Goal: Transaction & Acquisition: Purchase product/service

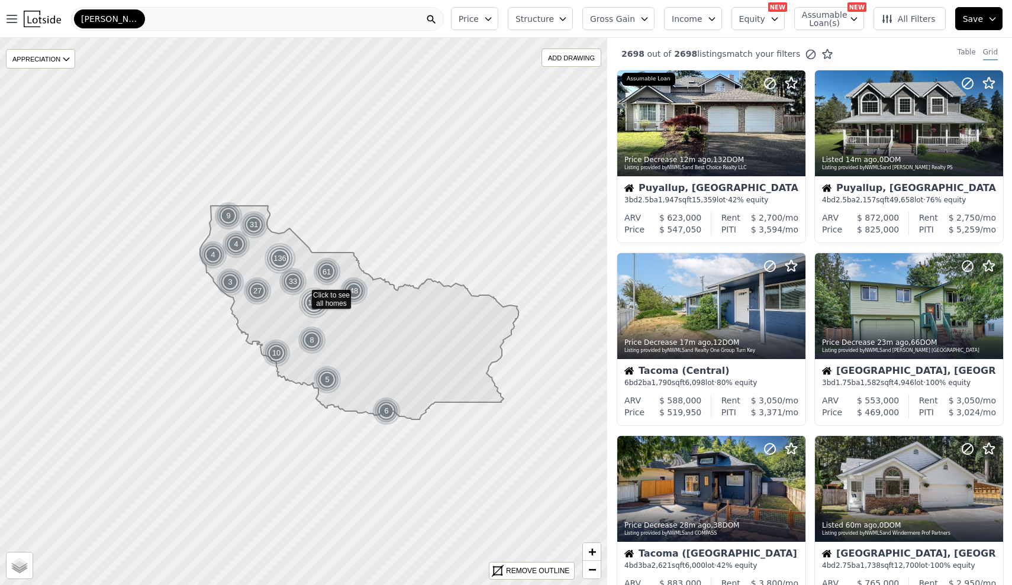
click at [635, 22] on span "Gross Gain" at bounding box center [612, 19] width 45 height 12
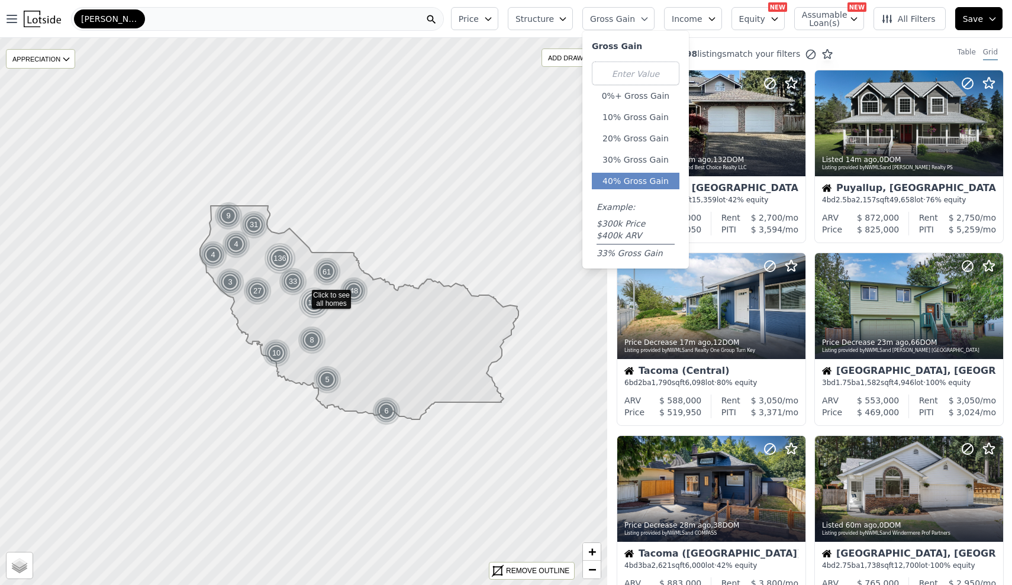
click at [620, 184] on button "40% Gross Gain" at bounding box center [636, 181] width 88 height 17
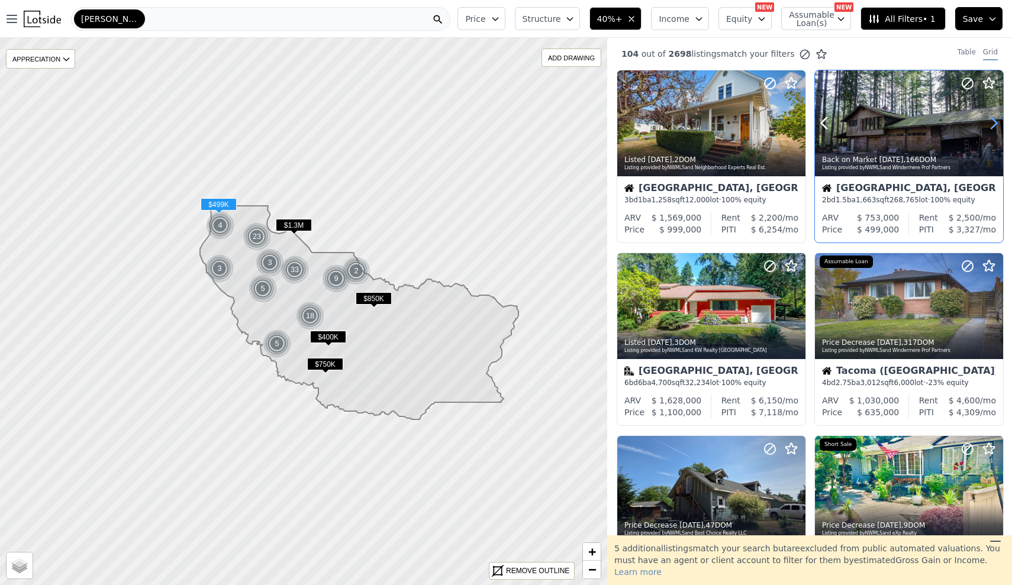
click at [985, 125] on icon at bounding box center [993, 123] width 19 height 19
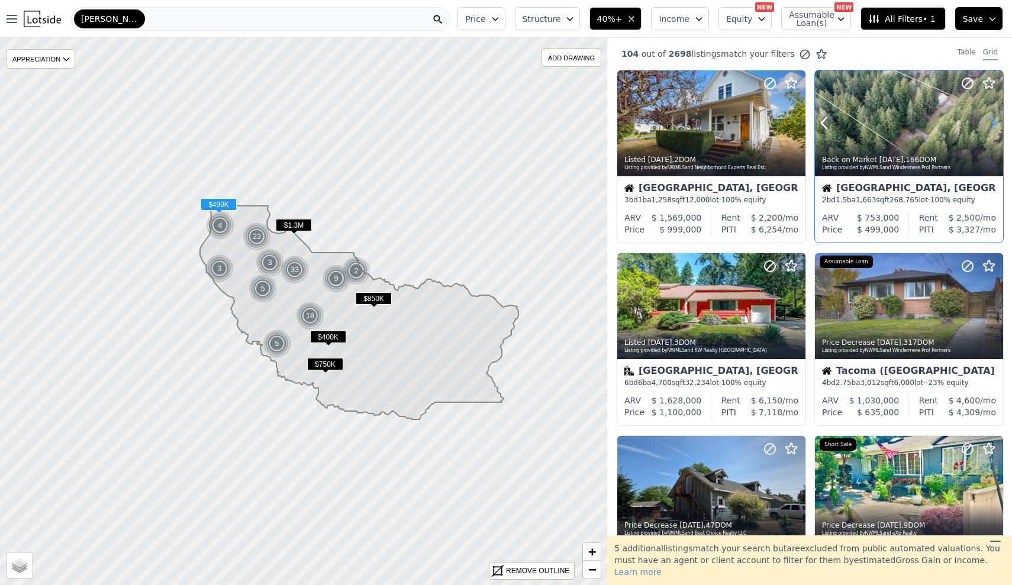
click at [986, 124] on icon at bounding box center [993, 123] width 19 height 19
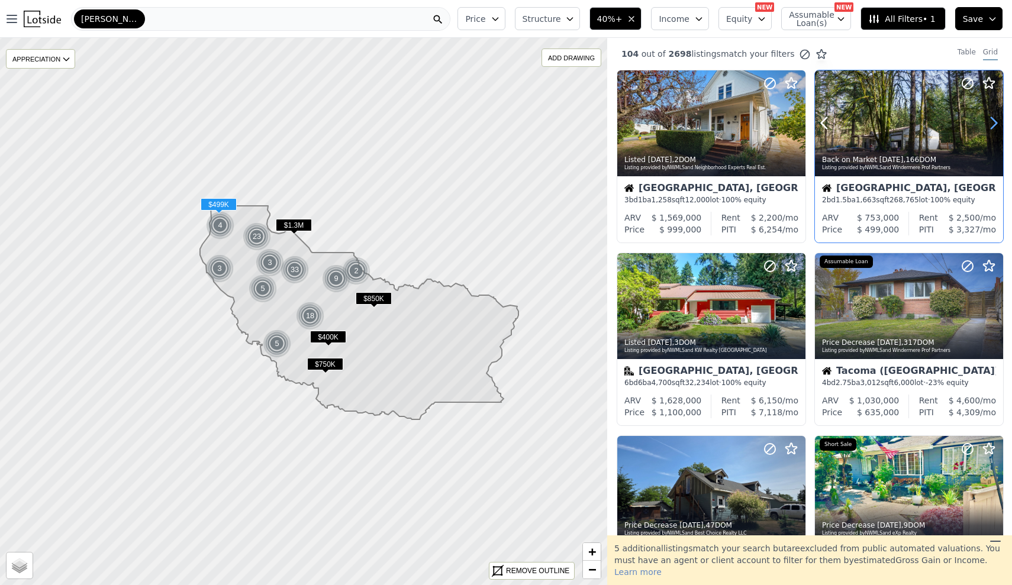
click at [986, 124] on icon at bounding box center [993, 123] width 19 height 19
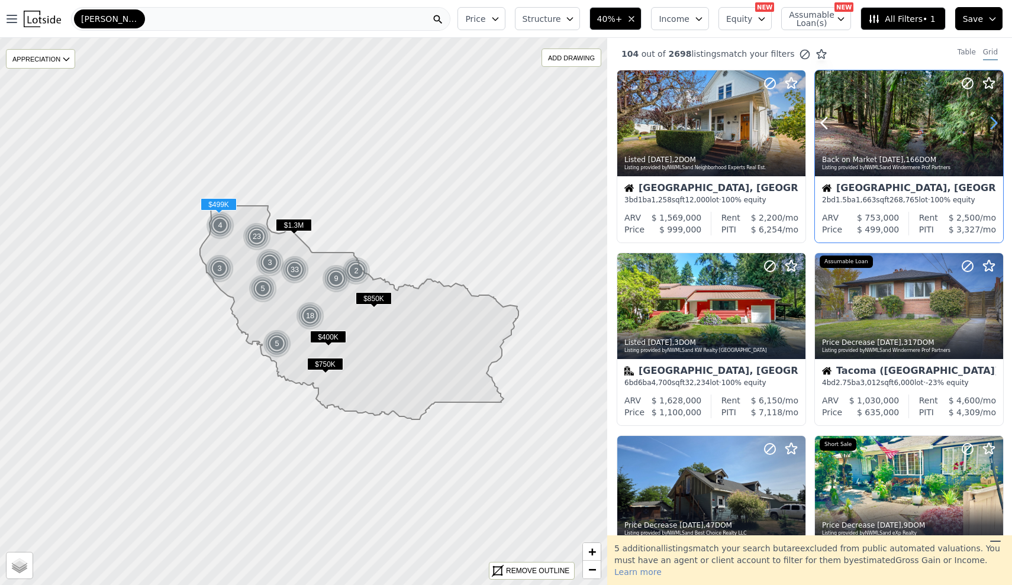
click at [986, 124] on icon at bounding box center [993, 123] width 19 height 19
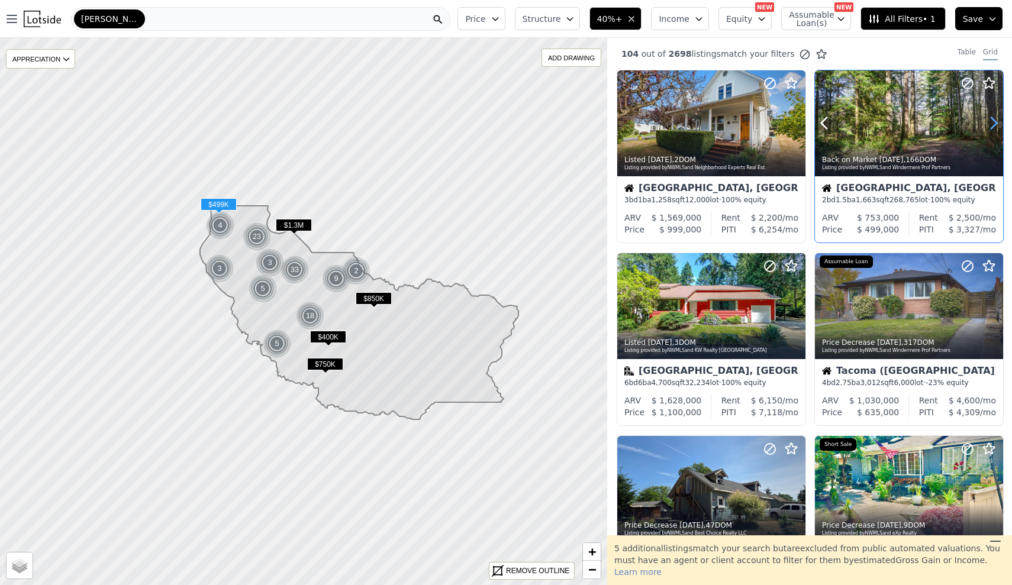
click at [986, 124] on icon at bounding box center [993, 123] width 19 height 19
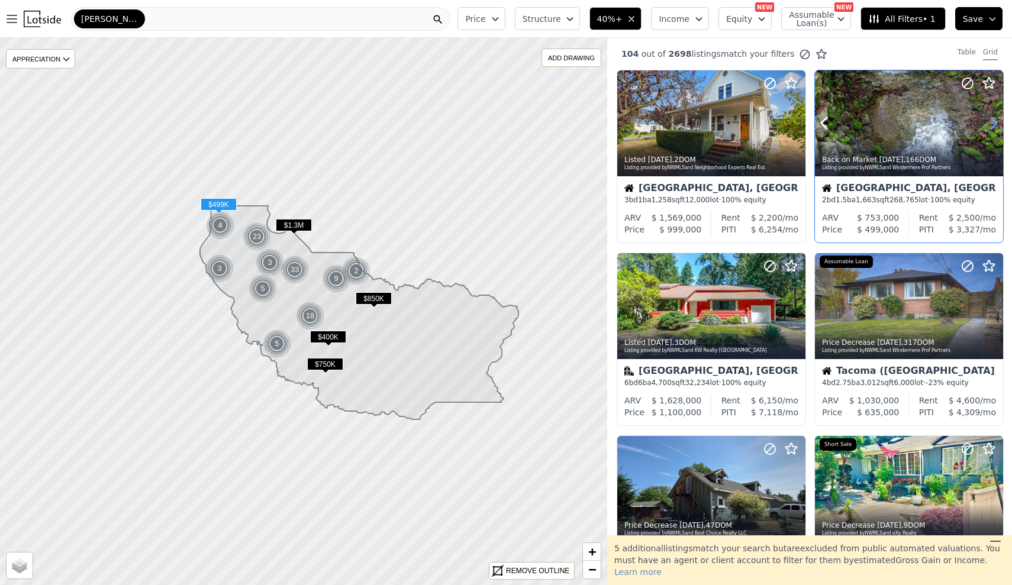
click at [986, 124] on icon at bounding box center [993, 123] width 19 height 19
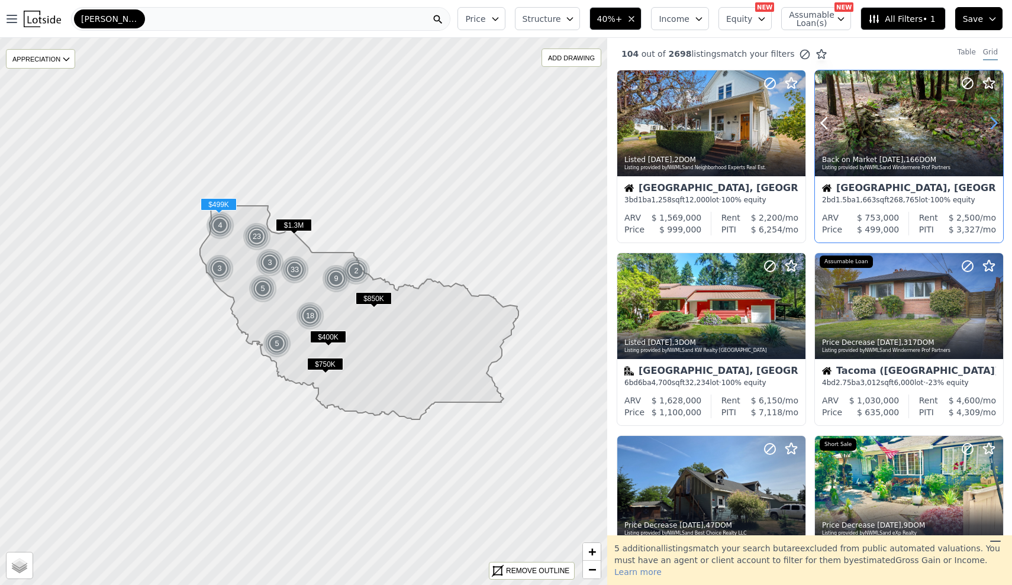
click at [986, 124] on icon at bounding box center [993, 123] width 19 height 19
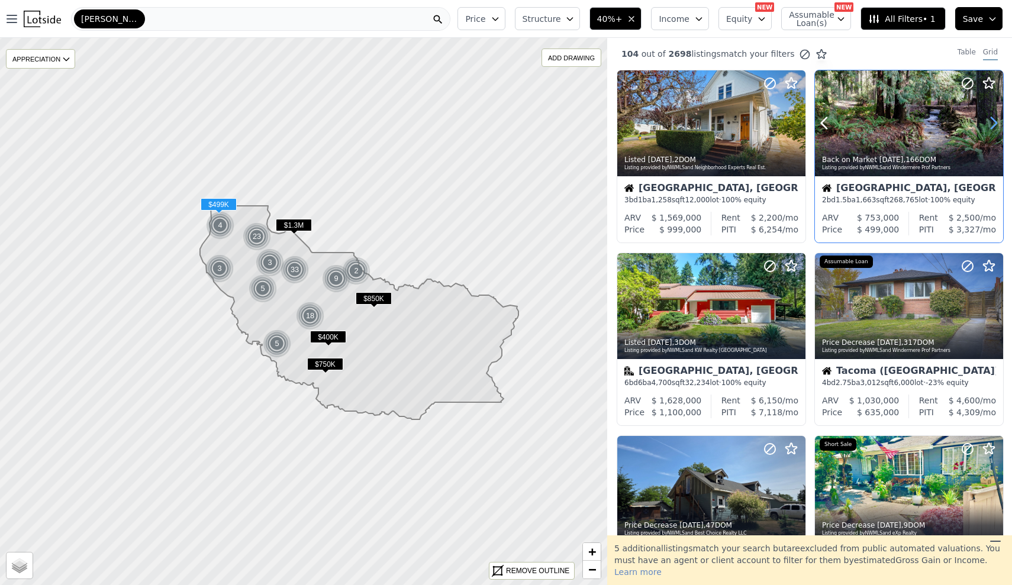
click at [986, 124] on icon at bounding box center [993, 123] width 19 height 19
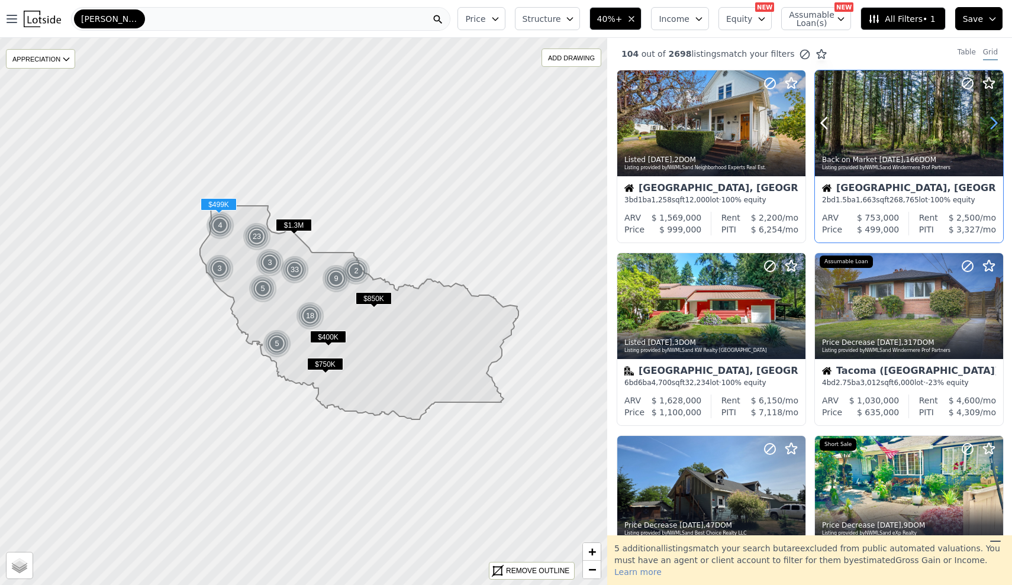
click at [986, 124] on icon at bounding box center [993, 123] width 19 height 19
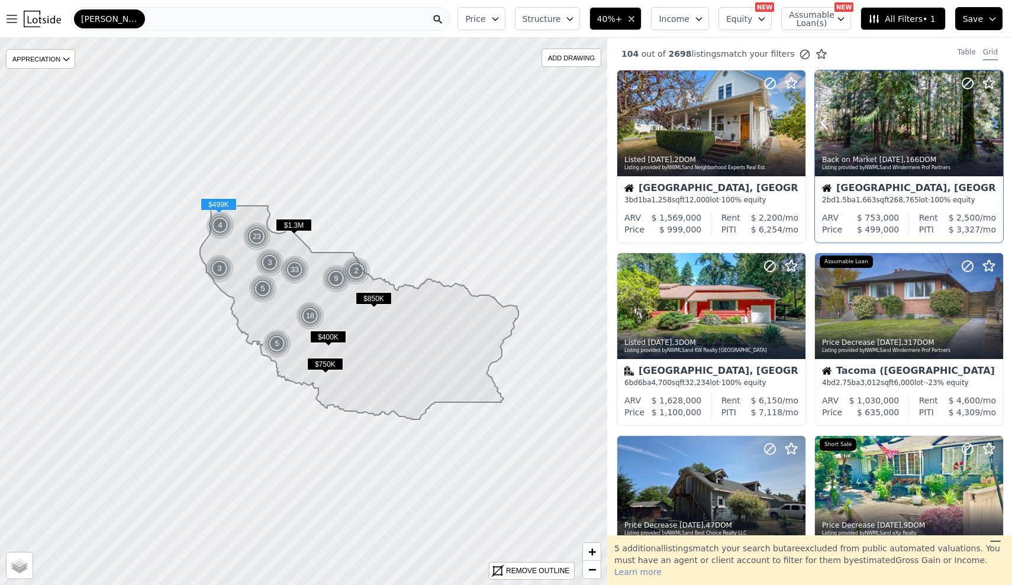
click at [986, 124] on icon at bounding box center [993, 123] width 19 height 19
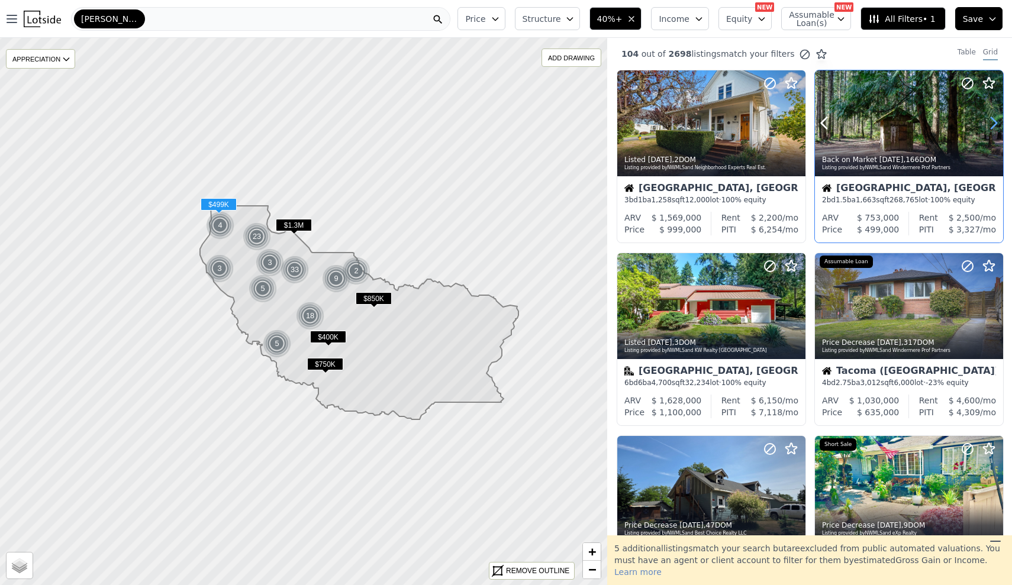
click at [986, 124] on icon at bounding box center [993, 123] width 19 height 19
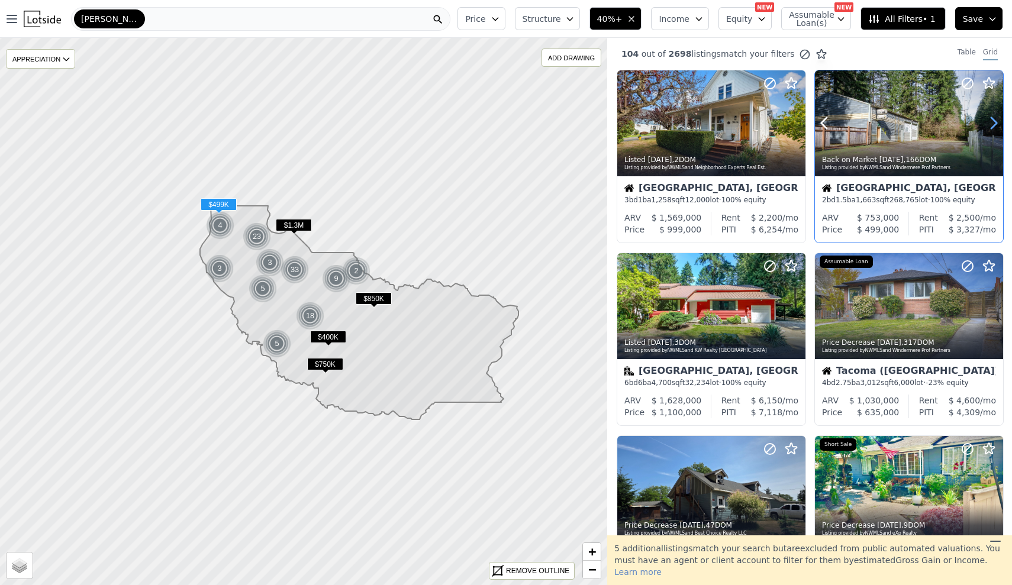
click at [986, 124] on icon at bounding box center [993, 123] width 19 height 19
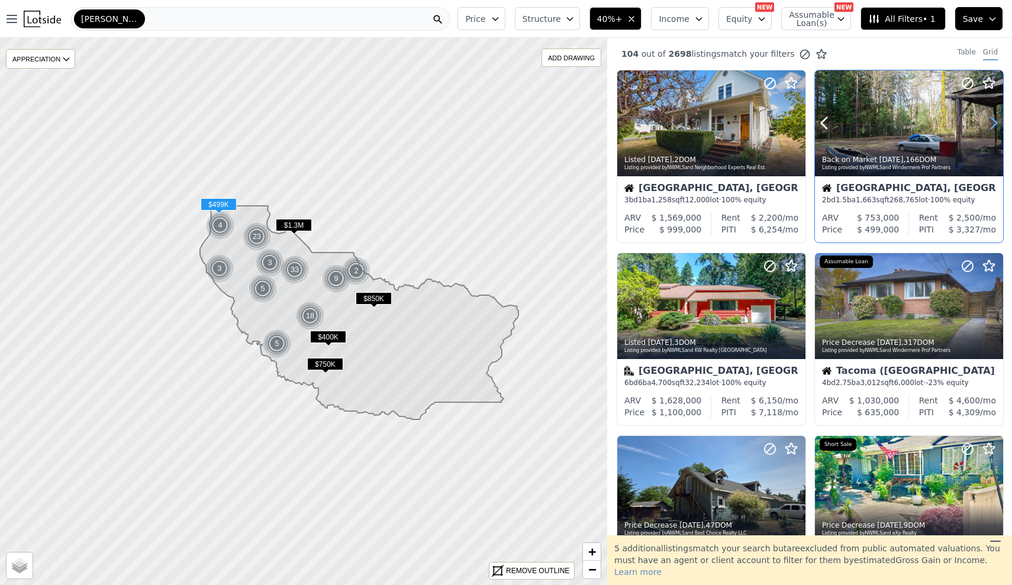
click at [986, 124] on icon at bounding box center [993, 123] width 19 height 19
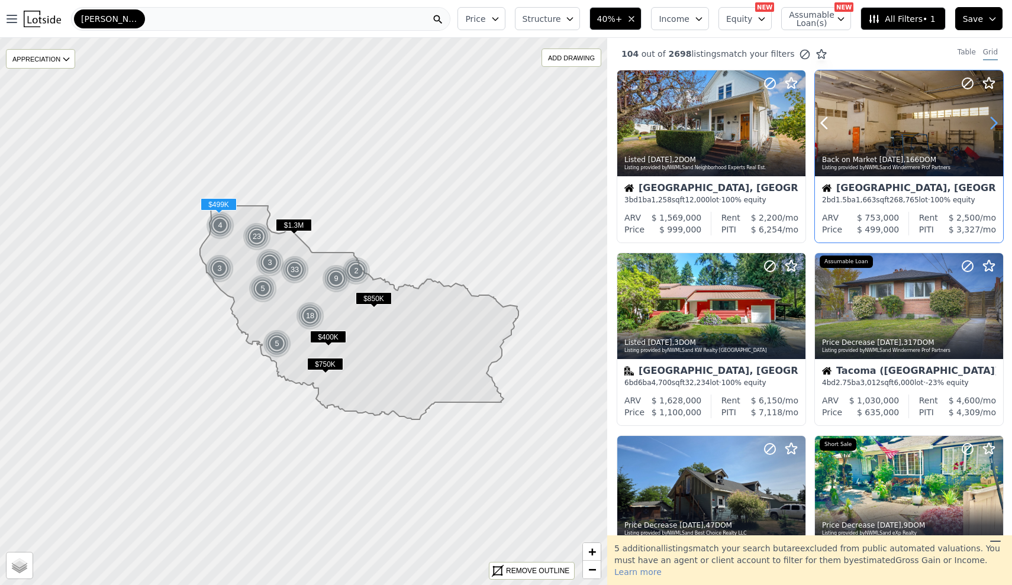
click at [986, 124] on icon at bounding box center [993, 123] width 19 height 19
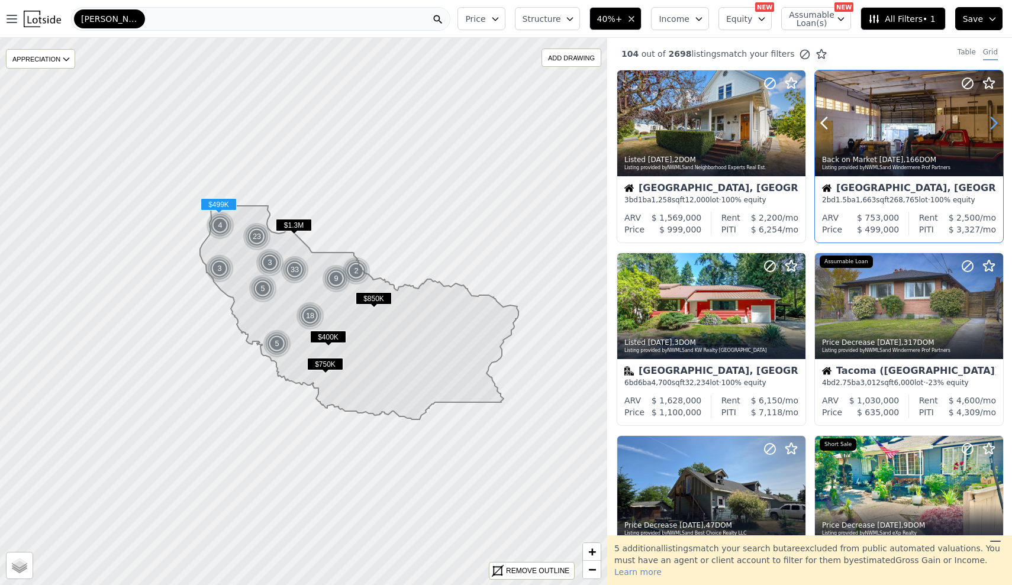
click at [986, 124] on icon at bounding box center [993, 123] width 19 height 19
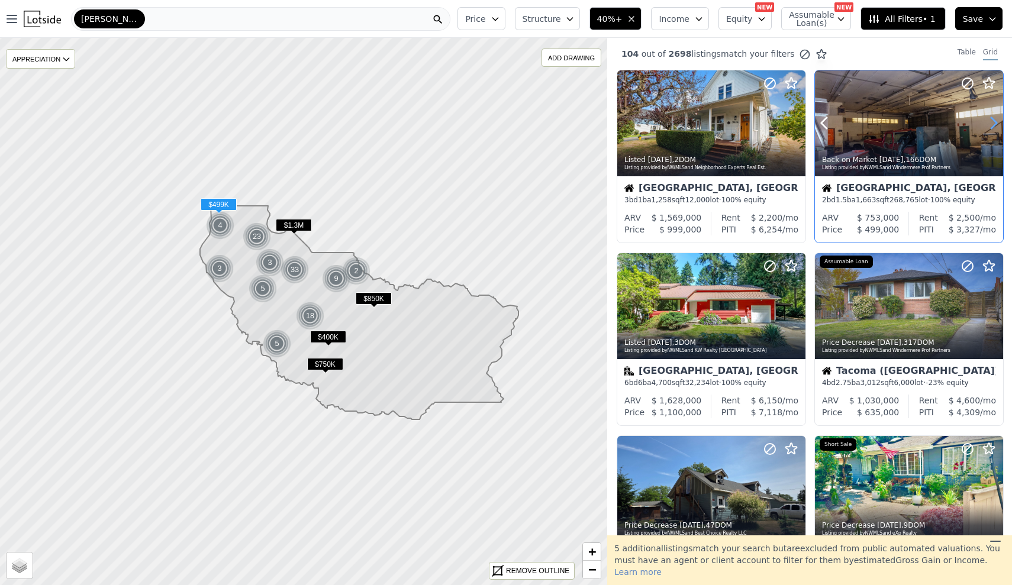
click at [986, 124] on icon at bounding box center [993, 123] width 19 height 19
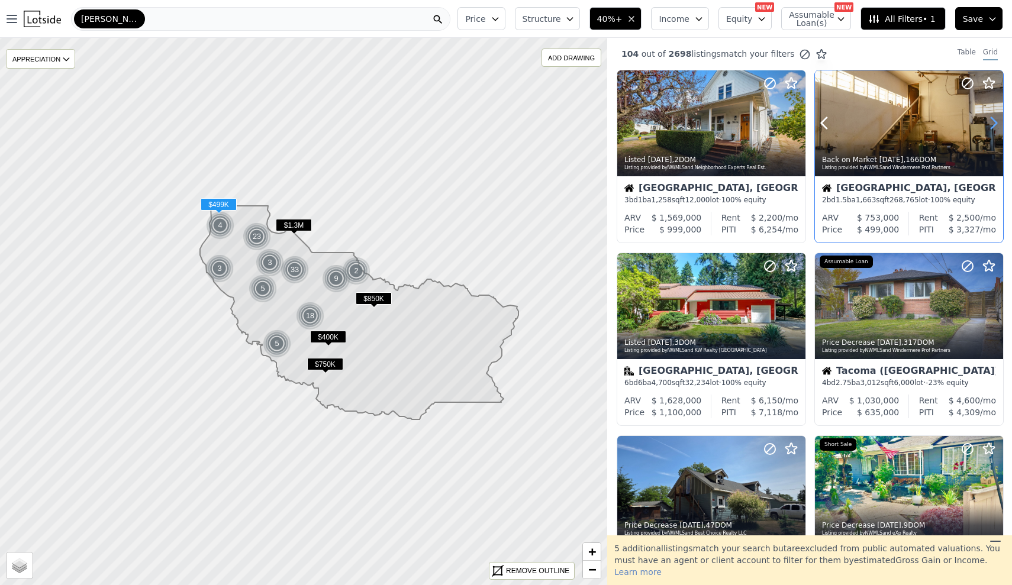
click at [986, 124] on icon at bounding box center [993, 123] width 19 height 19
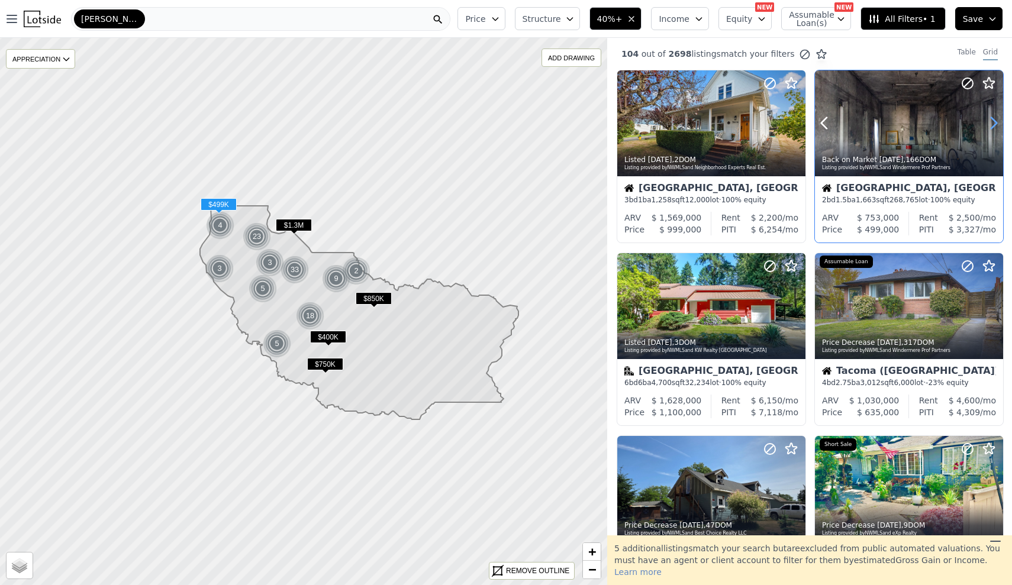
click at [986, 124] on icon at bounding box center [993, 123] width 19 height 19
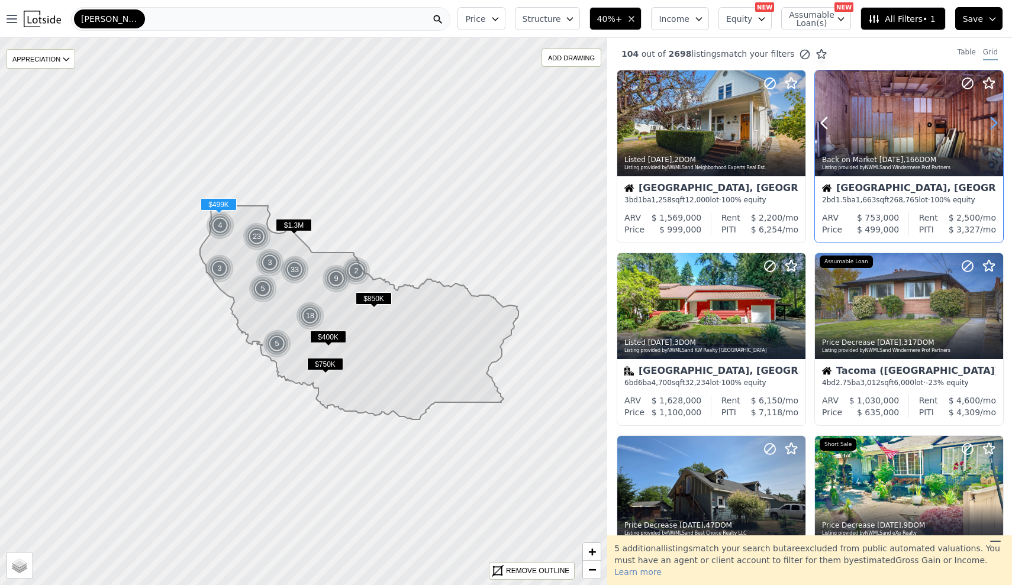
click at [986, 124] on icon at bounding box center [993, 123] width 19 height 19
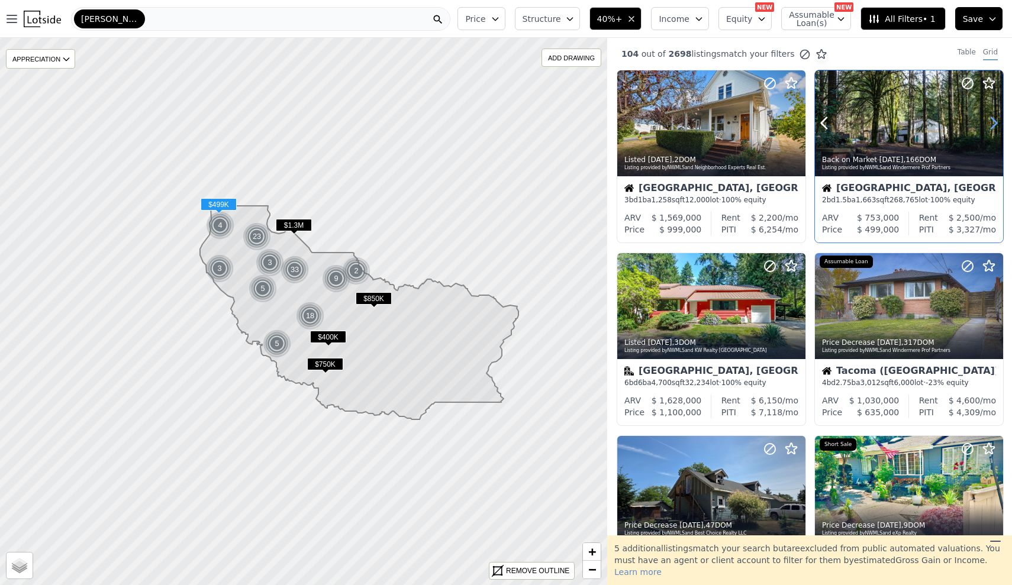
click at [986, 124] on icon at bounding box center [993, 123] width 19 height 19
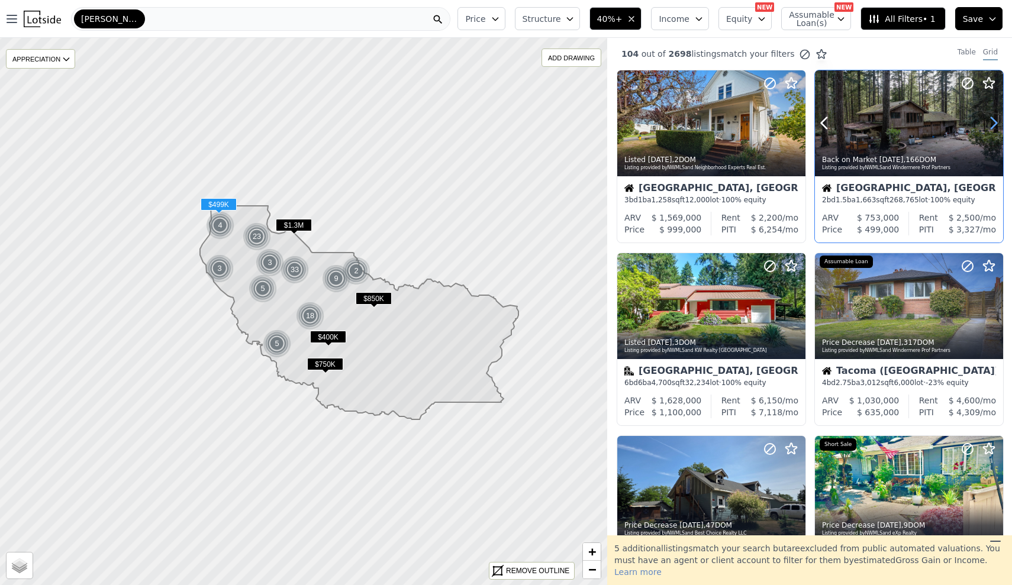
click at [986, 124] on icon at bounding box center [993, 123] width 19 height 19
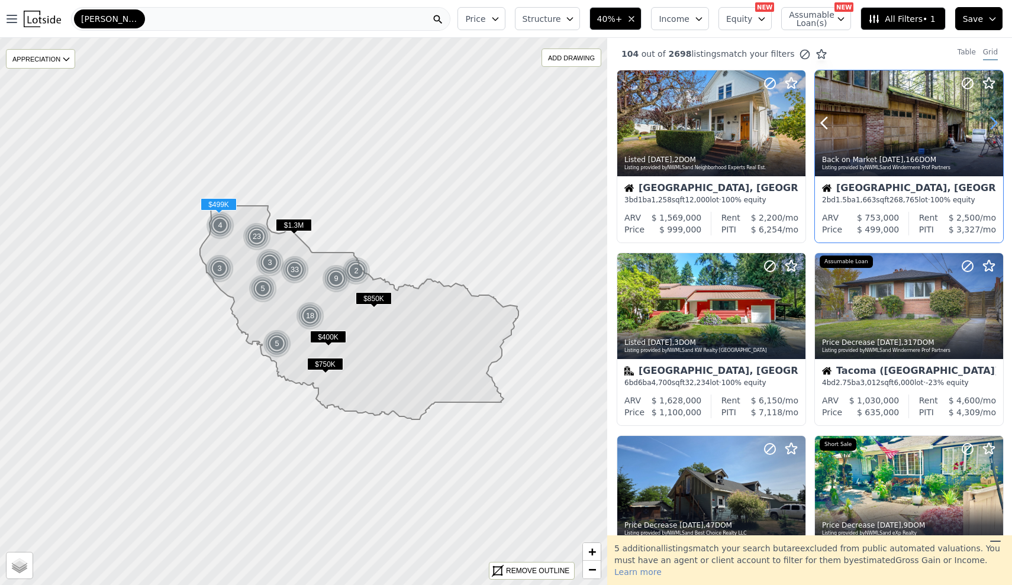
click at [986, 124] on icon at bounding box center [993, 123] width 19 height 19
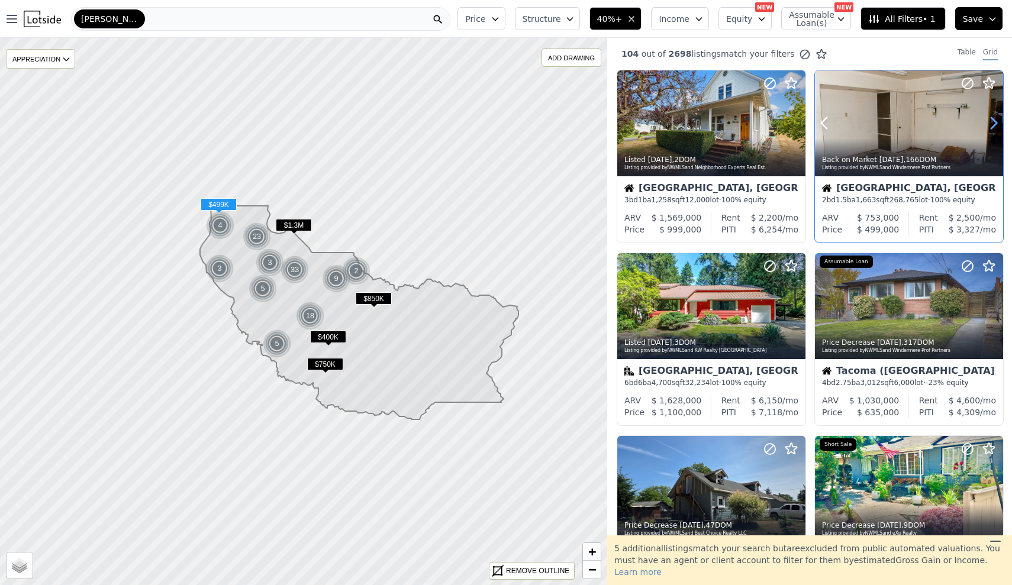
click at [986, 124] on icon at bounding box center [993, 123] width 19 height 19
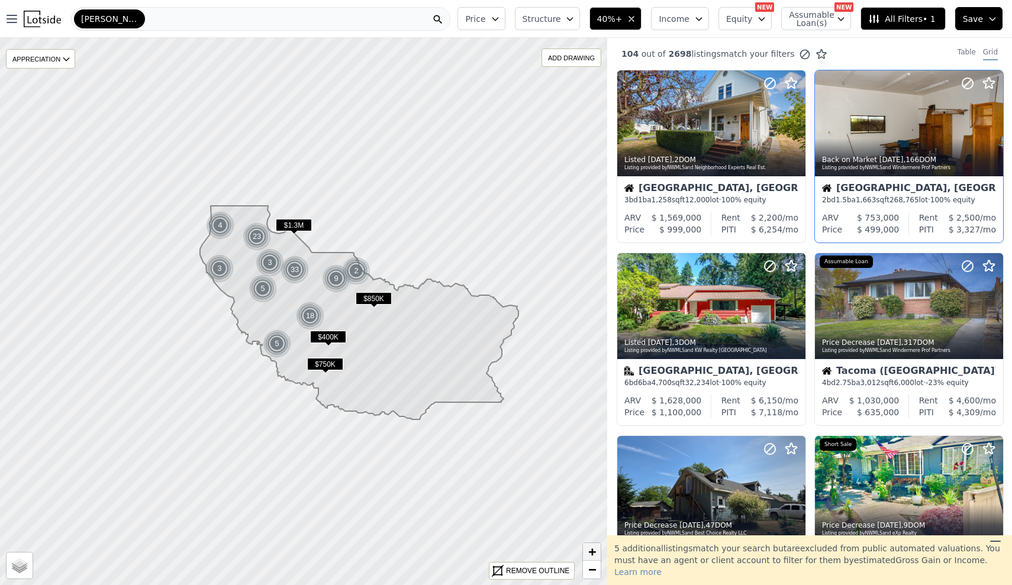
click at [591, 550] on span "+" at bounding box center [592, 552] width 8 height 15
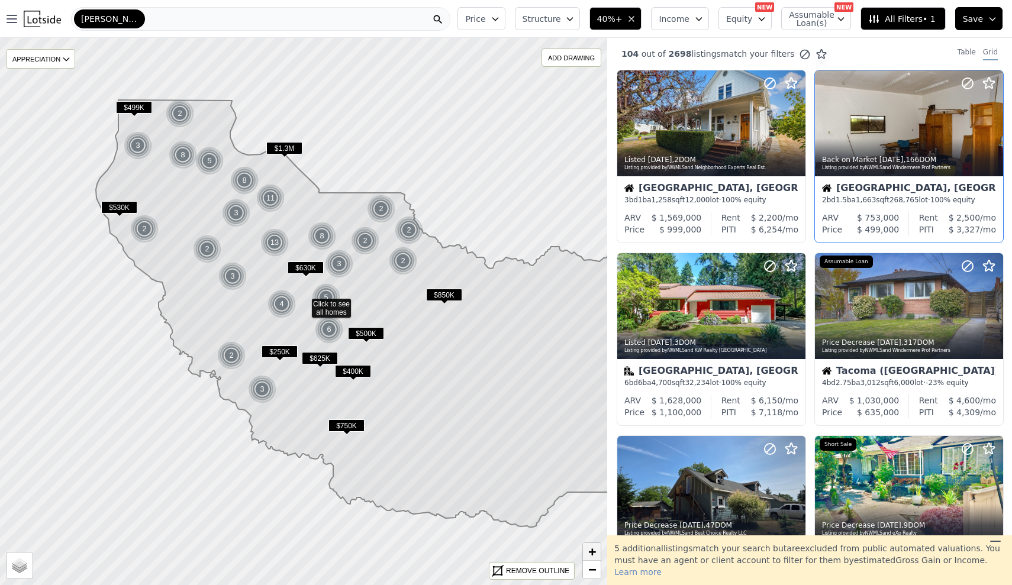
click at [591, 550] on span "+" at bounding box center [592, 552] width 8 height 15
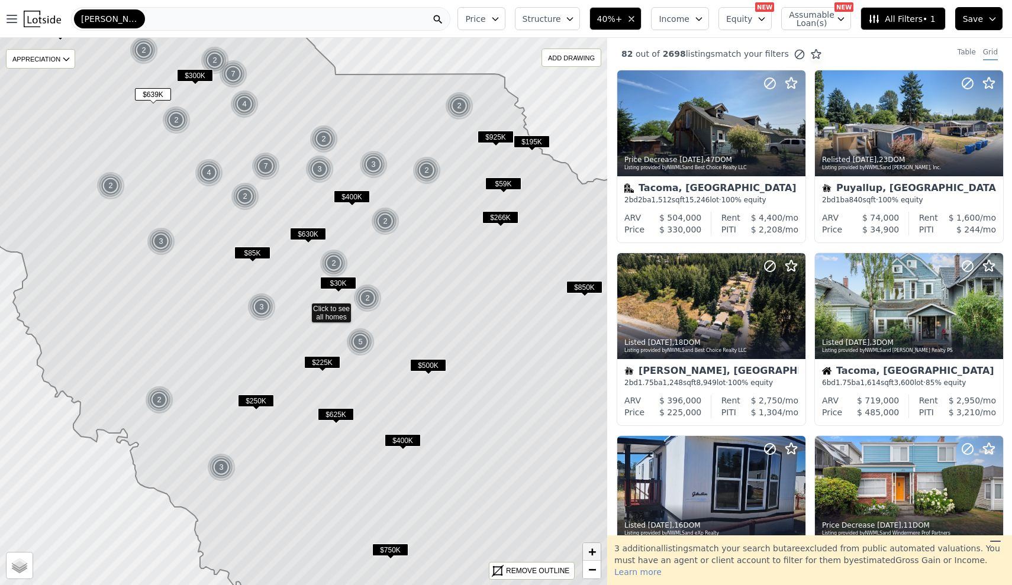
click at [591, 550] on span "+" at bounding box center [592, 552] width 8 height 15
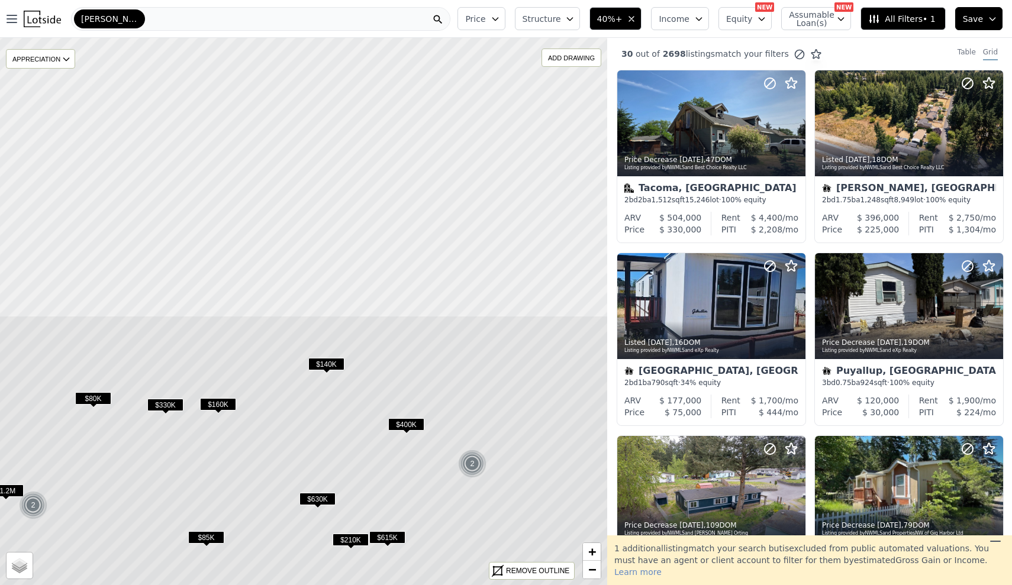
drag, startPoint x: 265, startPoint y: 130, endPoint x: 270, endPoint y: 484, distance: 354.0
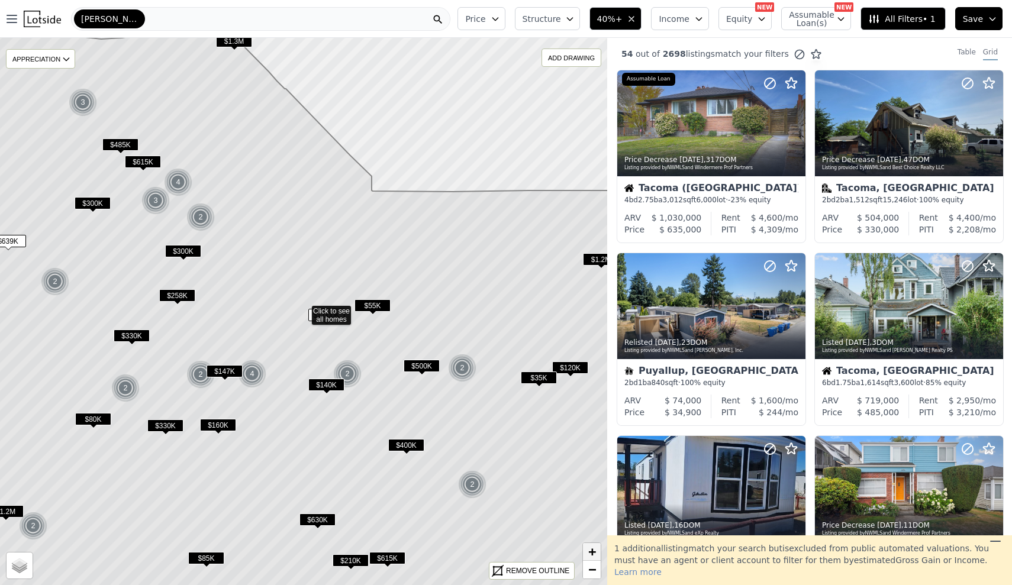
click at [590, 552] on span "+" at bounding box center [592, 552] width 8 height 15
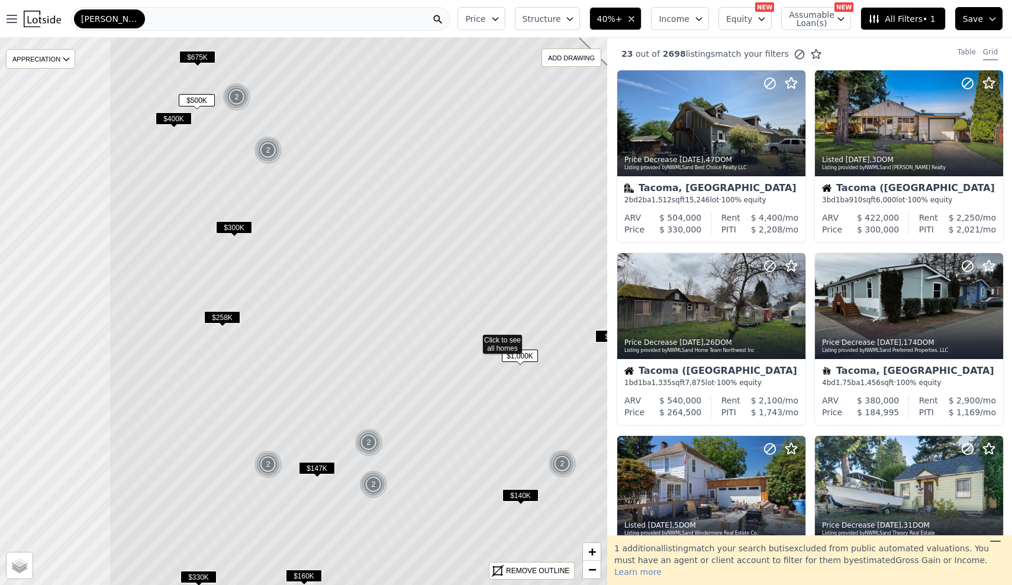
drag, startPoint x: 182, startPoint y: 314, endPoint x: 349, endPoint y: 352, distance: 171.2
click at [347, 340] on icon at bounding box center [474, 339] width 731 height 659
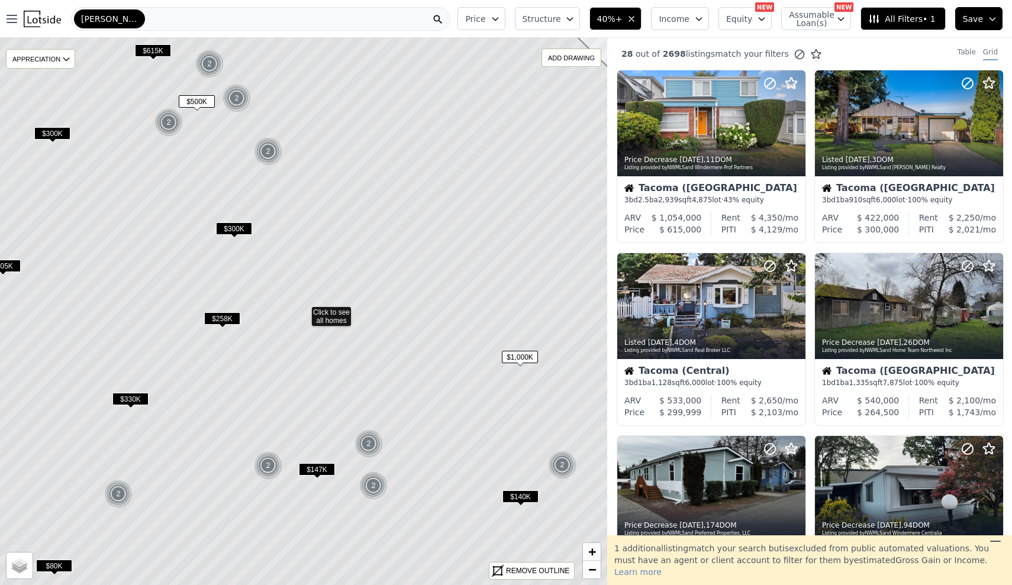
click at [215, 317] on span "$258K" at bounding box center [222, 319] width 36 height 12
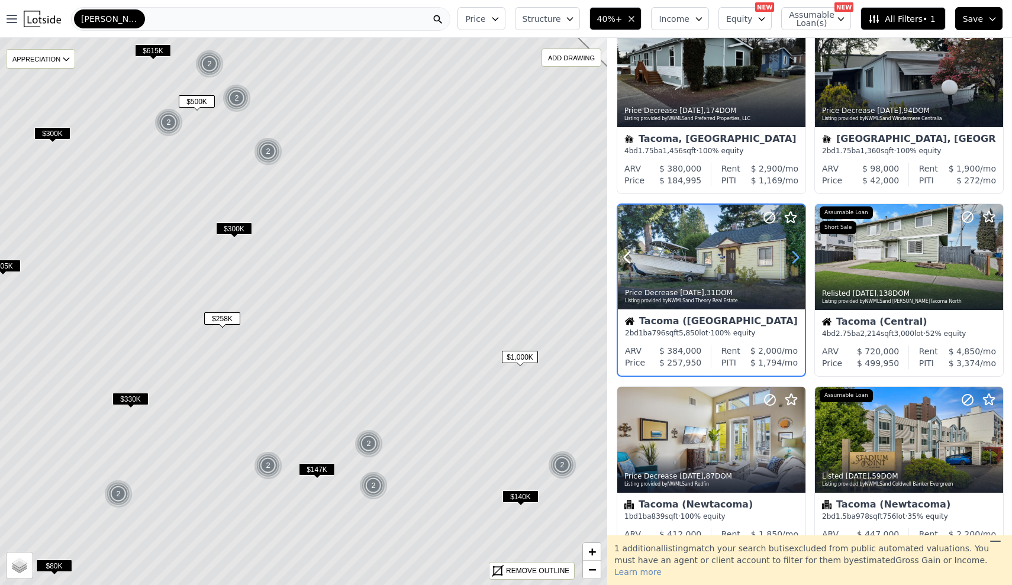
click at [796, 262] on icon at bounding box center [795, 257] width 5 height 11
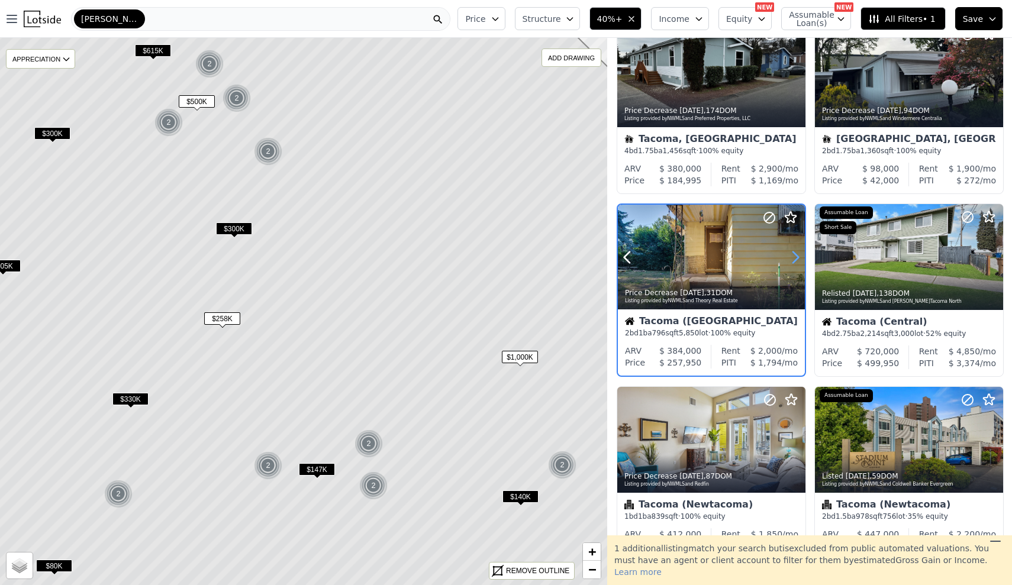
click at [796, 262] on icon at bounding box center [795, 257] width 5 height 11
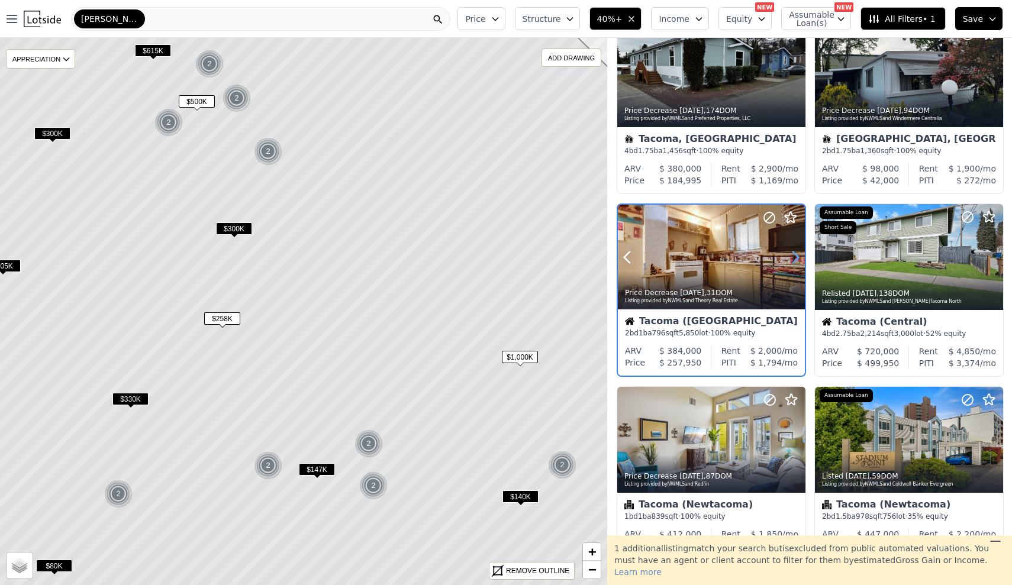
click at [796, 262] on icon at bounding box center [795, 257] width 5 height 11
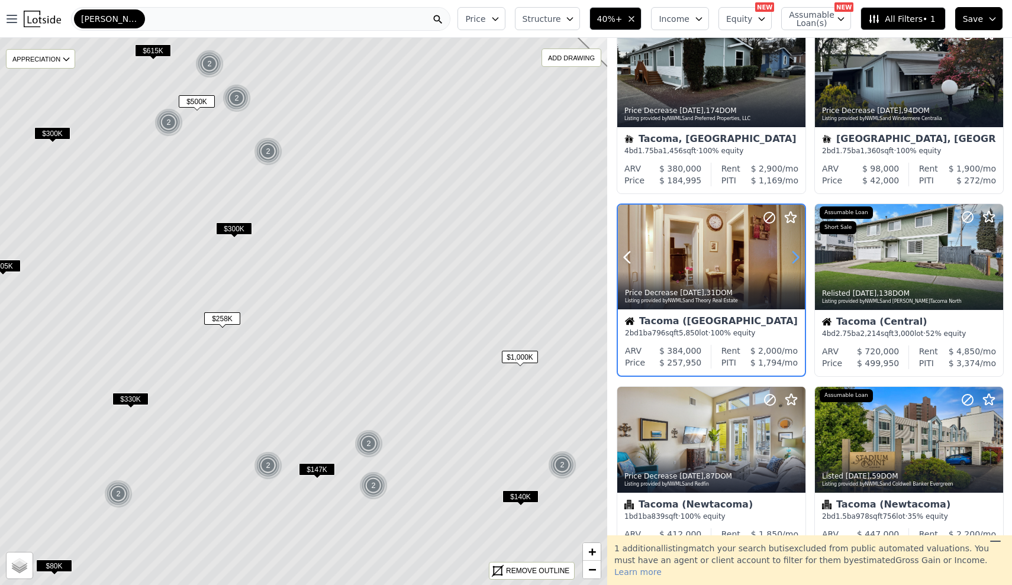
click at [796, 262] on icon at bounding box center [795, 257] width 5 height 11
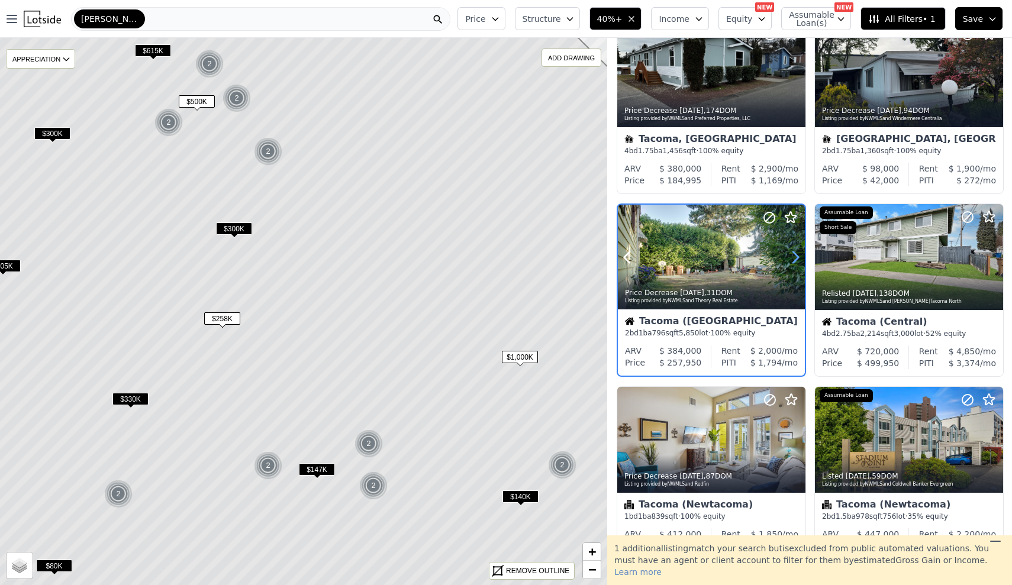
click at [796, 262] on icon at bounding box center [795, 257] width 5 height 11
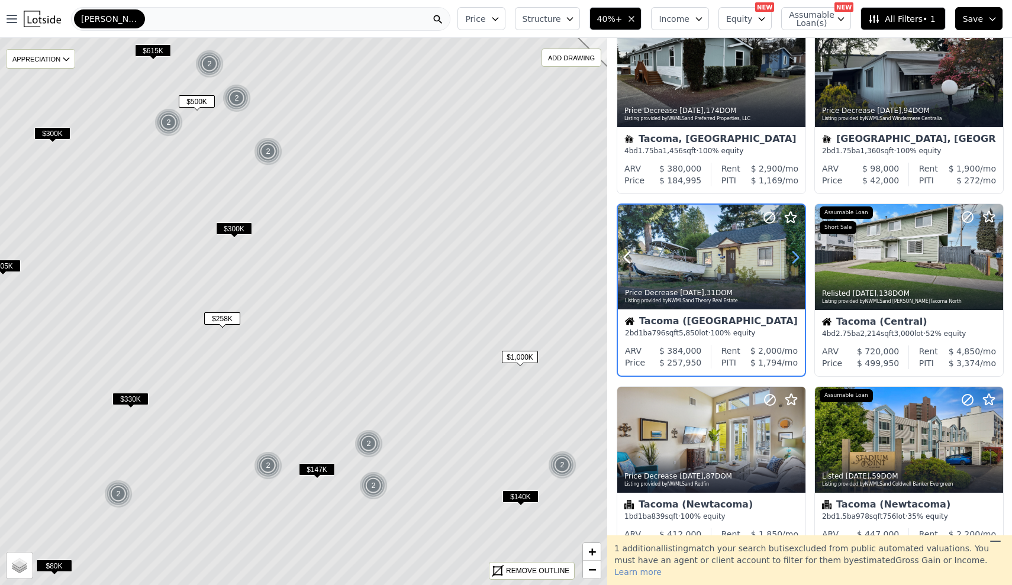
click at [796, 262] on icon at bounding box center [795, 257] width 5 height 11
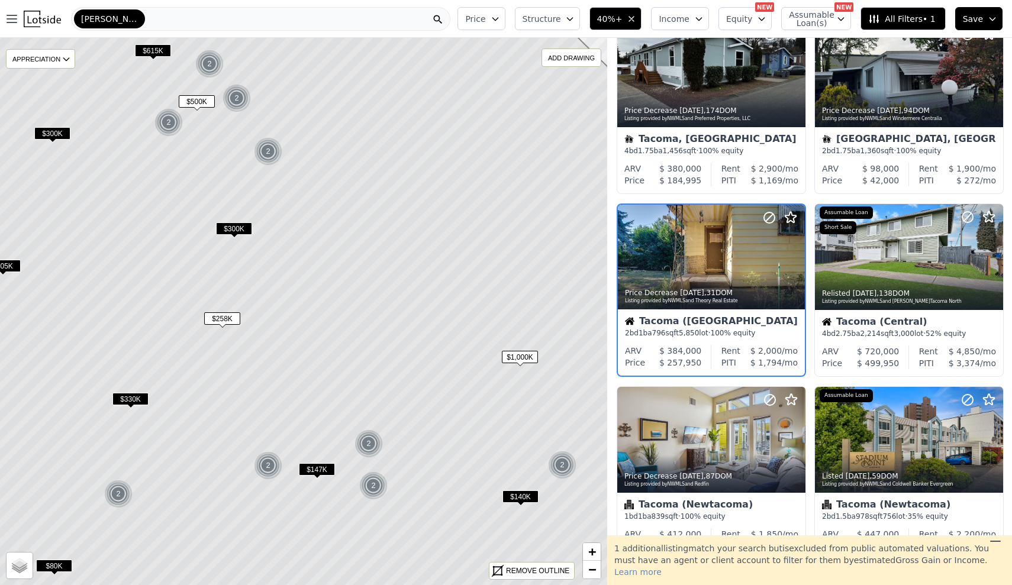
click at [233, 225] on span "$300K" at bounding box center [234, 229] width 36 height 12
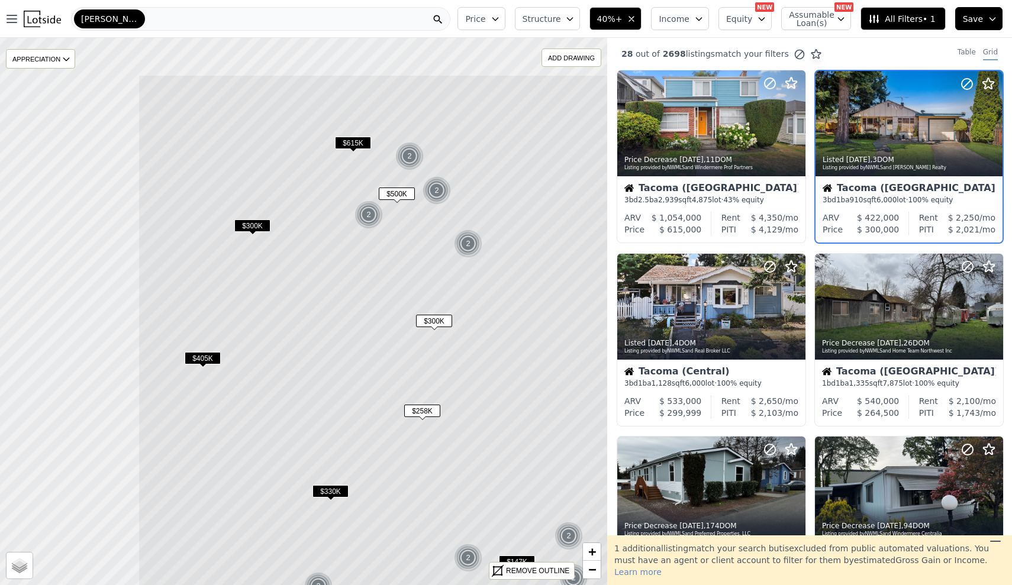
drag, startPoint x: 191, startPoint y: 246, endPoint x: 374, endPoint y: 327, distance: 200.6
click at [374, 327] on icon at bounding box center [503, 404] width 731 height 659
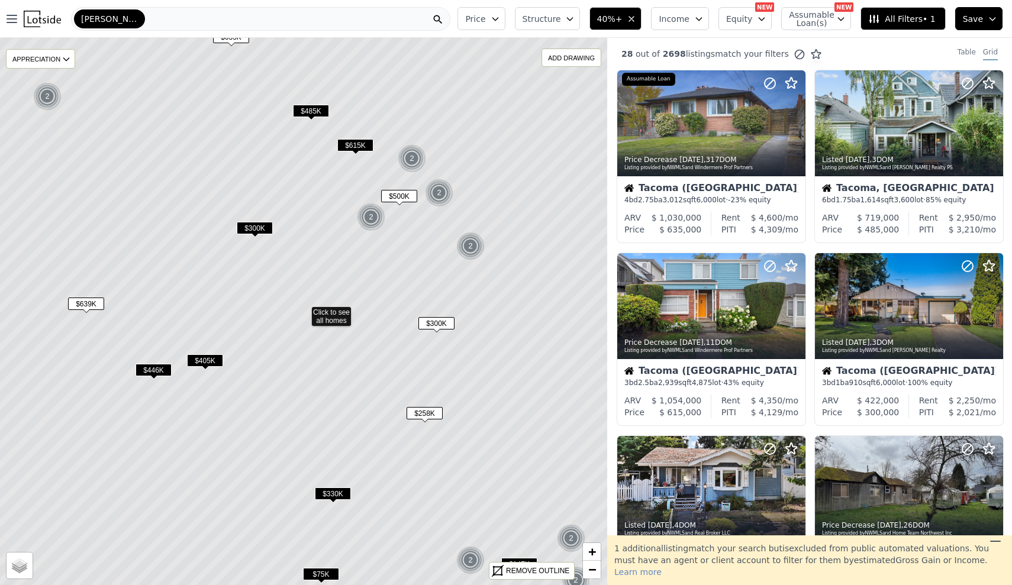
click at [355, 146] on span "$615K" at bounding box center [355, 145] width 36 height 12
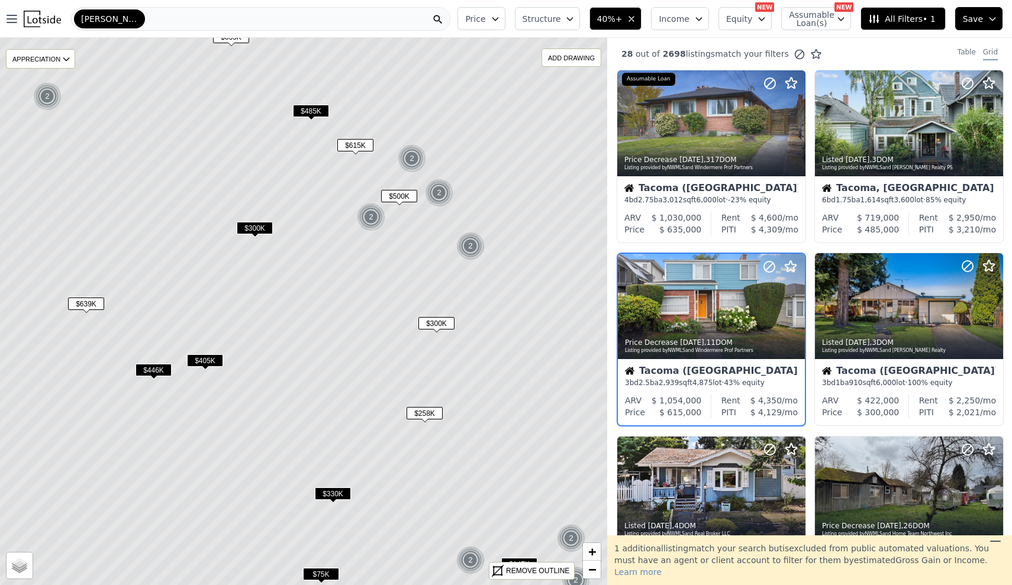
scroll to position [48, 0]
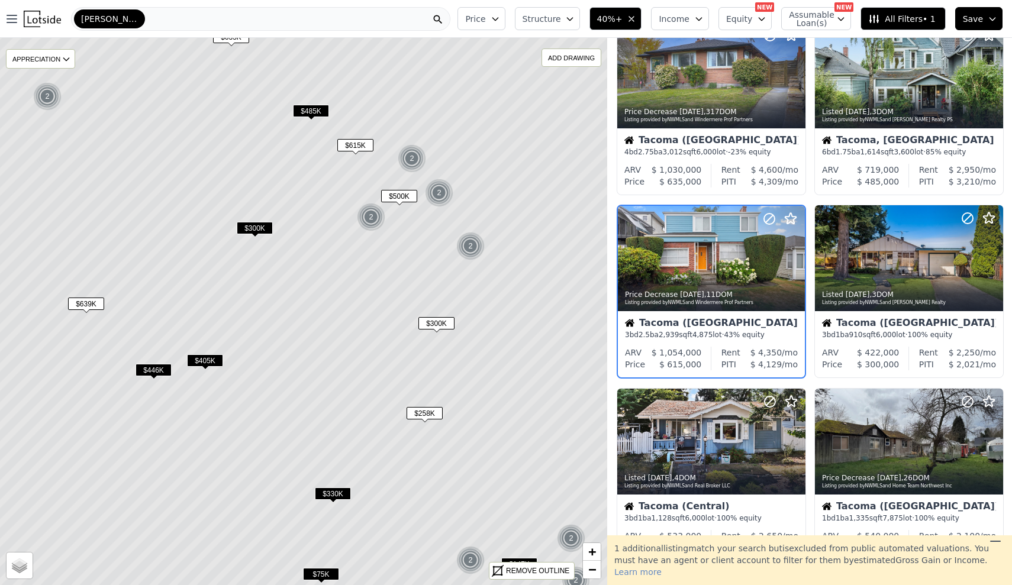
click at [306, 110] on span "$485K" at bounding box center [311, 111] width 36 height 12
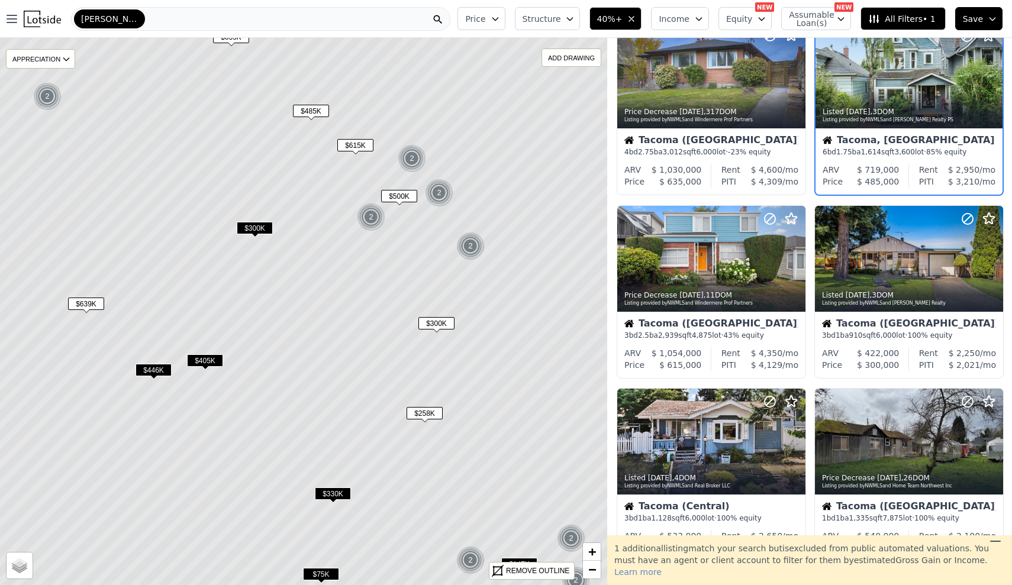
scroll to position [0, 0]
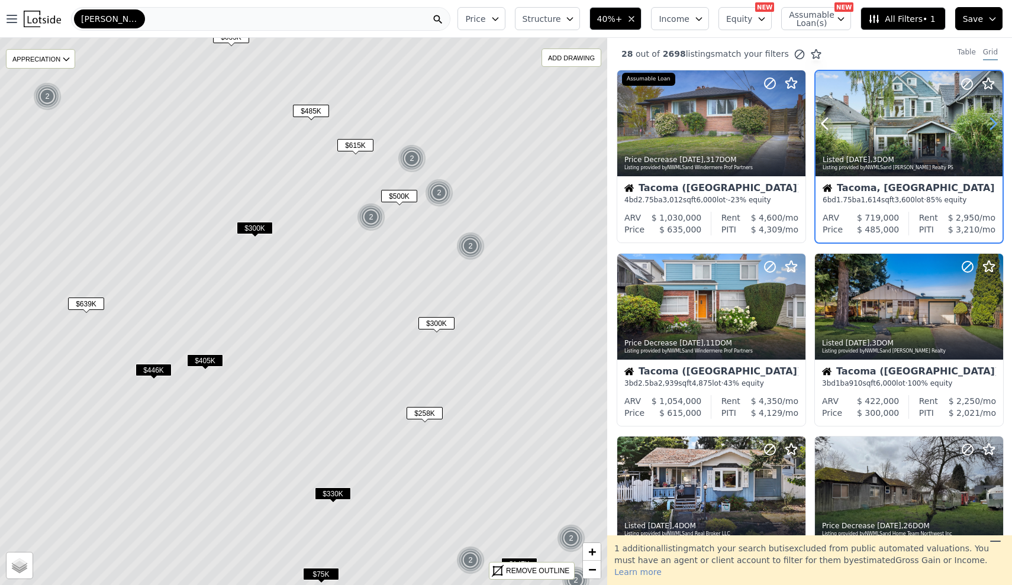
click at [986, 121] on icon at bounding box center [993, 123] width 19 height 19
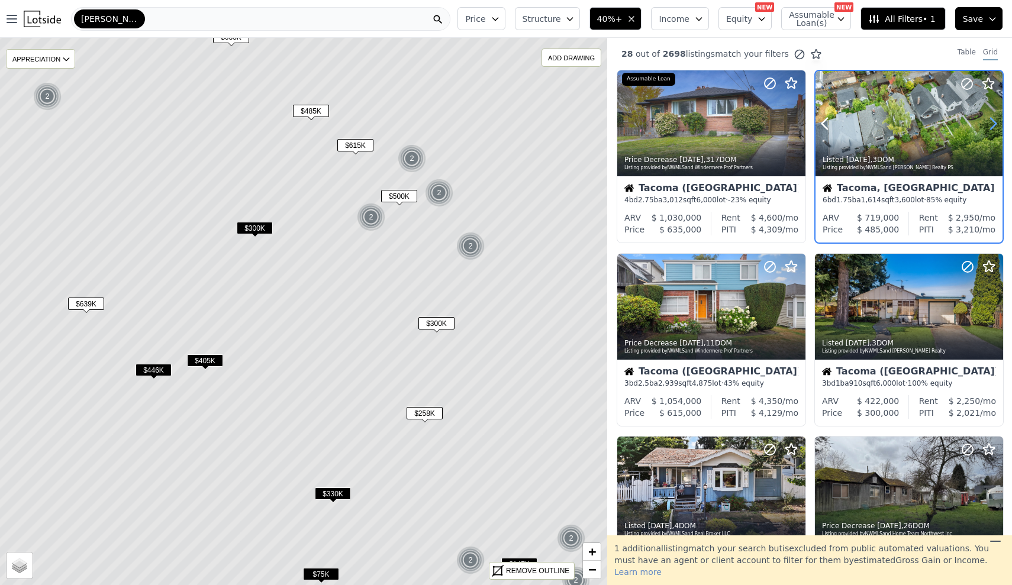
click at [986, 121] on icon at bounding box center [993, 123] width 19 height 19
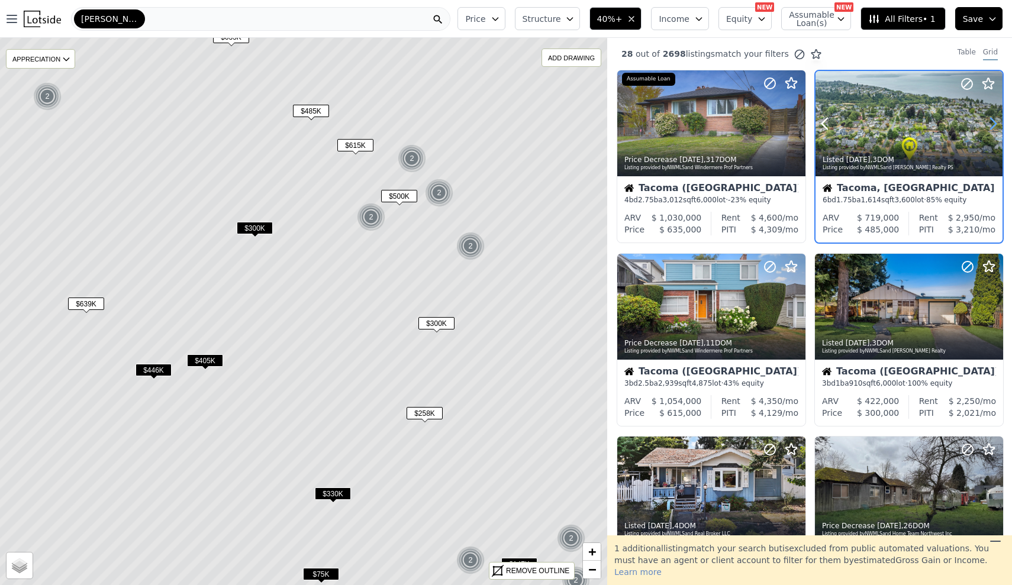
click at [986, 121] on icon at bounding box center [993, 123] width 19 height 19
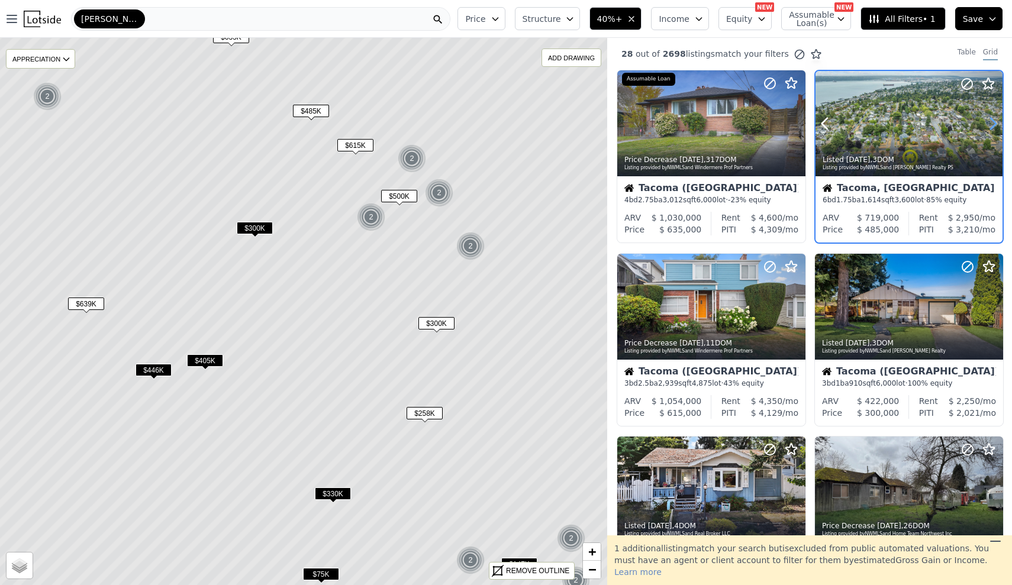
click at [986, 121] on icon at bounding box center [993, 123] width 19 height 19
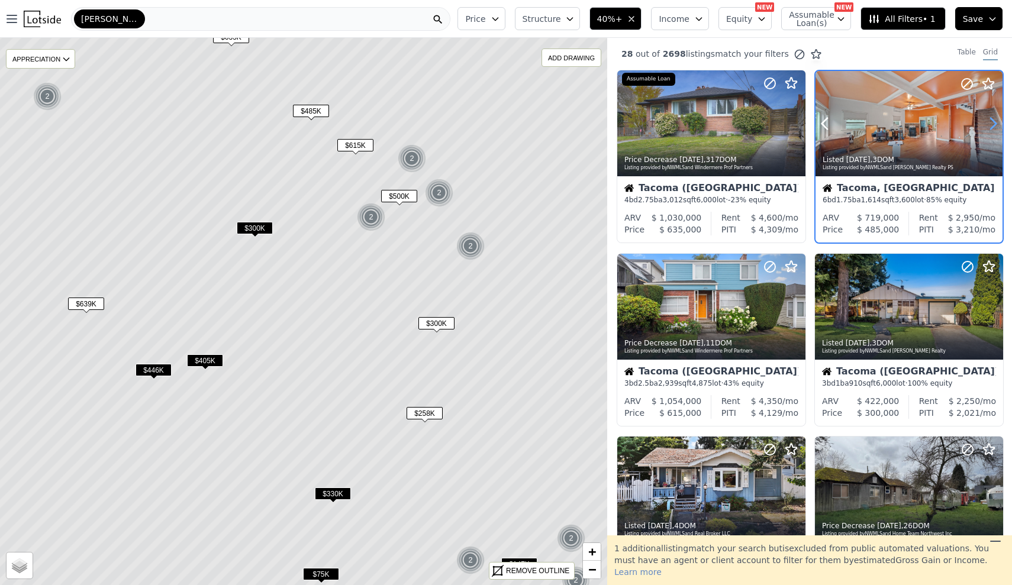
click at [986, 121] on icon at bounding box center [993, 123] width 19 height 19
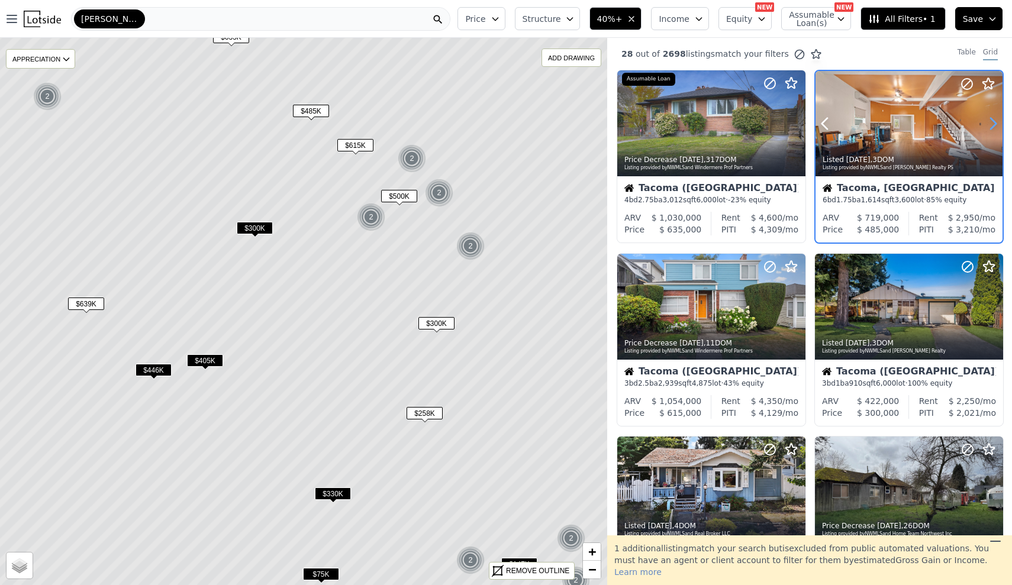
click at [986, 121] on icon at bounding box center [993, 123] width 19 height 19
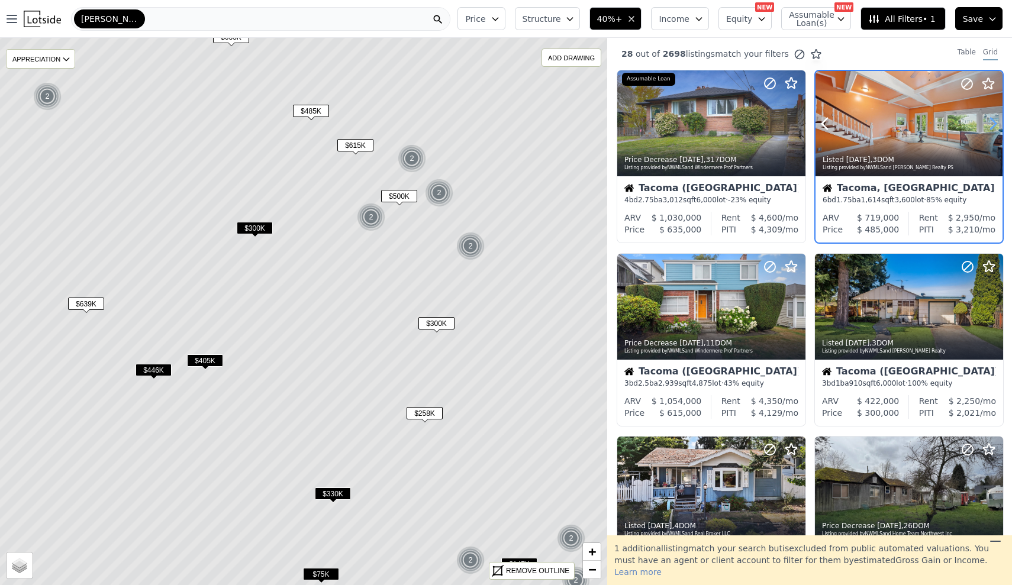
click at [986, 121] on icon at bounding box center [993, 123] width 19 height 19
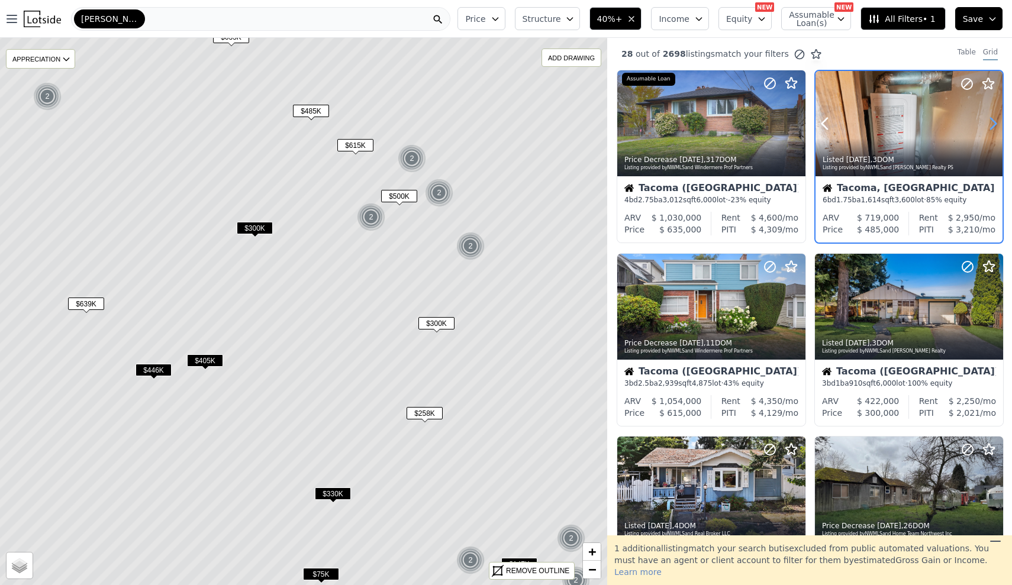
click at [986, 121] on icon at bounding box center [993, 123] width 19 height 19
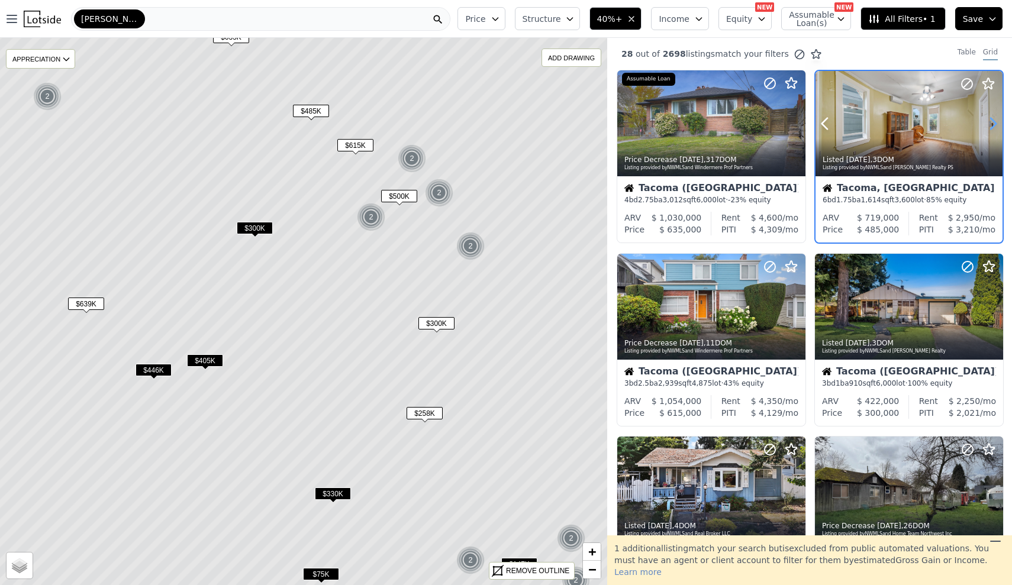
click at [986, 121] on icon at bounding box center [993, 123] width 19 height 19
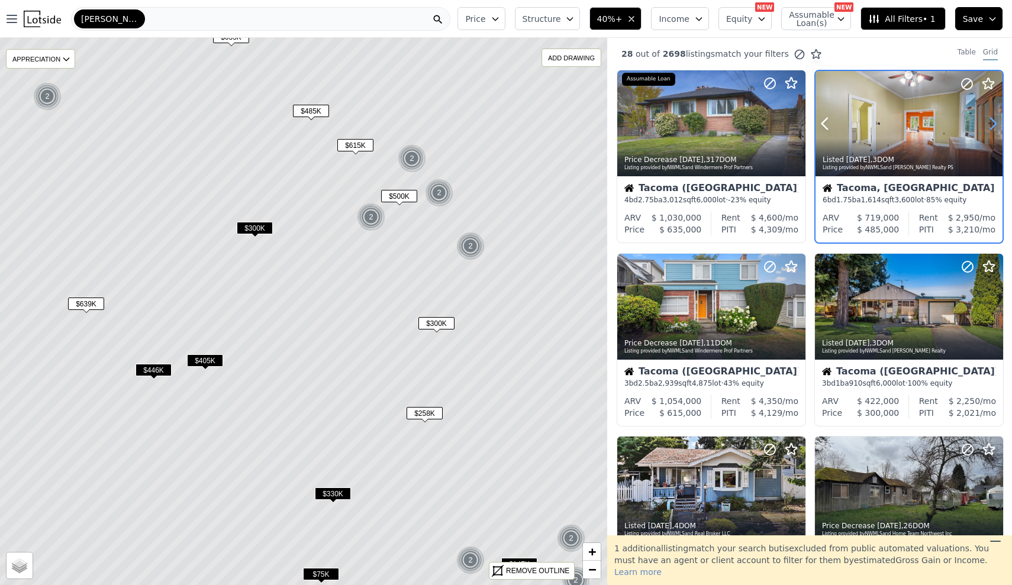
click at [986, 121] on icon at bounding box center [993, 123] width 19 height 19
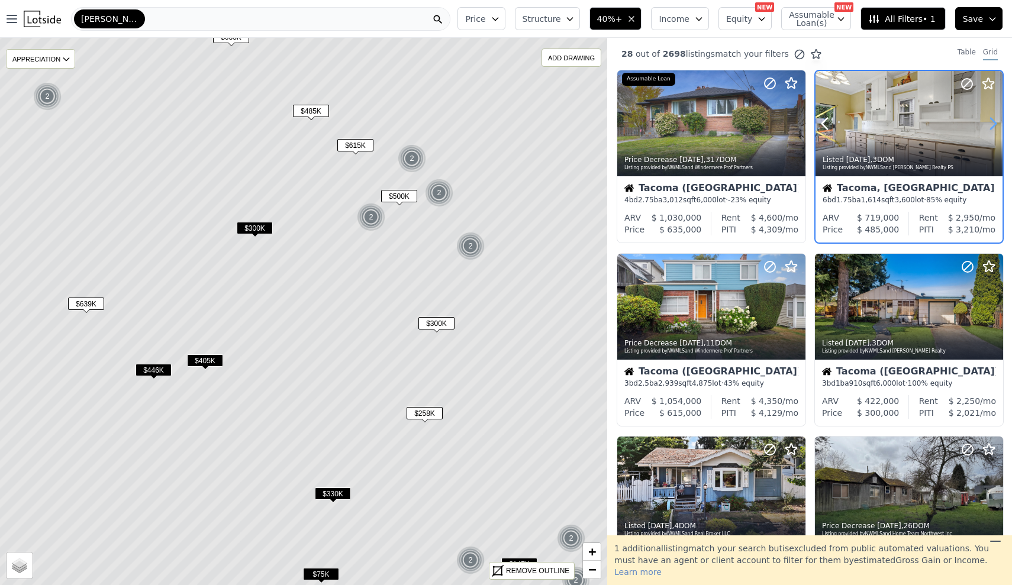
click at [986, 121] on icon at bounding box center [993, 123] width 19 height 19
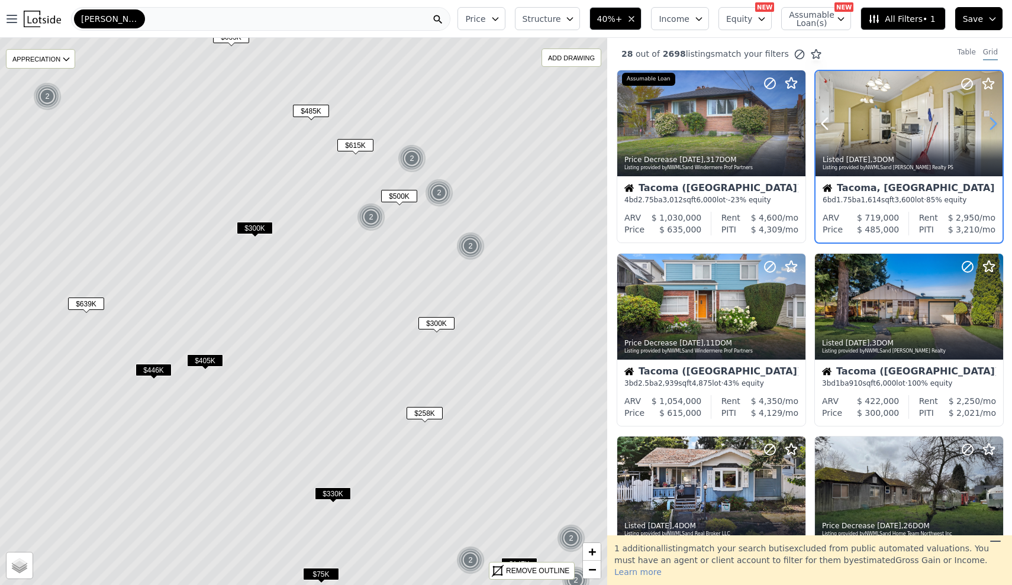
click at [986, 121] on icon at bounding box center [993, 123] width 19 height 19
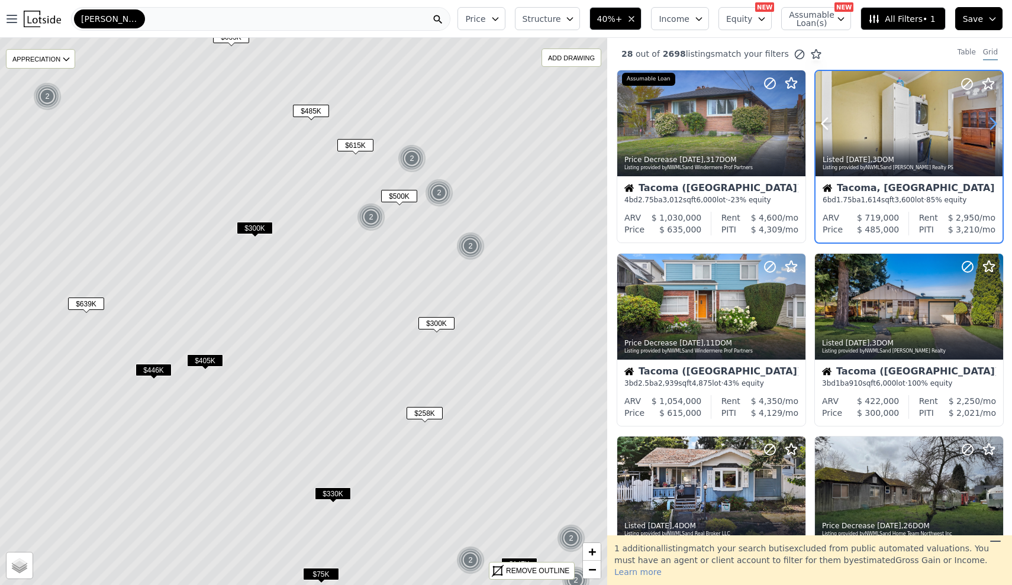
click at [986, 121] on icon at bounding box center [993, 123] width 19 height 19
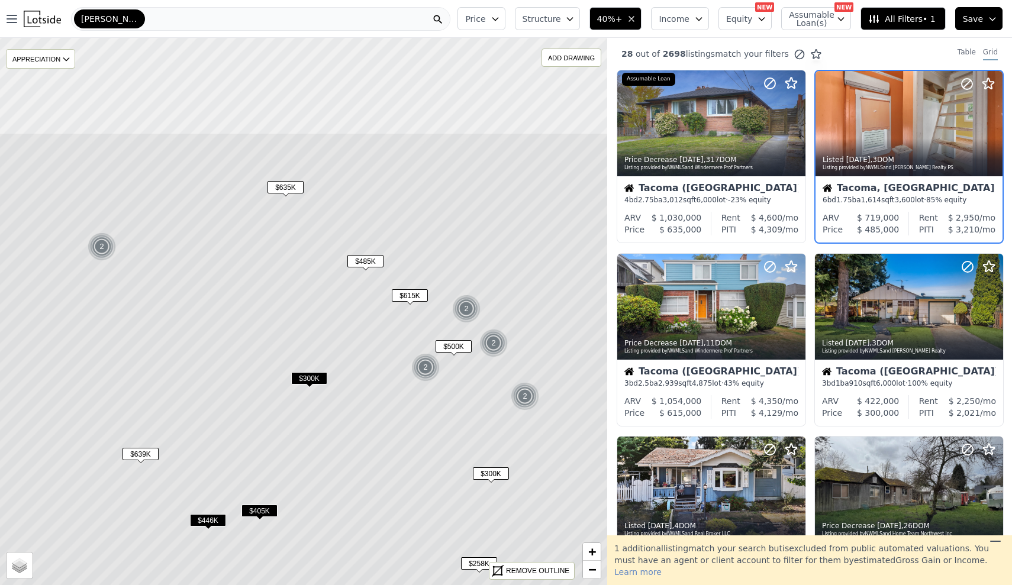
drag, startPoint x: 170, startPoint y: 117, endPoint x: 224, endPoint y: 268, distance: 159.9
click at [224, 268] on icon at bounding box center [357, 462] width 731 height 659
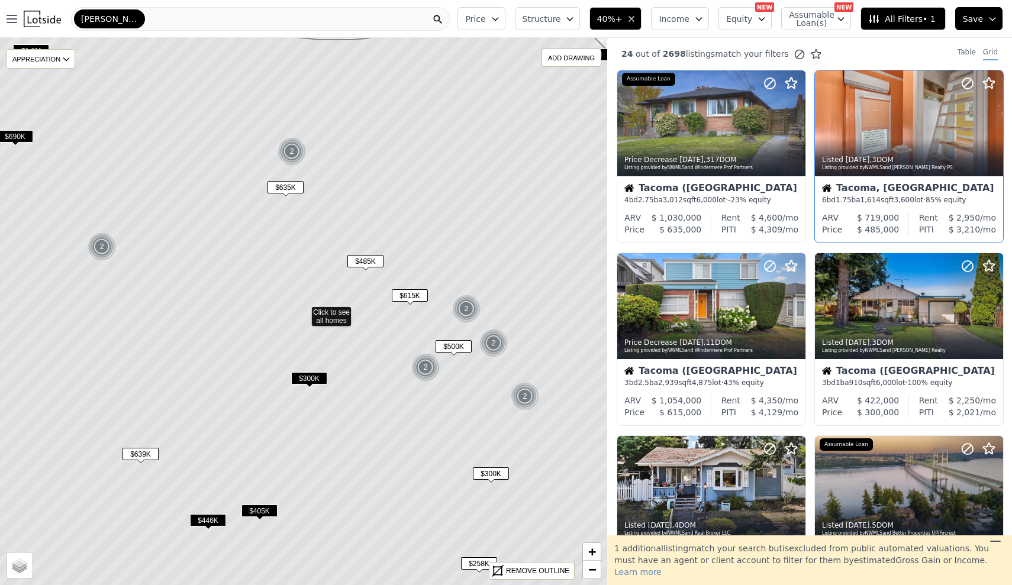
click at [299, 183] on span "$635K" at bounding box center [286, 187] width 36 height 12
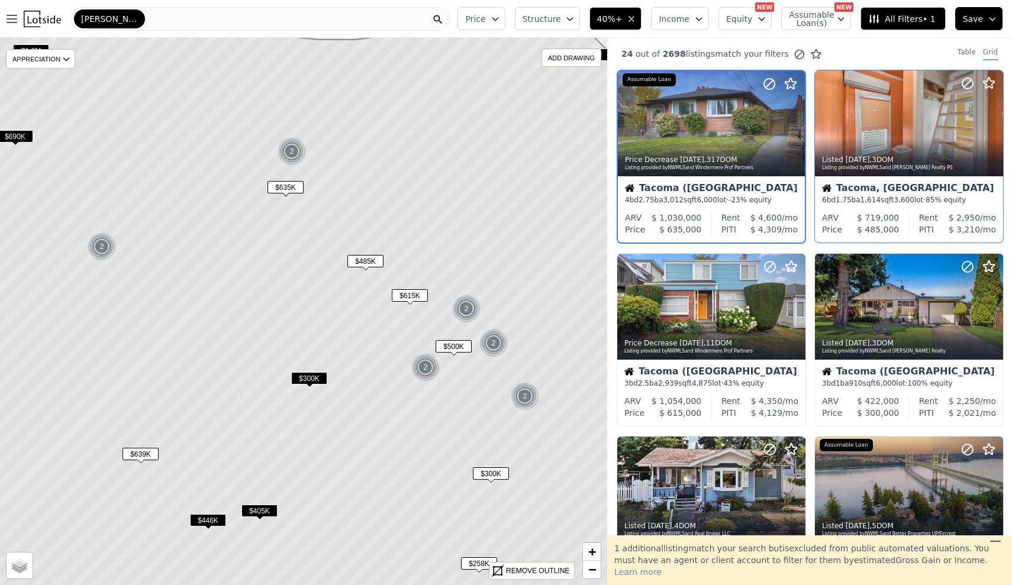
click at [291, 153] on div "2" at bounding box center [292, 151] width 28 height 28
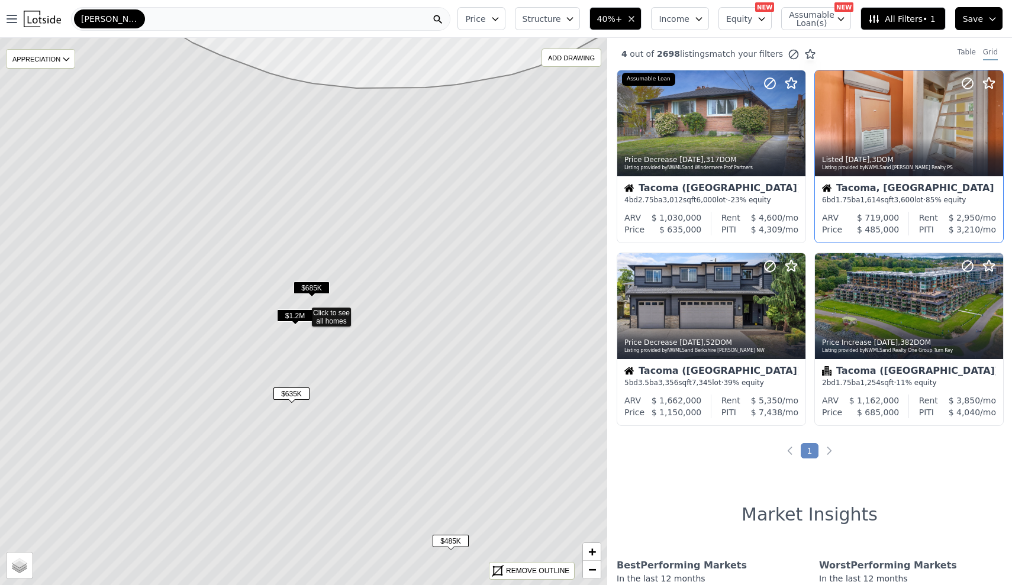
click at [284, 394] on span "$635K" at bounding box center [291, 394] width 36 height 12
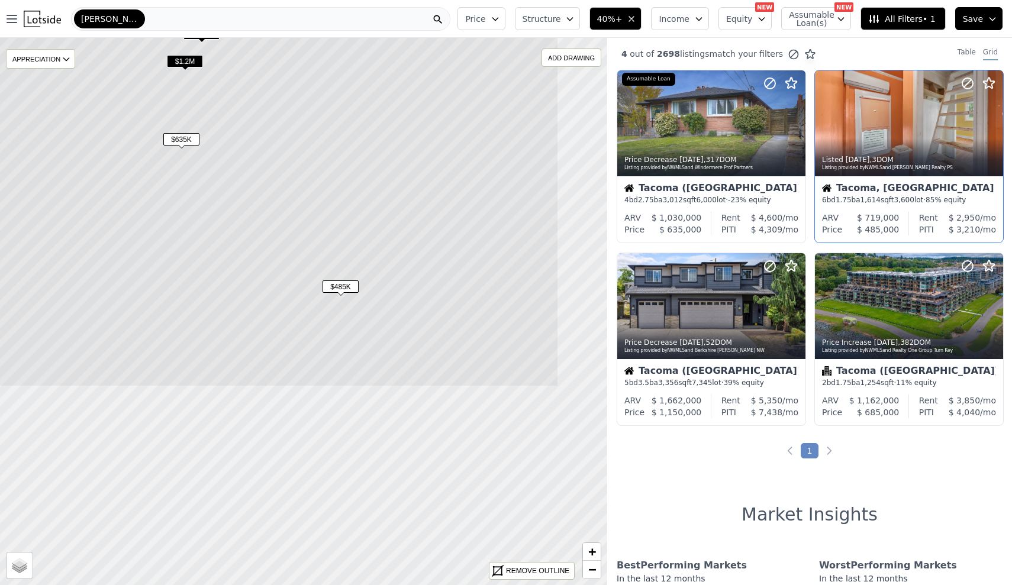
drag, startPoint x: 334, startPoint y: 454, endPoint x: 224, endPoint y: 192, distance: 283.9
click at [224, 193] on icon at bounding box center [193, 57] width 731 height 659
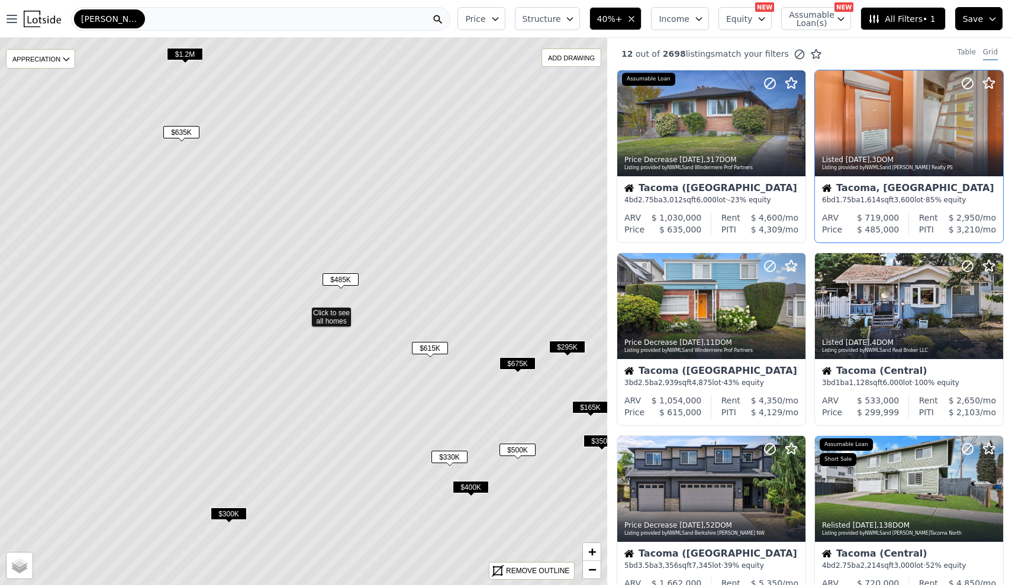
click at [346, 277] on span "$485K" at bounding box center [341, 279] width 36 height 12
click at [231, 514] on span "$300K" at bounding box center [229, 514] width 36 height 12
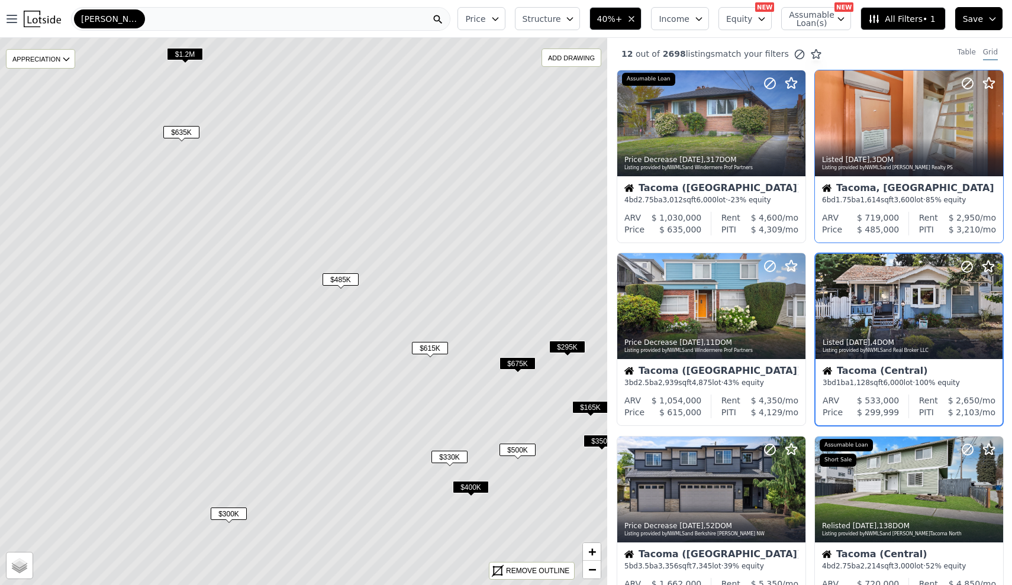
scroll to position [10, 0]
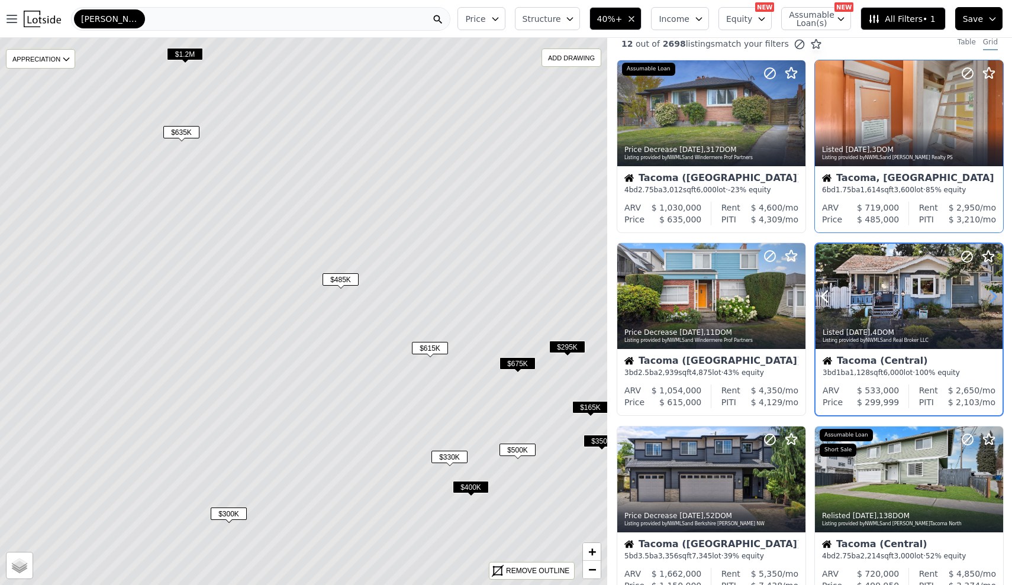
click at [991, 296] on icon at bounding box center [993, 296] width 5 height 11
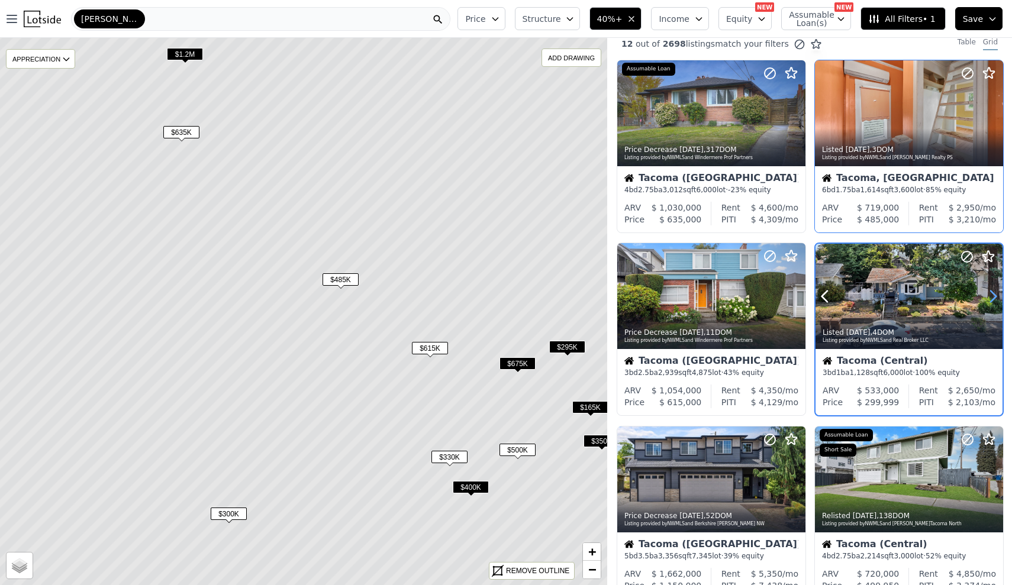
click at [991, 296] on icon at bounding box center [993, 296] width 5 height 11
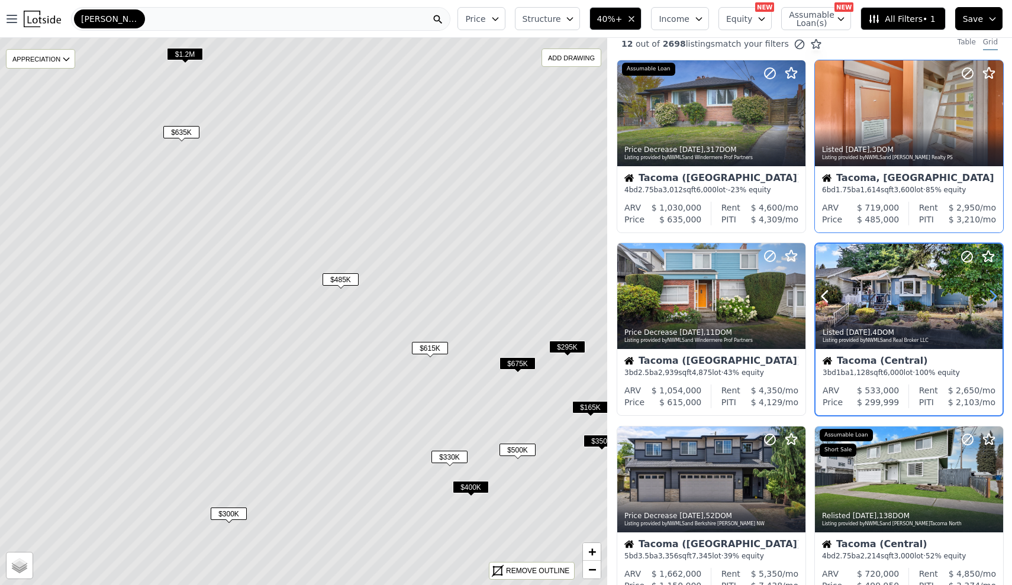
click at [991, 296] on icon at bounding box center [993, 296] width 5 height 11
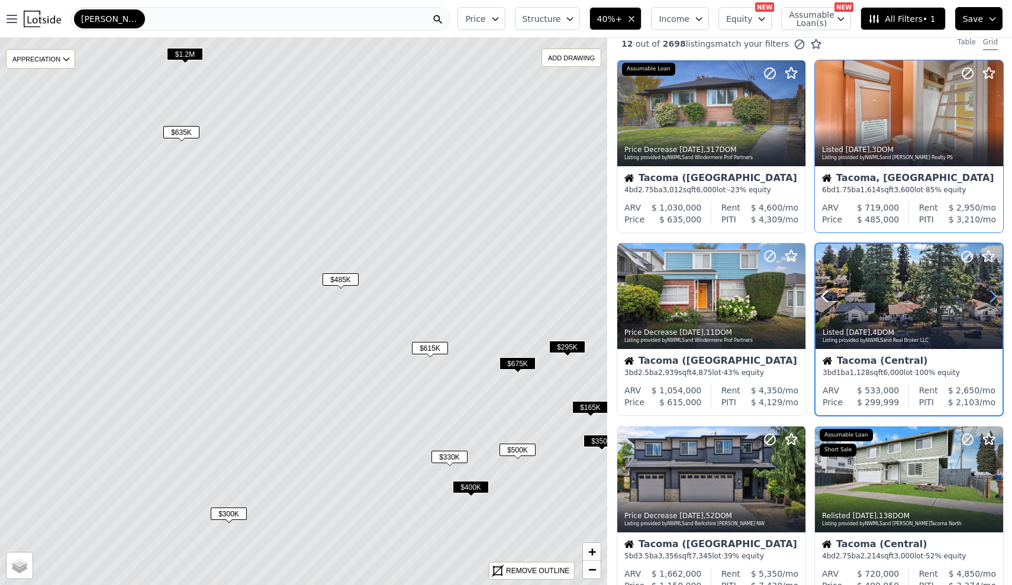
click at [991, 296] on icon at bounding box center [993, 296] width 5 height 11
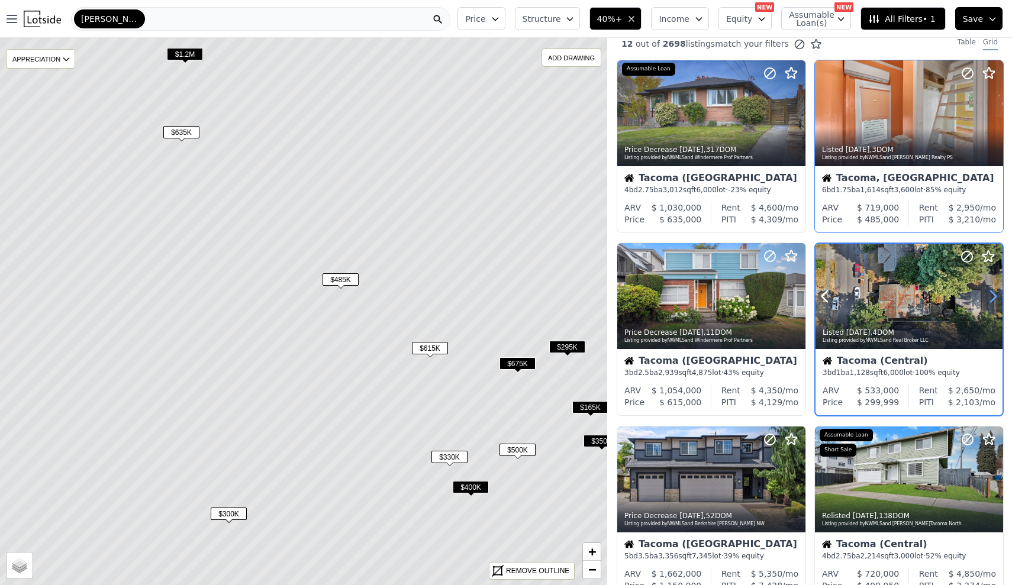
click at [991, 296] on icon at bounding box center [993, 296] width 5 height 11
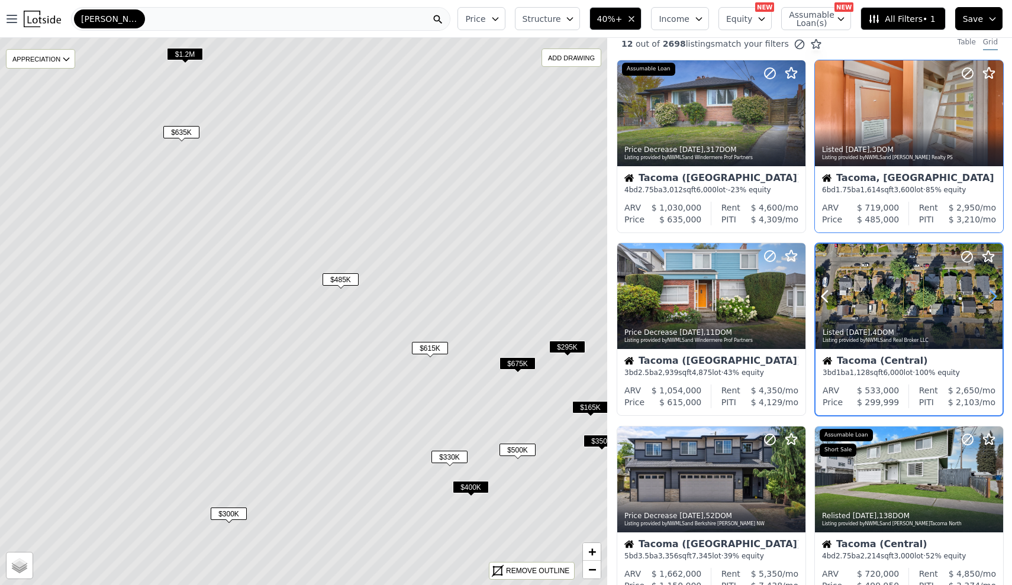
click at [991, 296] on icon at bounding box center [993, 296] width 5 height 11
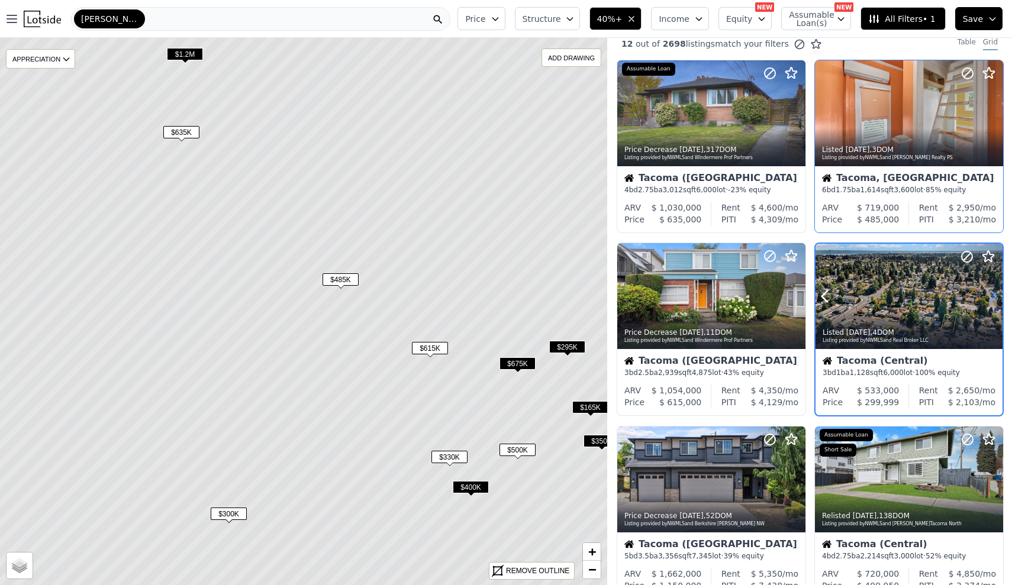
click at [991, 296] on icon at bounding box center [993, 296] width 5 height 11
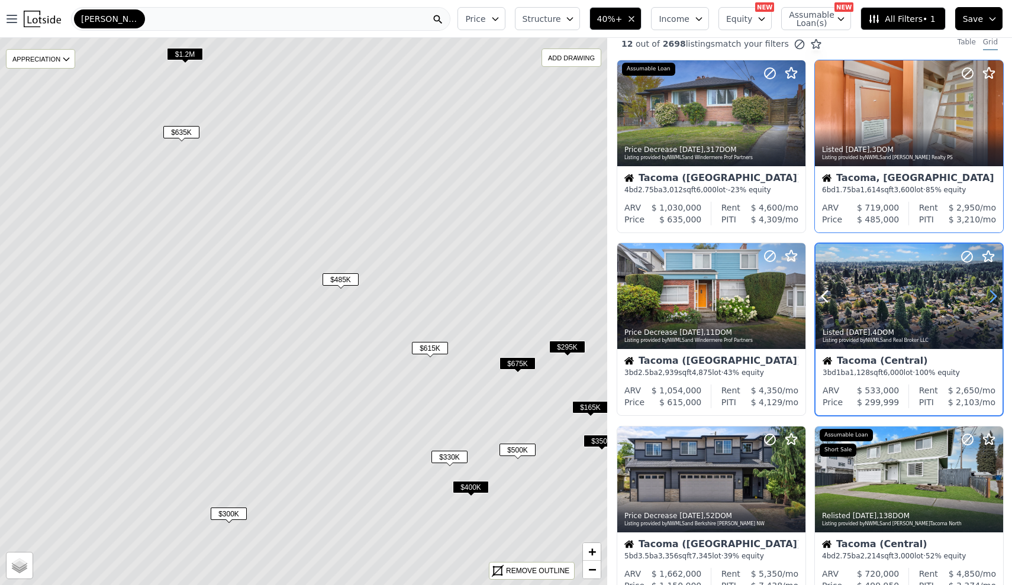
click at [991, 296] on icon at bounding box center [993, 296] width 5 height 11
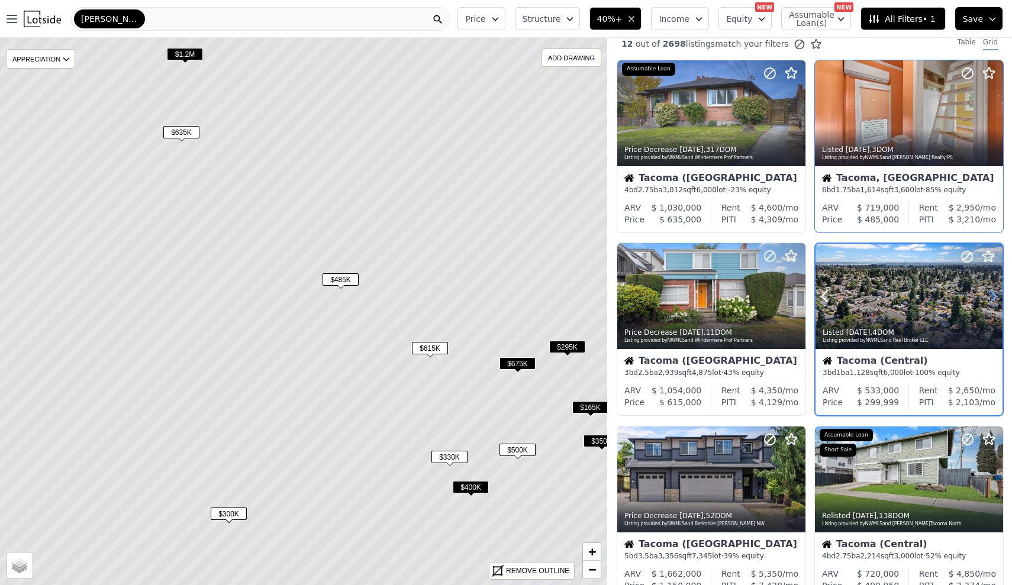
click at [991, 296] on icon at bounding box center [993, 296] width 5 height 11
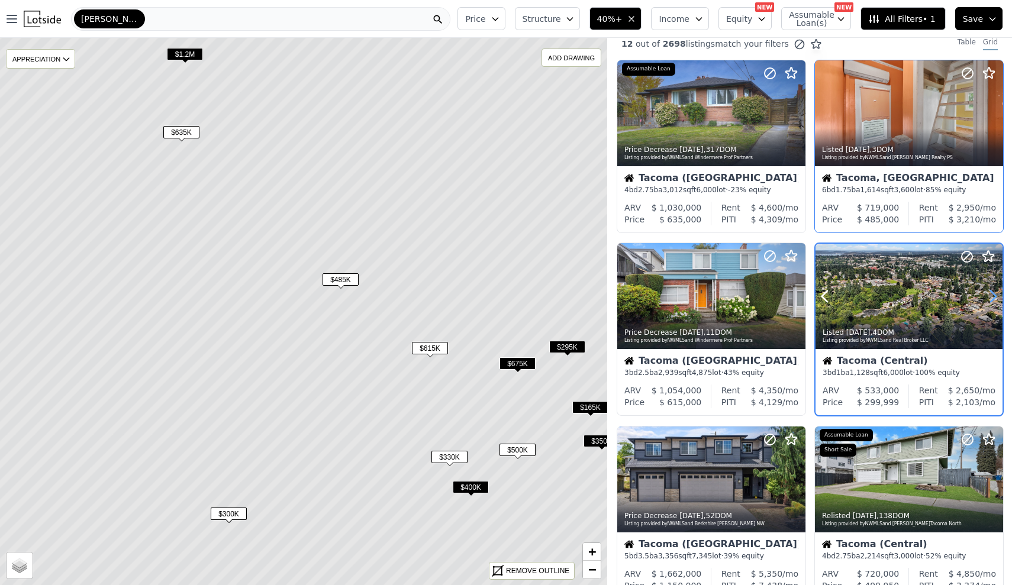
click at [991, 296] on icon at bounding box center [993, 296] width 5 height 11
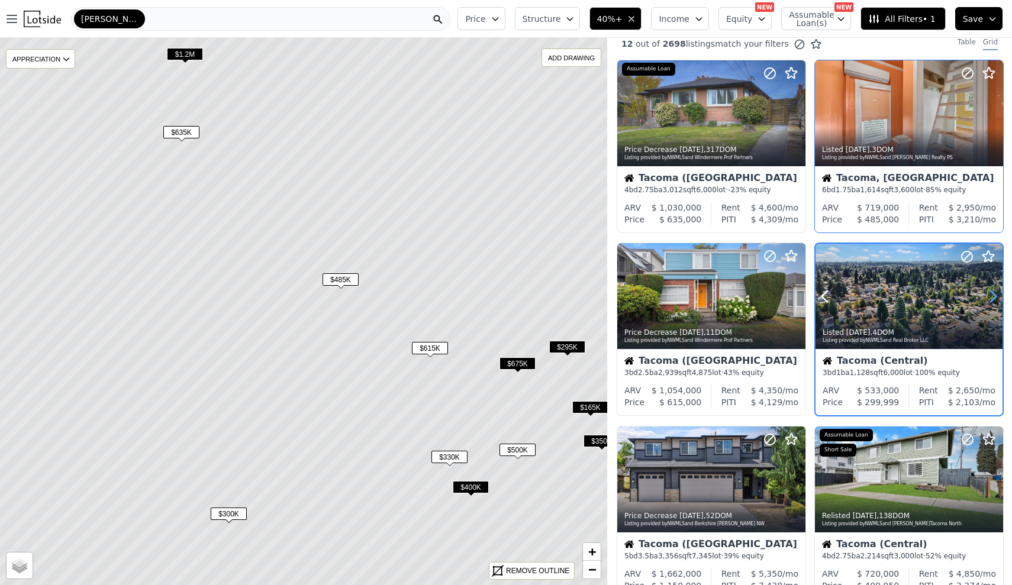
click at [991, 296] on icon at bounding box center [993, 296] width 5 height 11
click at [884, 377] on span "6,000" at bounding box center [893, 373] width 20 height 8
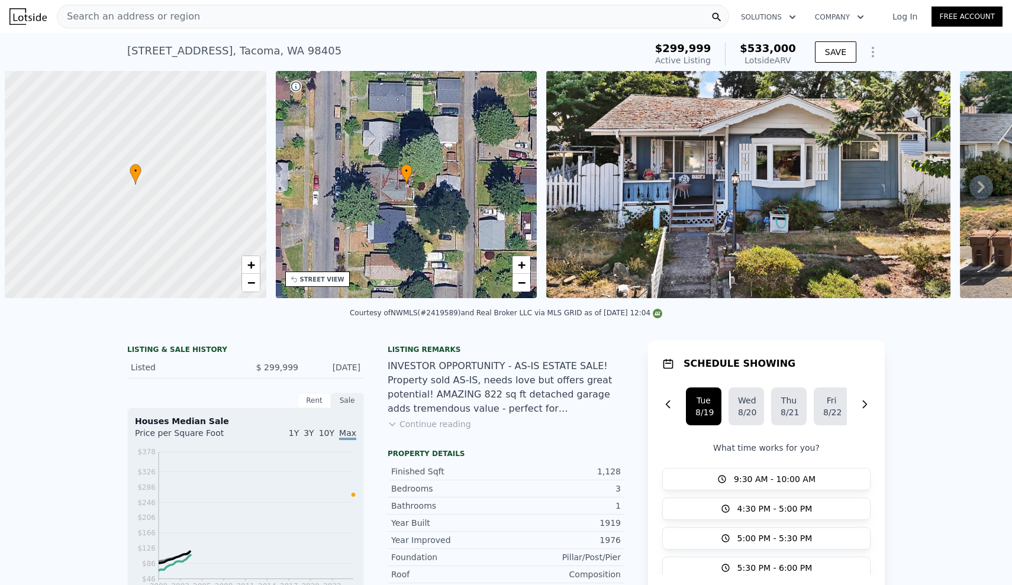
scroll to position [0, 5]
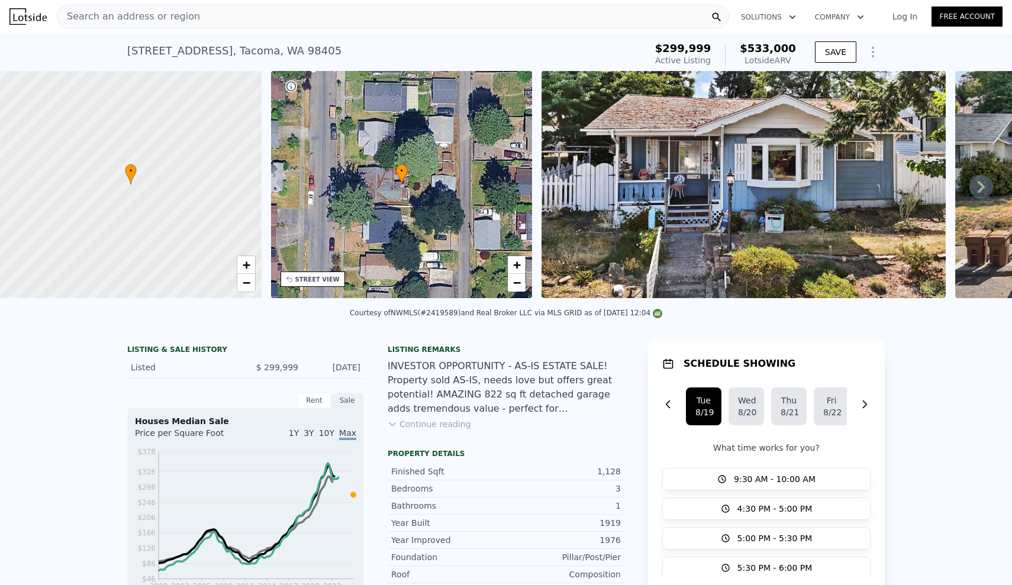
click at [436, 168] on div "• + −" at bounding box center [402, 184] width 262 height 227
click at [376, 163] on div "• + −" at bounding box center [402, 184] width 262 height 227
click at [858, 209] on img at bounding box center [744, 184] width 404 height 227
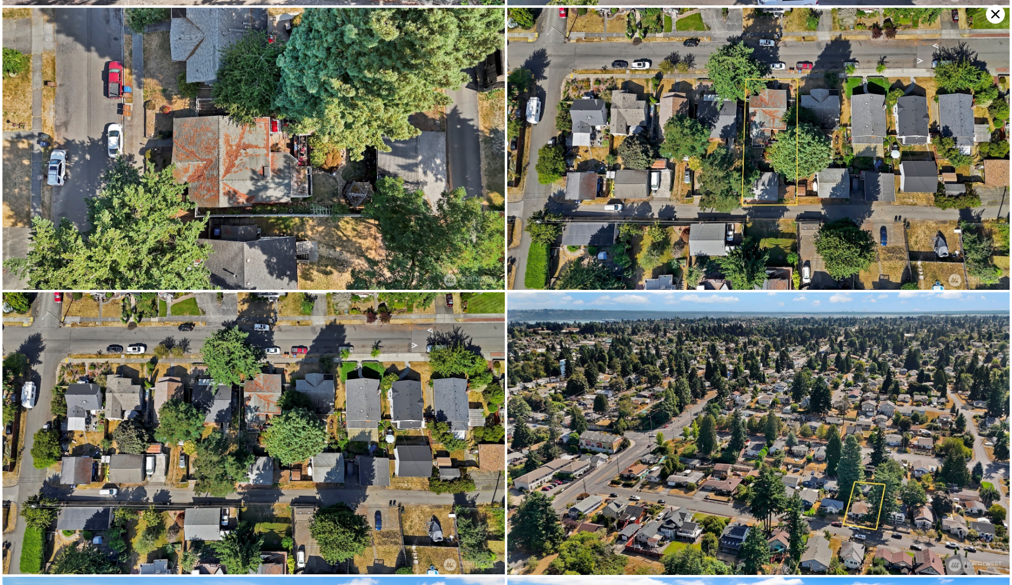
scroll to position [565, 0]
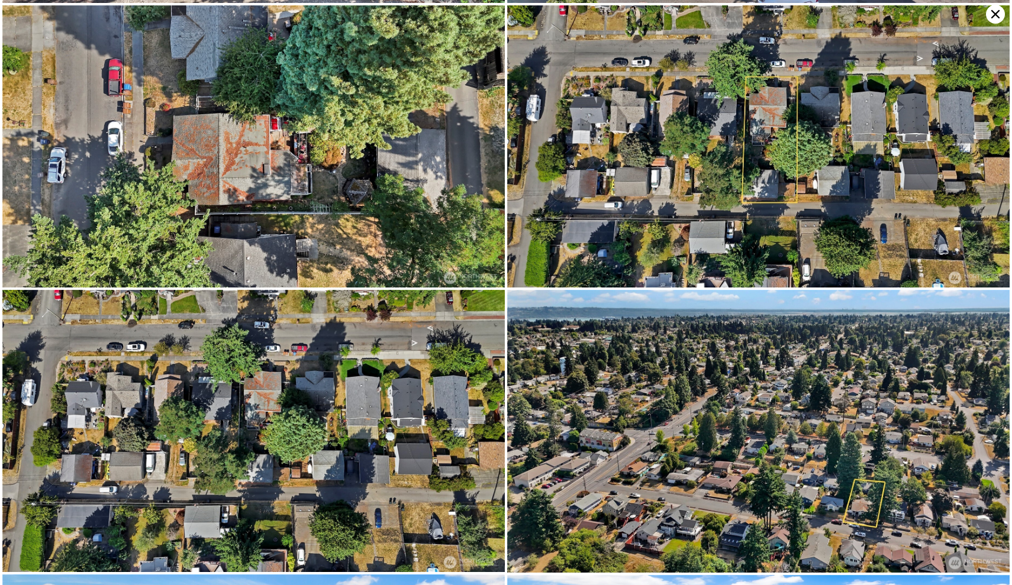
click at [388, 389] on img at bounding box center [253, 431] width 503 height 282
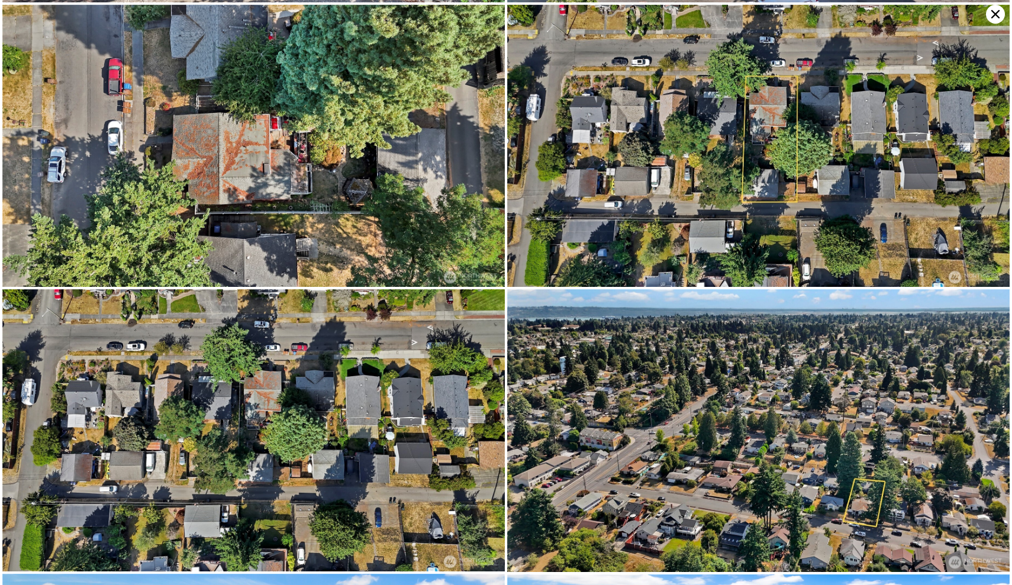
click at [376, 388] on img at bounding box center [253, 430] width 503 height 282
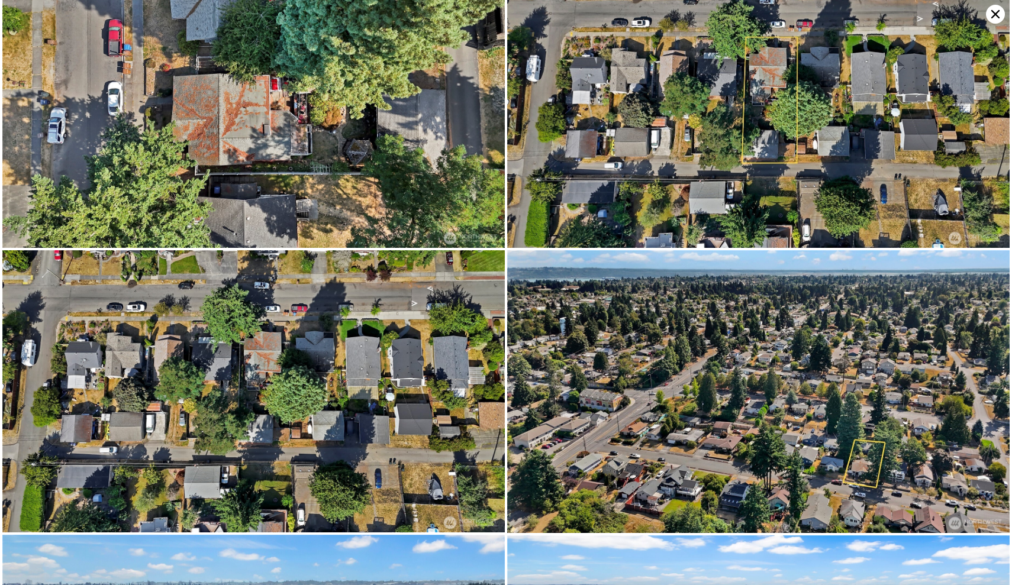
scroll to position [0, 0]
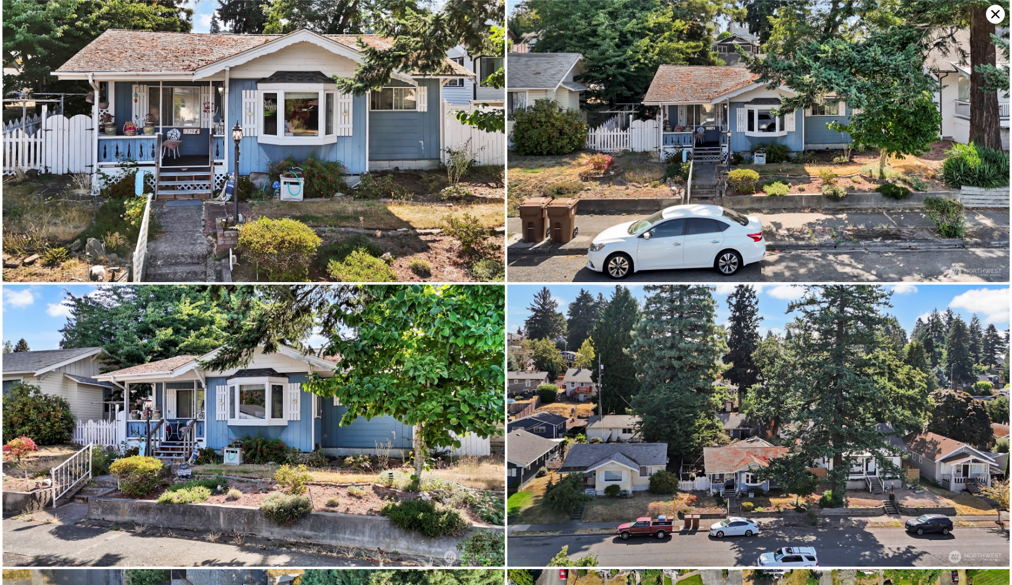
click at [301, 262] on img at bounding box center [253, 141] width 503 height 282
drag, startPoint x: 487, startPoint y: 169, endPoint x: 651, endPoint y: 144, distance: 165.8
click at [487, 169] on img at bounding box center [253, 141] width 503 height 282
click at [993, 12] on icon at bounding box center [995, 14] width 8 height 8
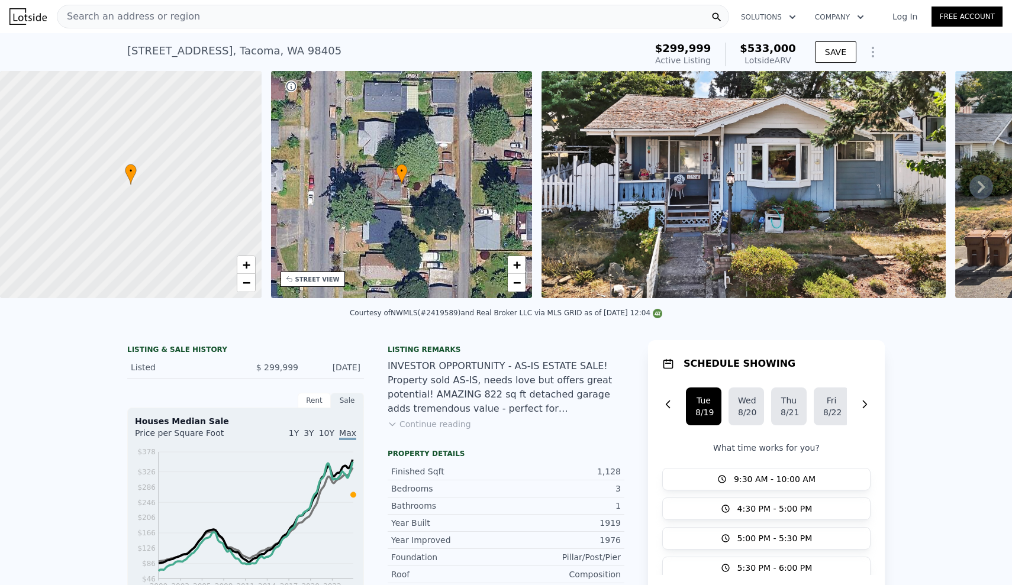
click at [421, 430] on button "Continue reading" at bounding box center [429, 424] width 83 height 12
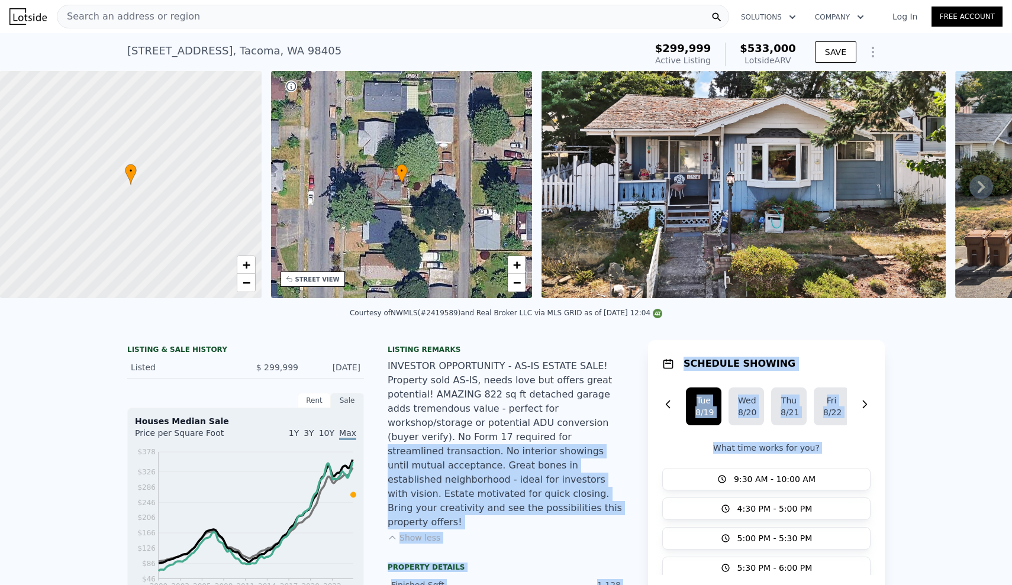
drag, startPoint x: 432, startPoint y: 445, endPoint x: 633, endPoint y: 498, distance: 207.6
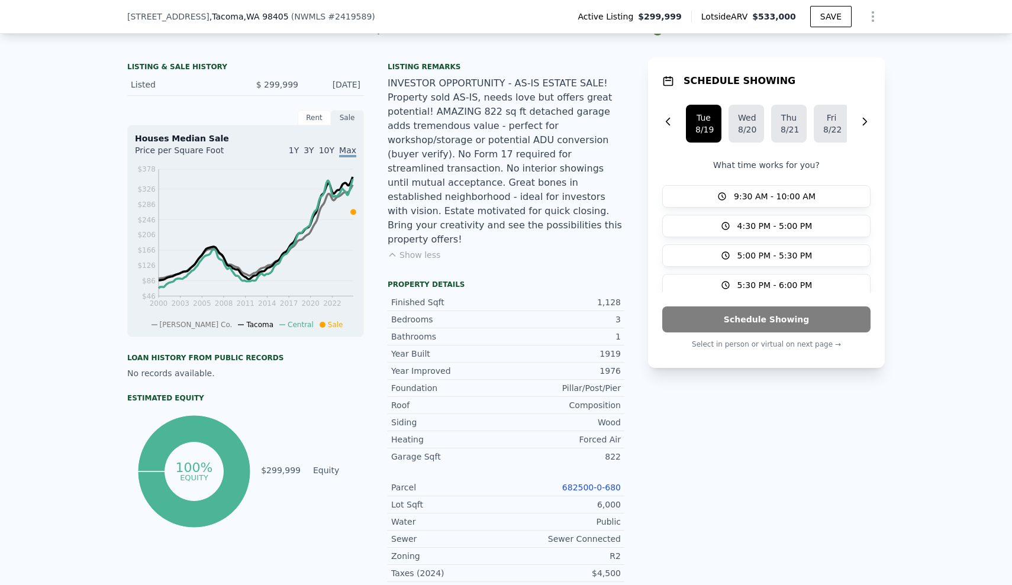
scroll to position [315, 0]
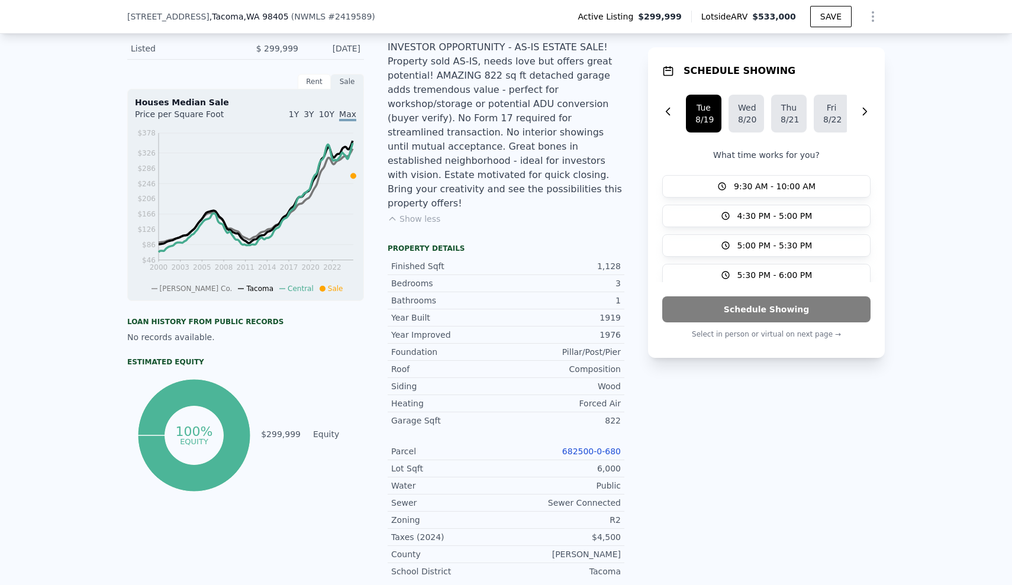
click at [595, 447] on link "682500-0-680" at bounding box center [591, 451] width 59 height 9
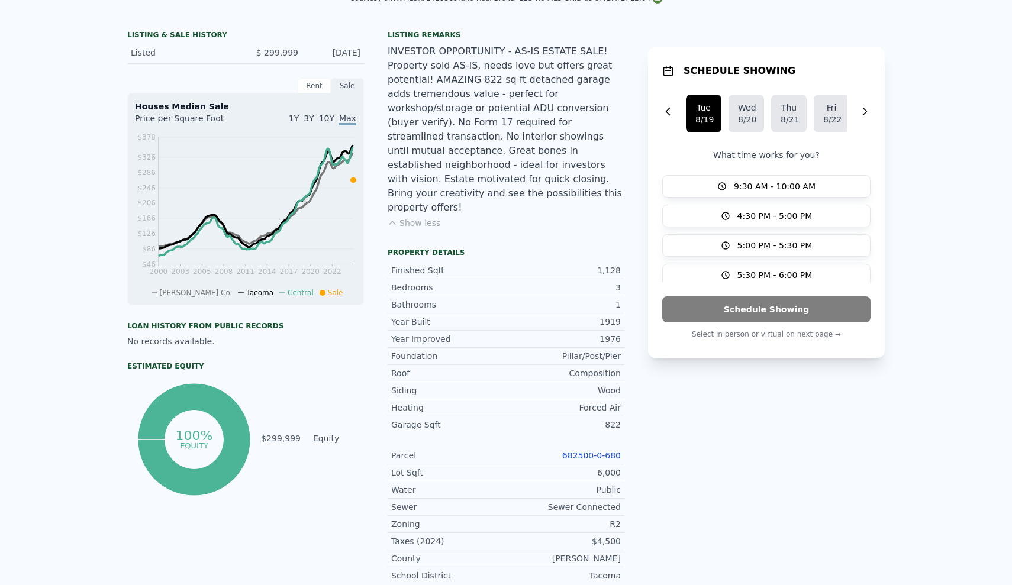
scroll to position [0, 0]
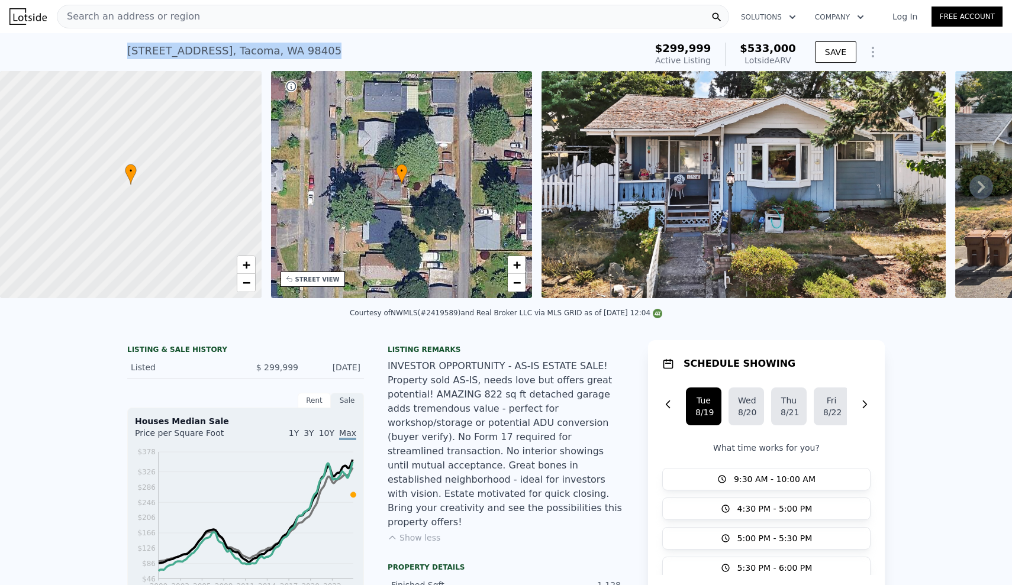
drag, startPoint x: 115, startPoint y: 49, endPoint x: 323, endPoint y: 46, distance: 208.4
click at [323, 46] on div "1239 S Verde St , Tacoma , WA 98405 Active at $299,999 (~ARV $533k ) $299,999 A…" at bounding box center [506, 52] width 1012 height 38
copy div "1239 S Verde St , Tacoma , WA 98405 Active at $299,999 (~ARV $533k )"
click at [441, 317] on div "Courtesy of NWMLS (#2419589) and Real Broker LLC via MLS GRID as of 08/18/2025 …" at bounding box center [506, 313] width 313 height 8
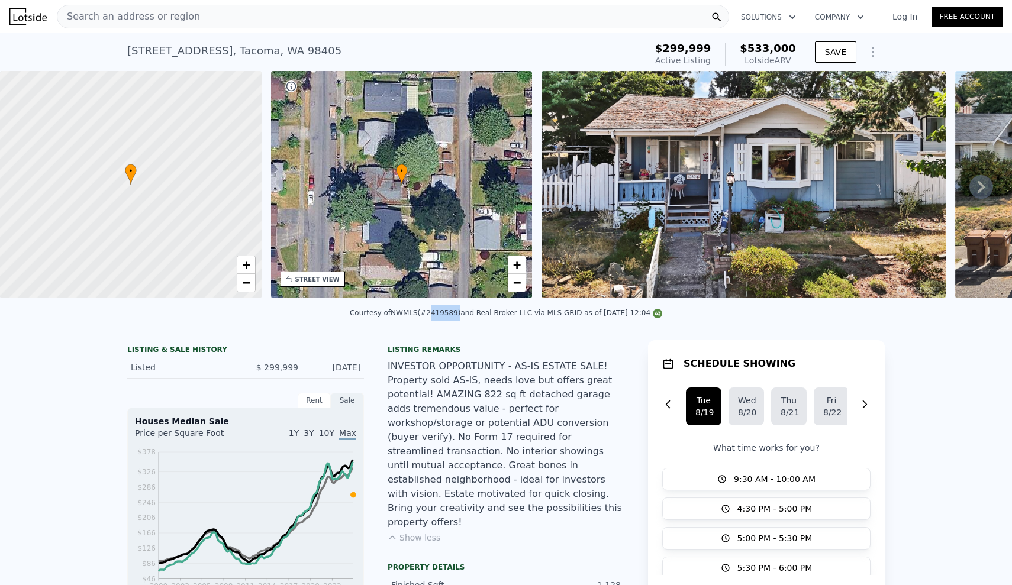
copy div "2419589"
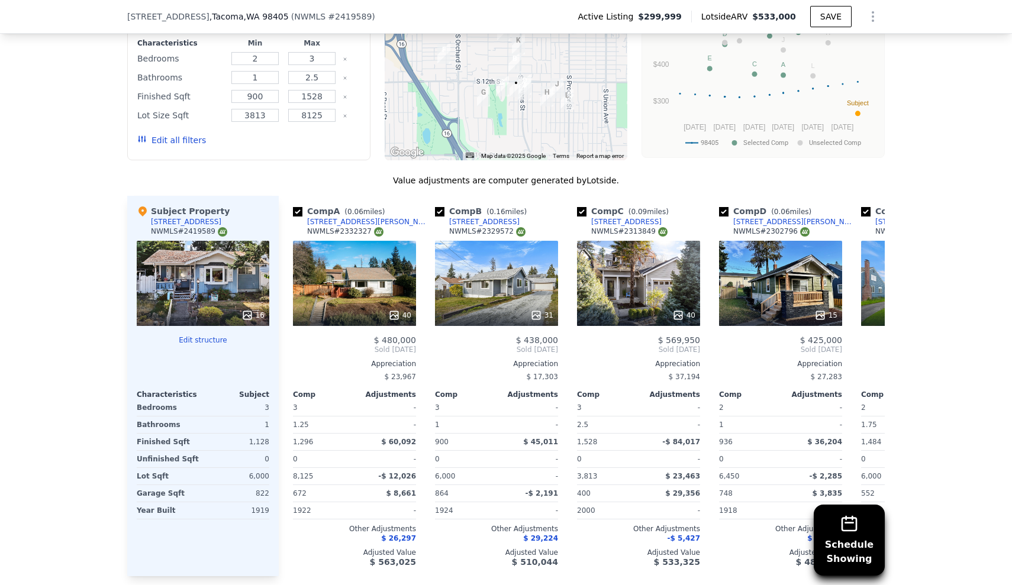
scroll to position [1327, 0]
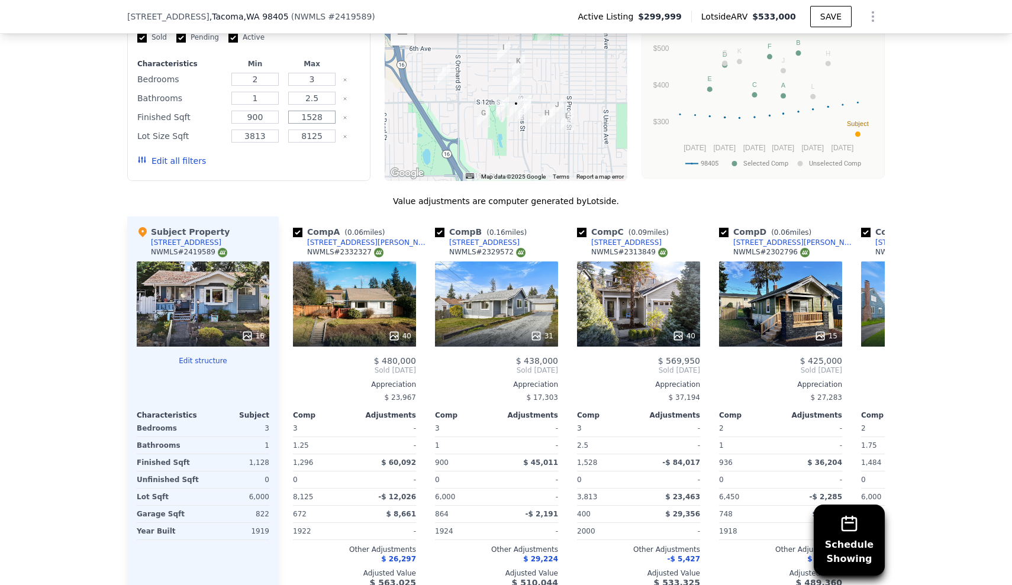
click at [306, 111] on input "1528" at bounding box center [311, 117] width 47 height 13
type input "1328"
click at [79, 274] on div "Schedule Showing We found 12 sales that match your search Listings provided by …" at bounding box center [506, 279] width 1012 height 679
click at [91, 435] on div "Schedule Showing We found 12 sales that match your search Listings provided by …" at bounding box center [506, 279] width 1012 height 679
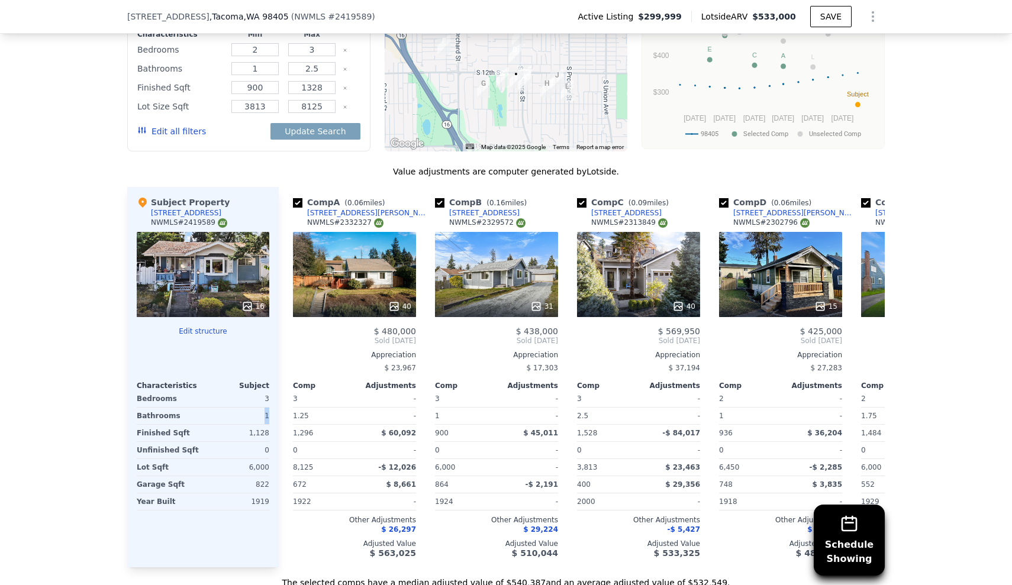
scroll to position [1432, 0]
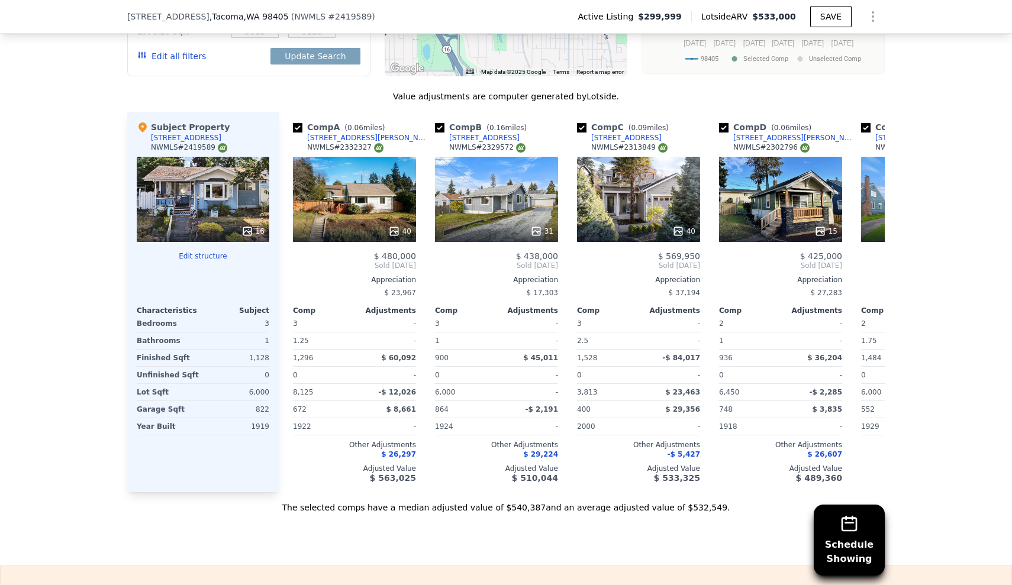
click at [94, 450] on div "Schedule Showing We found 12 sales that match your search Listings provided by …" at bounding box center [506, 174] width 1012 height 679
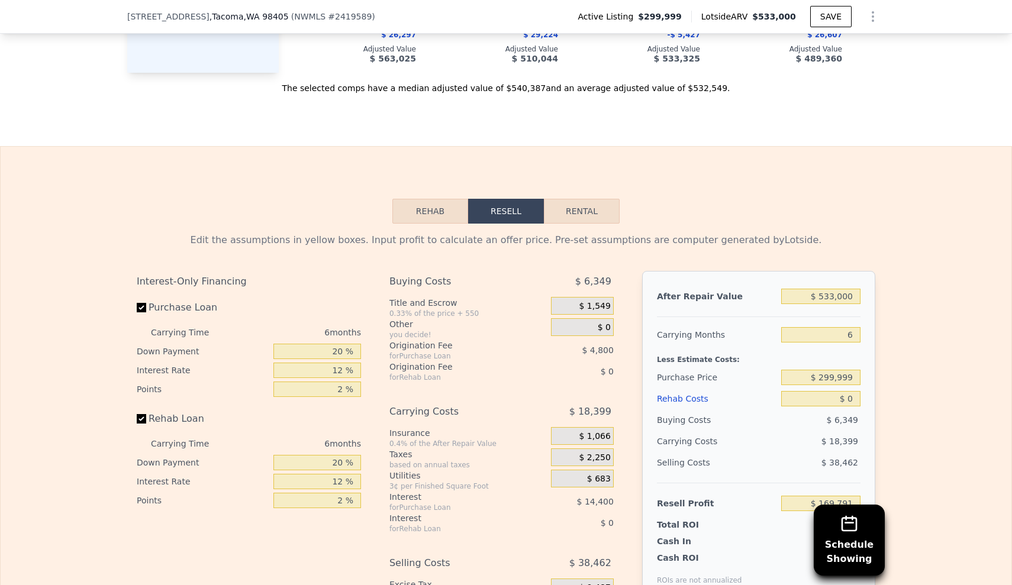
scroll to position [1943, 0]
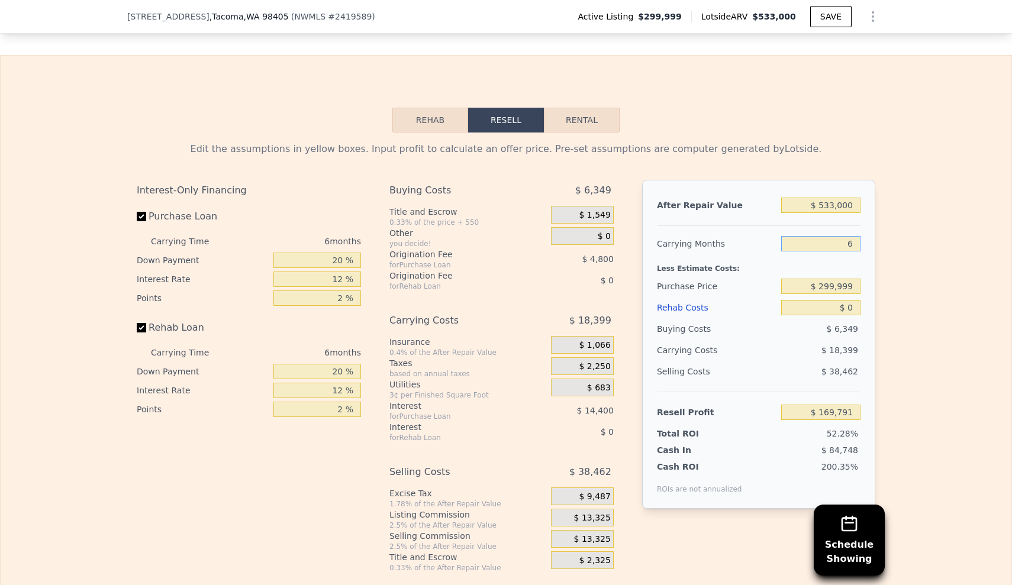
click at [848, 236] on input "6" at bounding box center [820, 243] width 79 height 15
type input "5"
type input "$ 172,858"
type input "5"
click at [872, 314] on div "Edit the assumptions in yellow boxes. Input profit to calculate an offer price.…" at bounding box center [506, 353] width 758 height 440
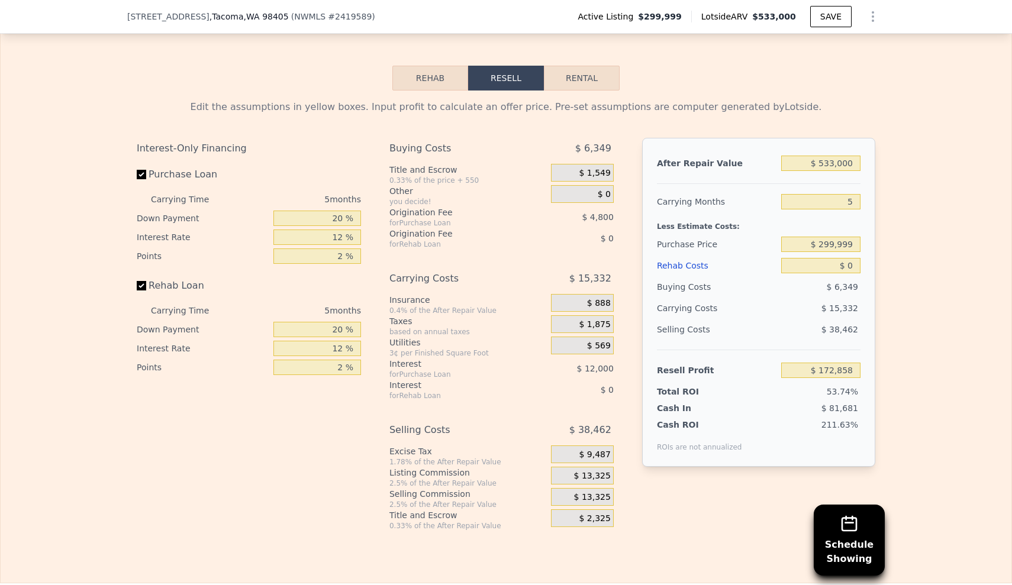
scroll to position [2009, 0]
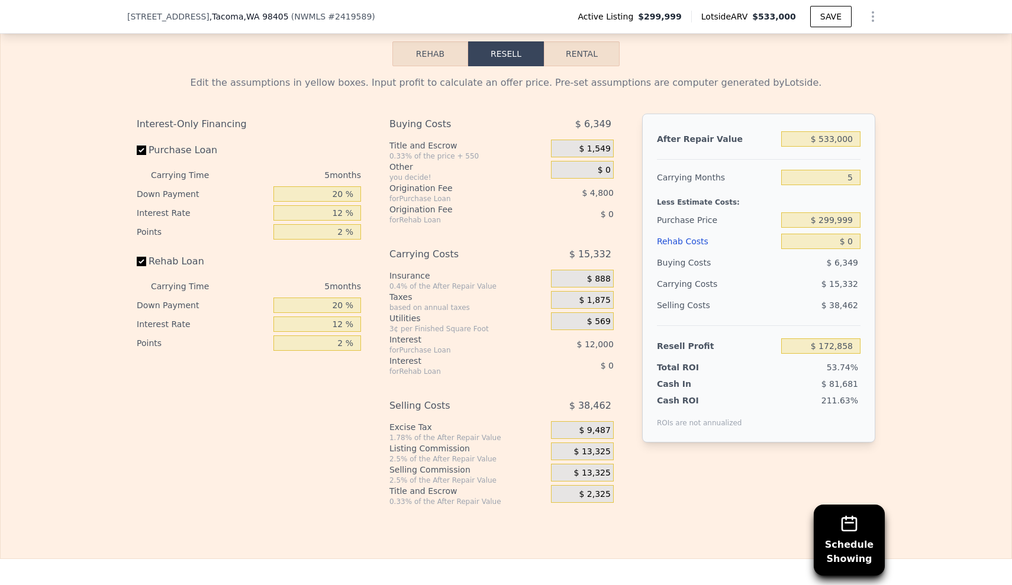
click at [556, 464] on div "$ 13,325" at bounding box center [582, 473] width 63 height 18
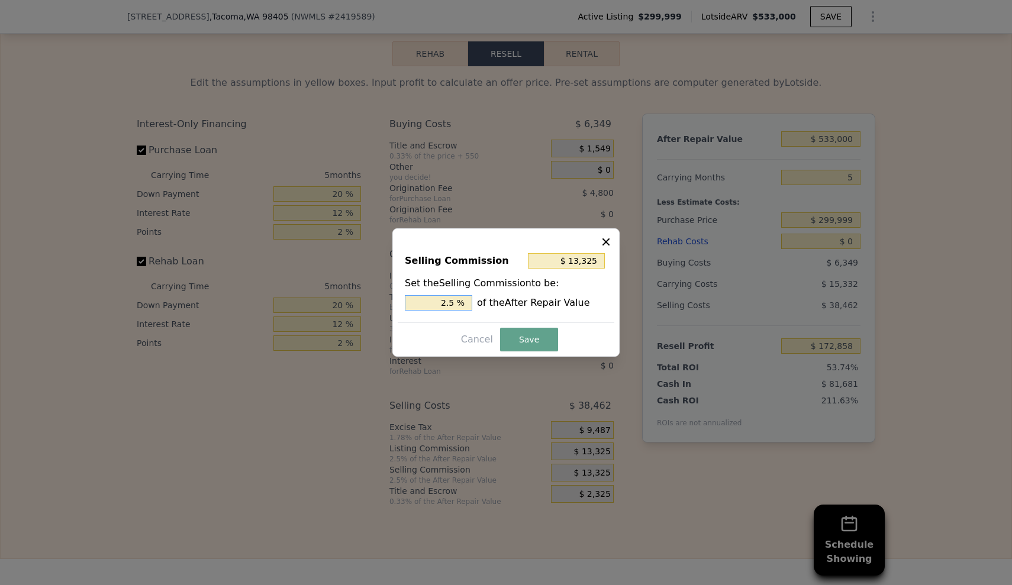
drag, startPoint x: 432, startPoint y: 301, endPoint x: 520, endPoint y: 298, distance: 88.9
click at [520, 298] on div "2.5 % of the After Repair Value" at bounding box center [506, 302] width 202 height 15
type input "$ 0"
type input "0 %"
click at [536, 327] on div "Selling Commission $ 0 Set the Selling Commission to be: 0 % of the After Repai…" at bounding box center [505, 292] width 227 height 128
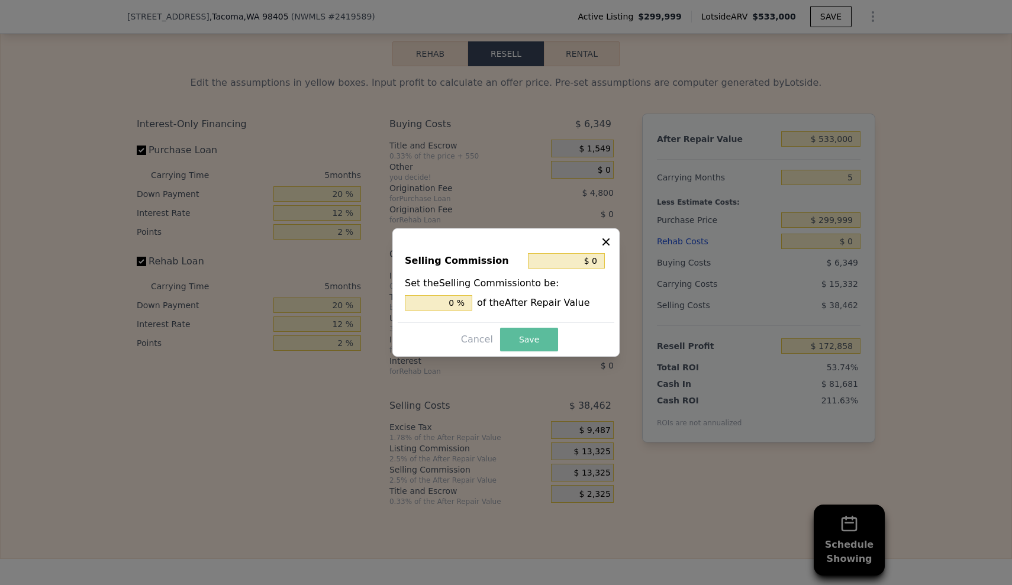
click at [537, 333] on button "Save" at bounding box center [529, 340] width 58 height 24
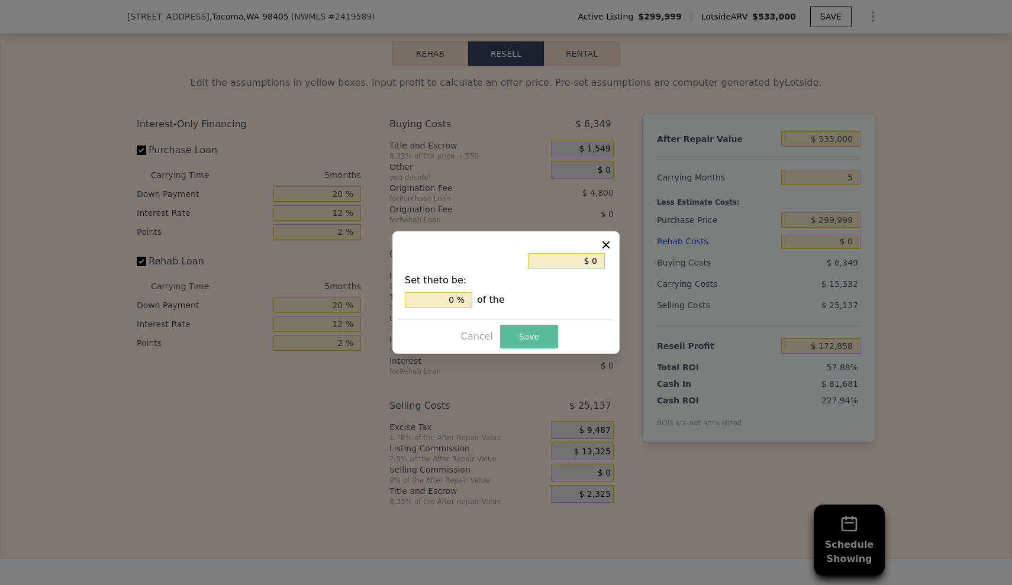
type input "$ 186,183"
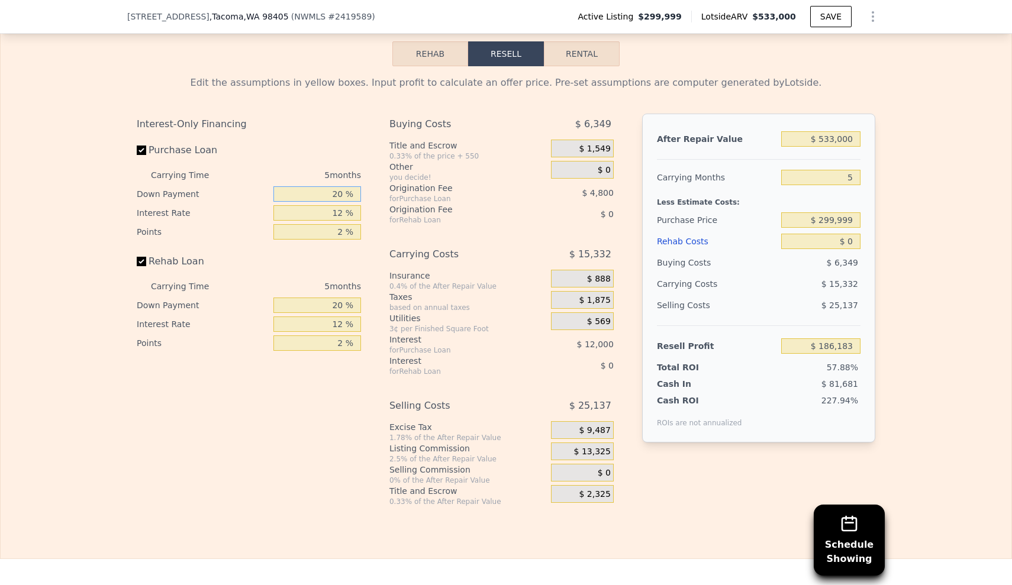
click at [334, 186] on input "20 %" at bounding box center [317, 193] width 88 height 15
type input "0 %"
type input "$ 181,983"
type input "10 %"
type input "$ 184,083"
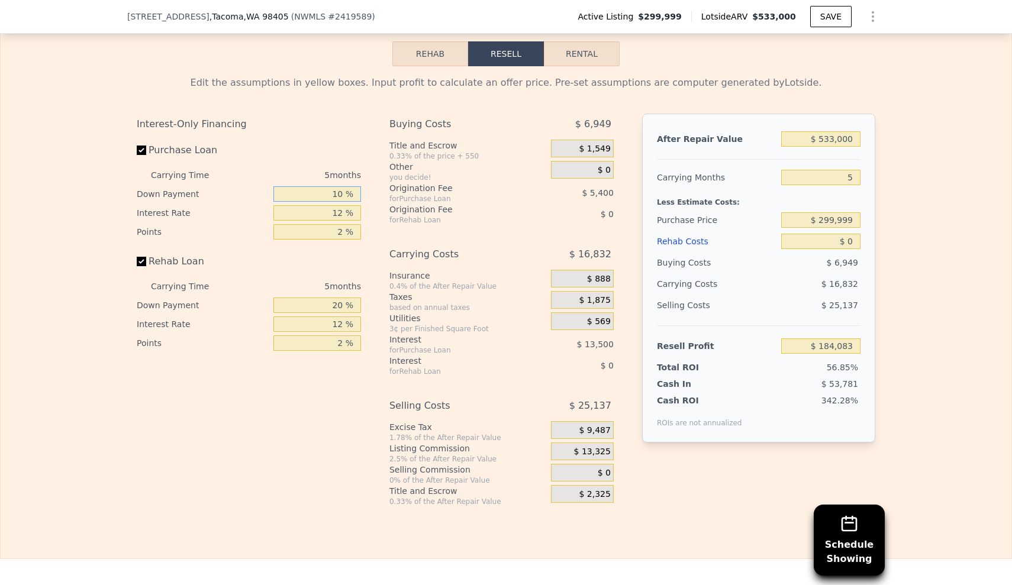
type input "10 %"
click at [342, 205] on input "12 %" at bounding box center [317, 212] width 88 height 15
type input "1 %"
type input "$ 196,458"
type input "10 %"
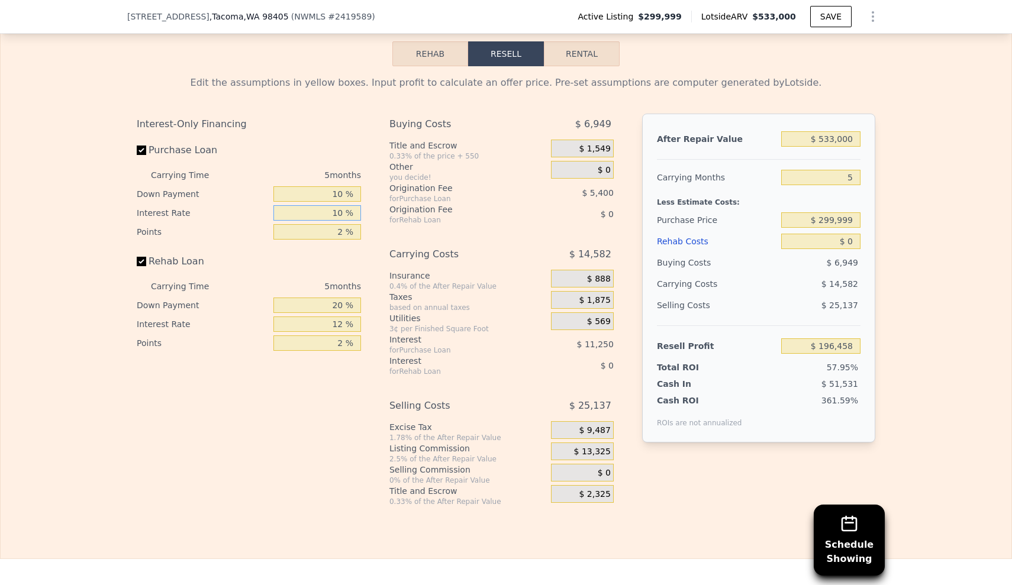
type input "$ 186,333"
type input "10 %"
click at [341, 224] on input "2 %" at bounding box center [317, 231] width 88 height 15
type input "1 %"
type input "$ 189,033"
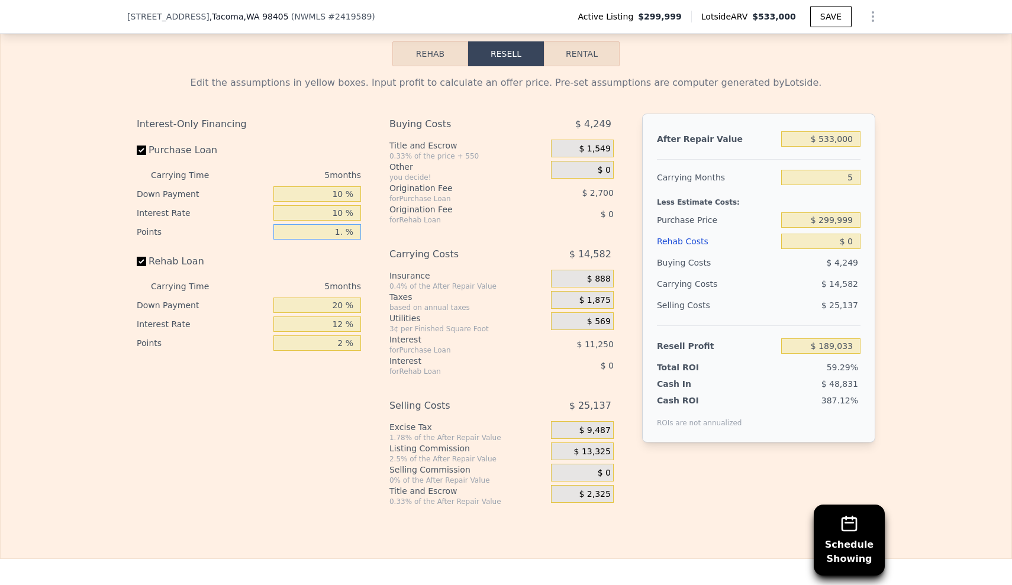
type input "1.5 %"
type input "$ 187,683"
type input "1.5 %"
click at [334, 298] on input "20 %" at bounding box center [317, 305] width 88 height 15
type input "10 %"
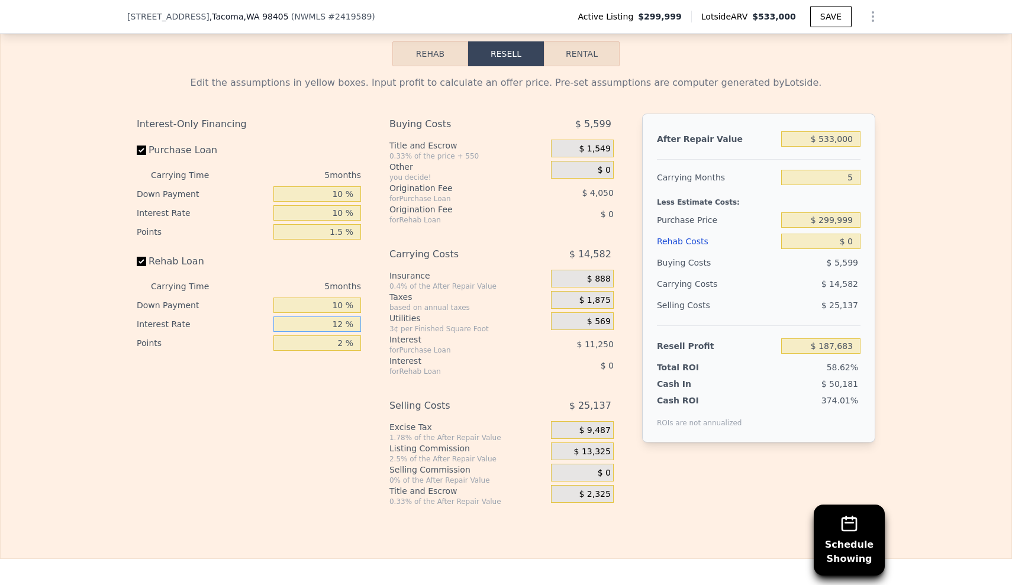
click at [339, 317] on input "12 %" at bounding box center [317, 324] width 88 height 15
type input "10 %"
click at [342, 336] on input "2 %" at bounding box center [317, 343] width 88 height 15
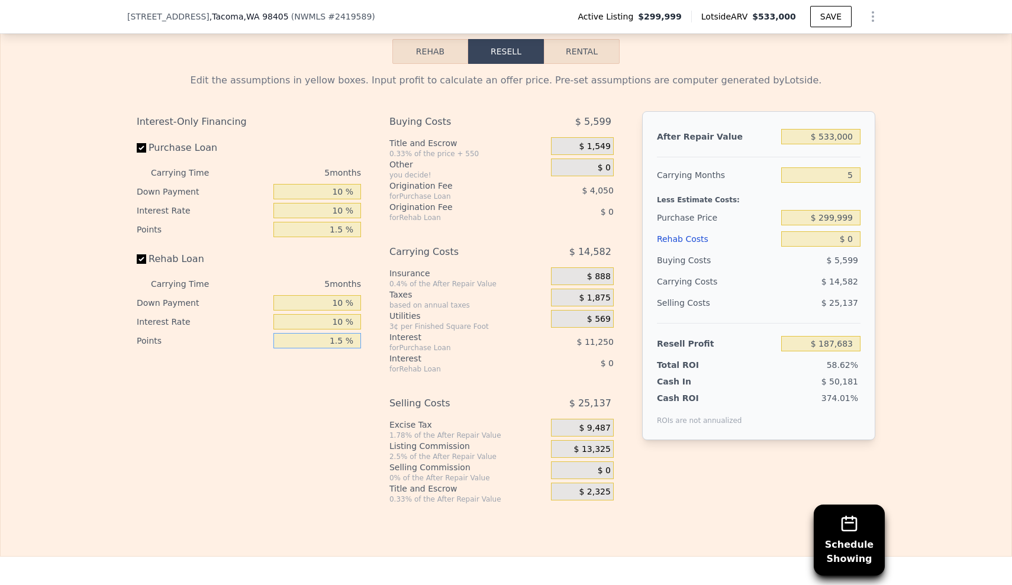
type input "1.5 %"
click at [192, 450] on div "Interest-Only Financing Purchase Loan Carrying Time 5 months Down Payment 10 % …" at bounding box center [254, 307] width 234 height 393
click at [978, 376] on div "Edit the assumptions in yellow boxes. Input profit to calculate an offer price.…" at bounding box center [506, 284] width 1011 height 440
click at [681, 228] on div "Rehab Costs" at bounding box center [717, 238] width 120 height 21
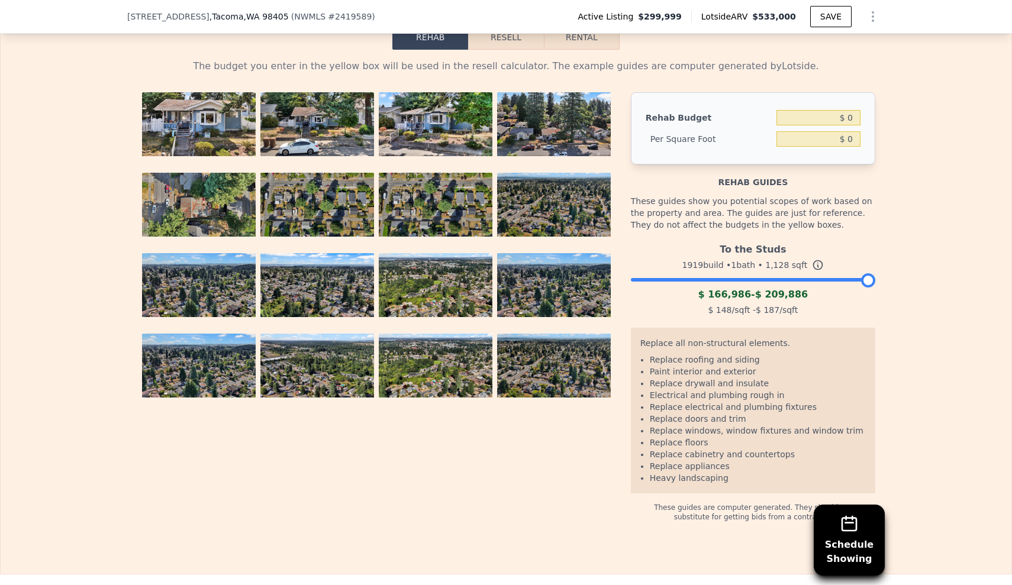
scroll to position [2026, 0]
drag, startPoint x: 851, startPoint y: 123, endPoint x: 788, endPoint y: 129, distance: 62.4
click at [788, 131] on input "$ 0" at bounding box center [819, 138] width 84 height 15
type input "$ 80"
type input "$ 90,240"
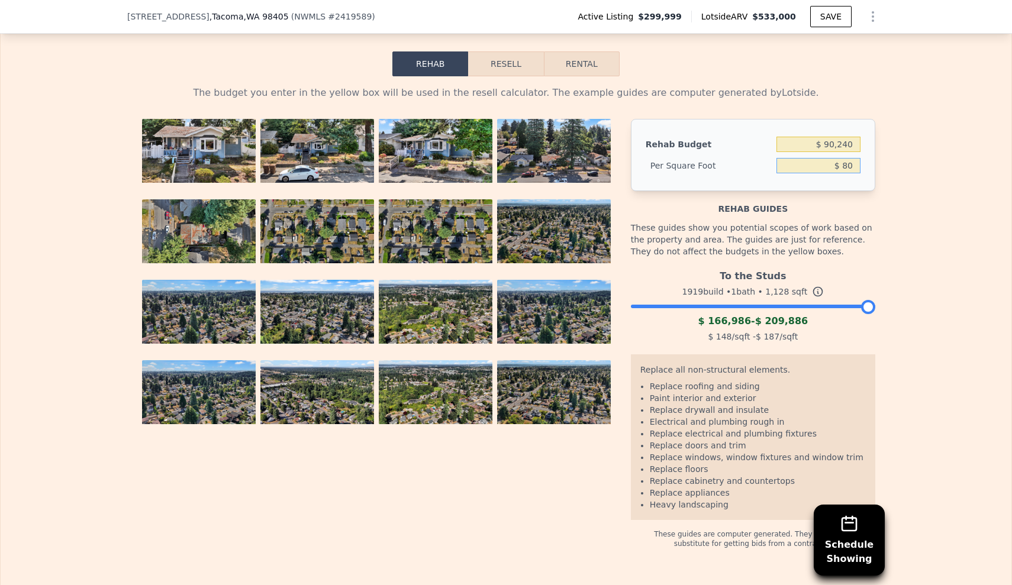
scroll to position [1943, 0]
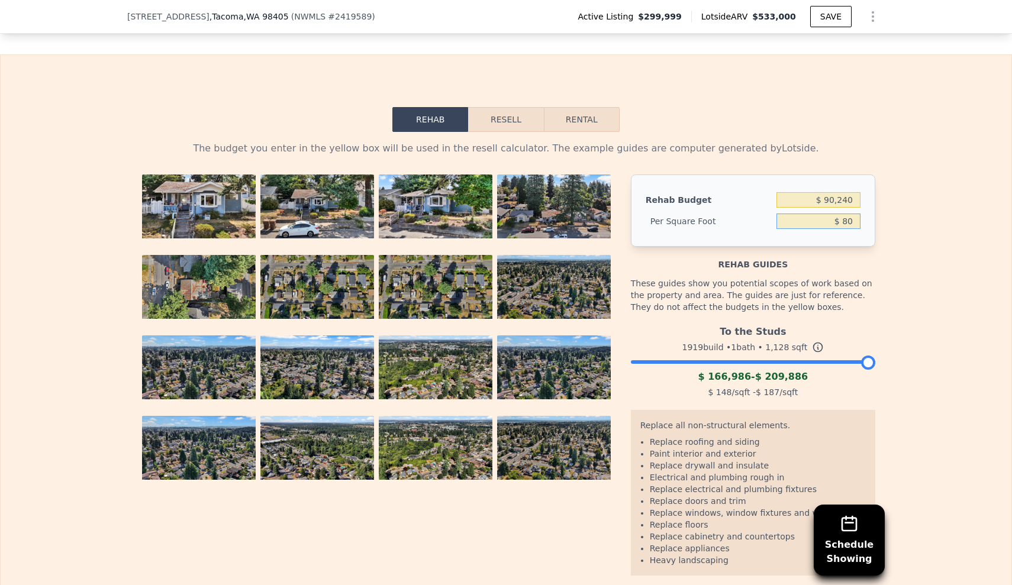
drag, startPoint x: 510, startPoint y: 112, endPoint x: 494, endPoint y: 130, distance: 23.1
click at [510, 112] on button "Resell" at bounding box center [505, 119] width 75 height 25
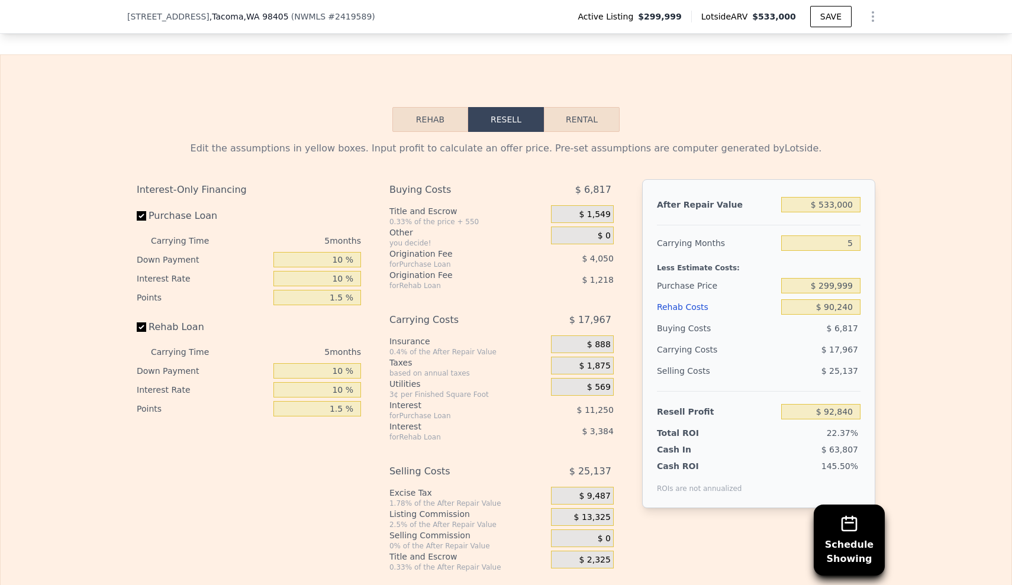
scroll to position [1946, 0]
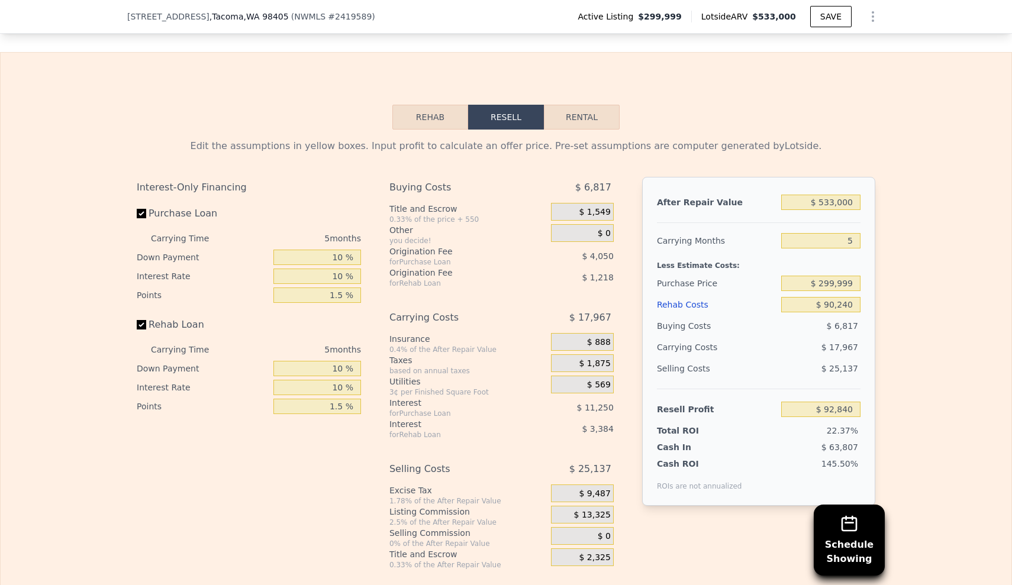
click at [901, 378] on div "Edit the assumptions in yellow boxes. Input profit to calculate an offer price.…" at bounding box center [506, 350] width 1011 height 440
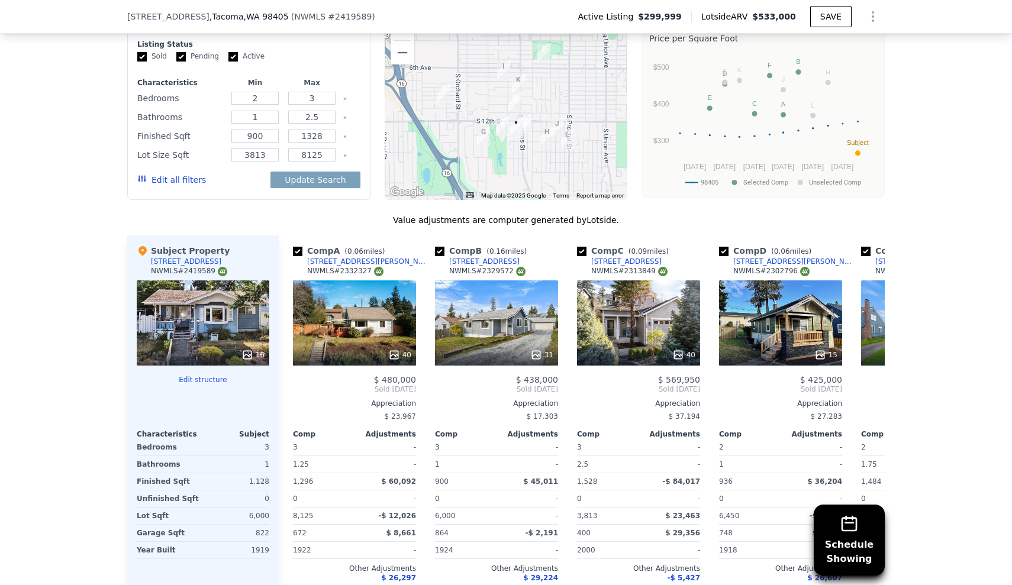
scroll to position [1287, 0]
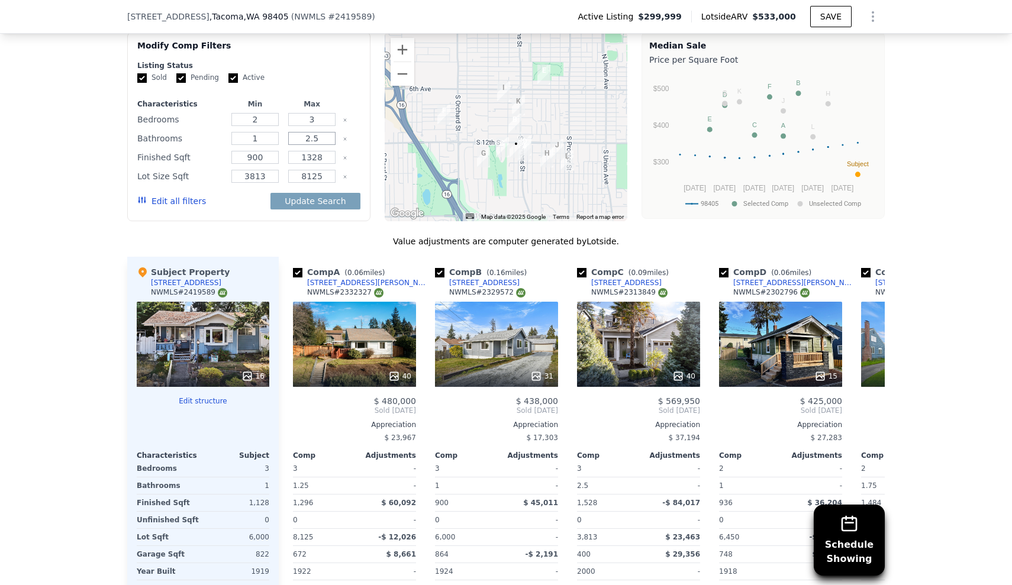
click at [315, 132] on input "2.5" at bounding box center [311, 138] width 47 height 13
type input "2"
click at [179, 195] on button "Edit all filters" at bounding box center [171, 201] width 69 height 12
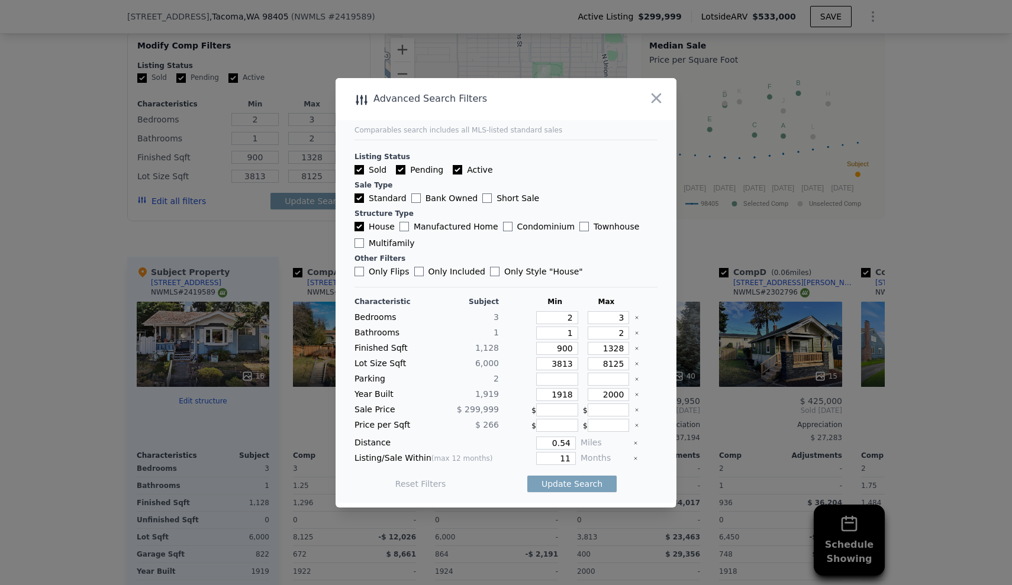
click at [635, 394] on icon "Clear" at bounding box center [637, 394] width 5 height 5
drag, startPoint x: 565, startPoint y: 457, endPoint x: 550, endPoint y: 456, distance: 14.8
click at [550, 456] on input "11" at bounding box center [556, 458] width 40 height 13
type input "6"
click at [567, 440] on input "0.54" at bounding box center [556, 443] width 40 height 13
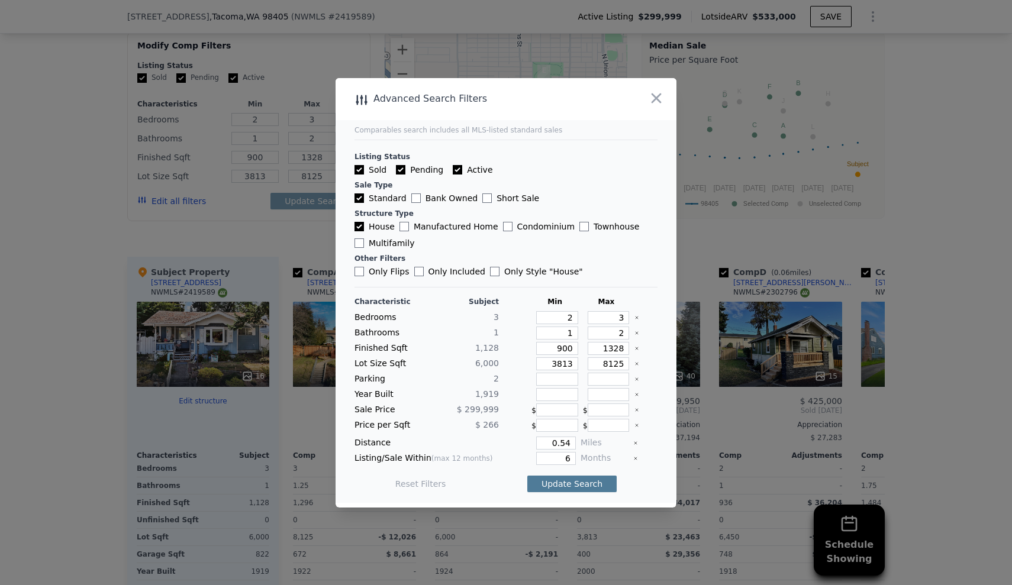
click at [576, 490] on button "Update Search" at bounding box center [571, 484] width 89 height 17
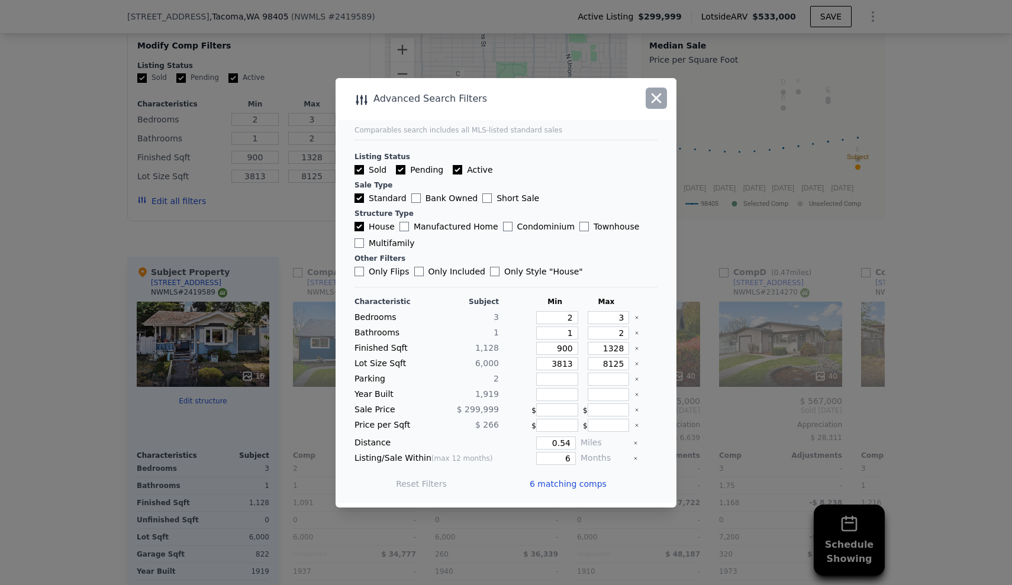
click at [659, 98] on icon "button" at bounding box center [656, 98] width 17 height 17
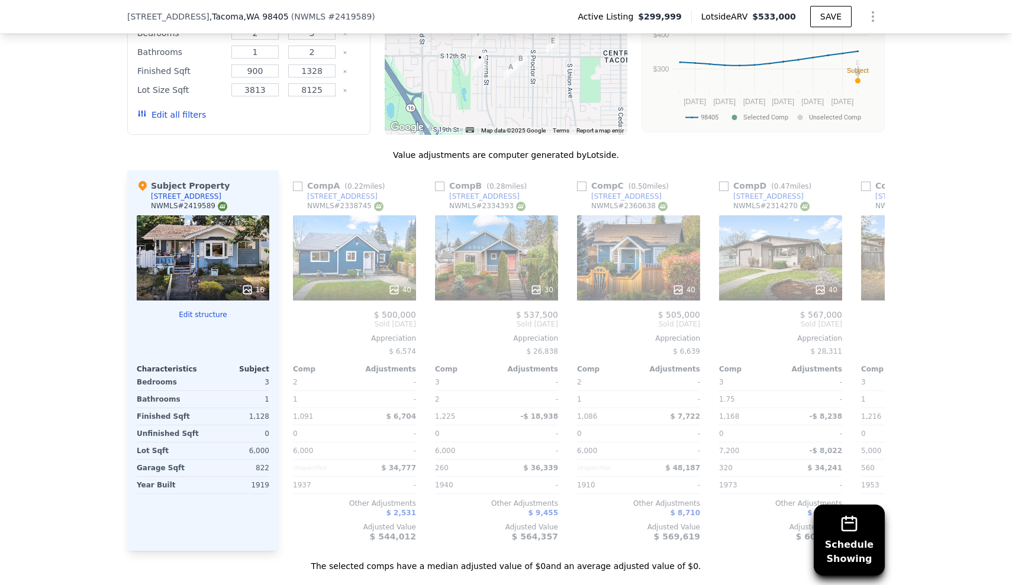
scroll to position [1384, 0]
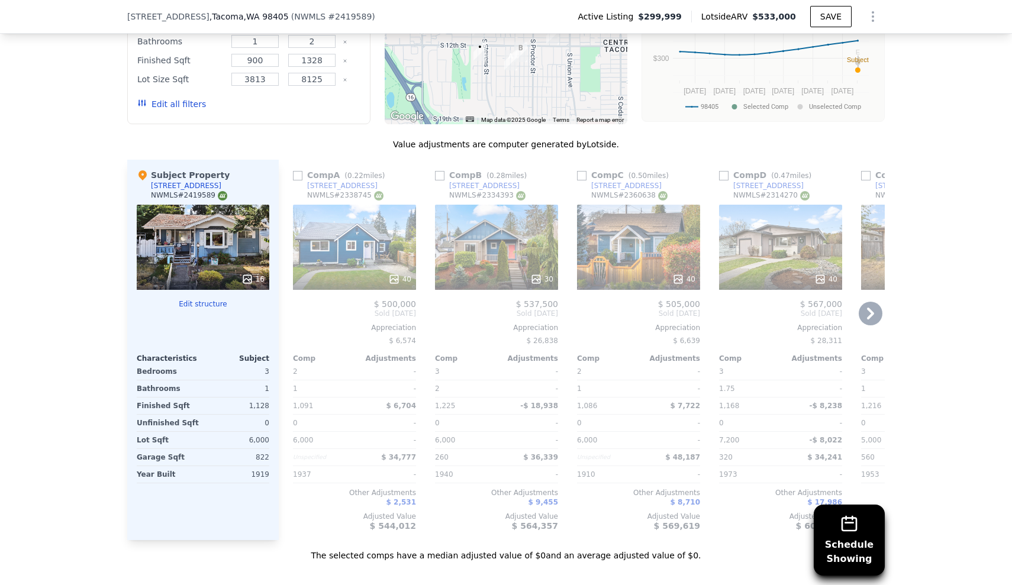
click at [334, 227] on div "40" at bounding box center [354, 247] width 123 height 85
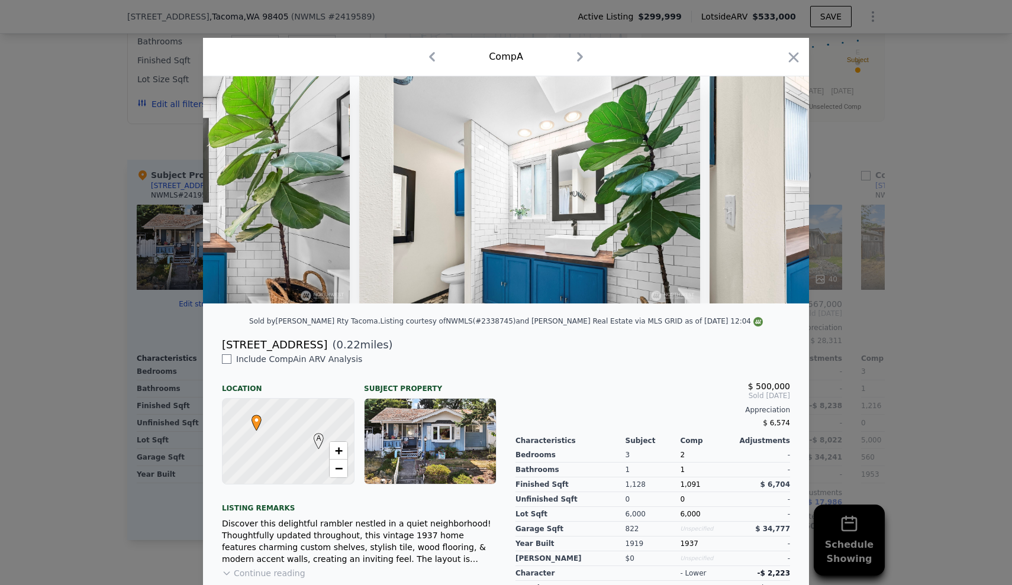
scroll to position [0, 13722]
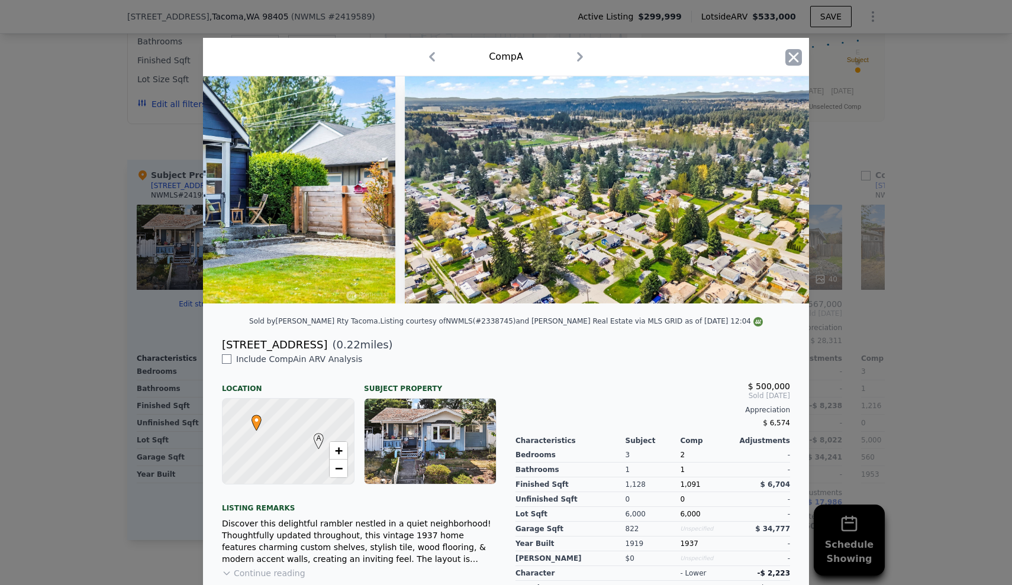
click at [790, 57] on icon "button" at bounding box center [794, 57] width 10 height 10
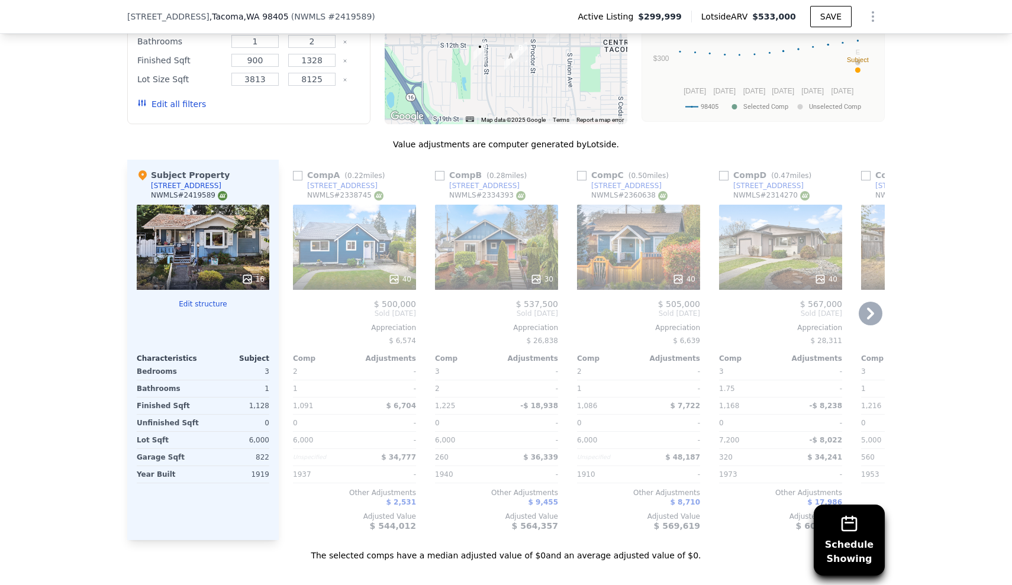
click at [490, 222] on div "30" at bounding box center [496, 247] width 123 height 85
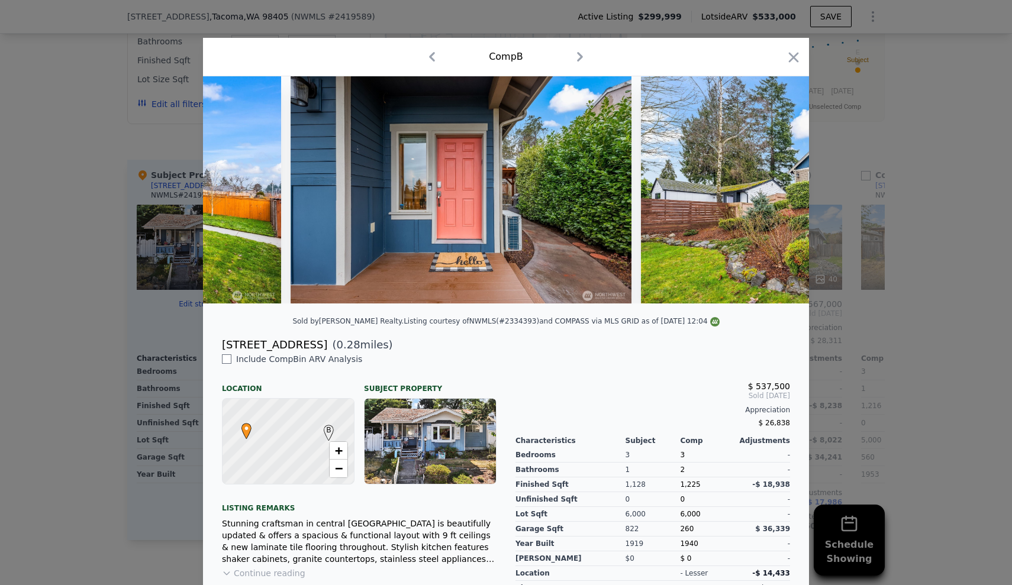
scroll to position [0, 9824]
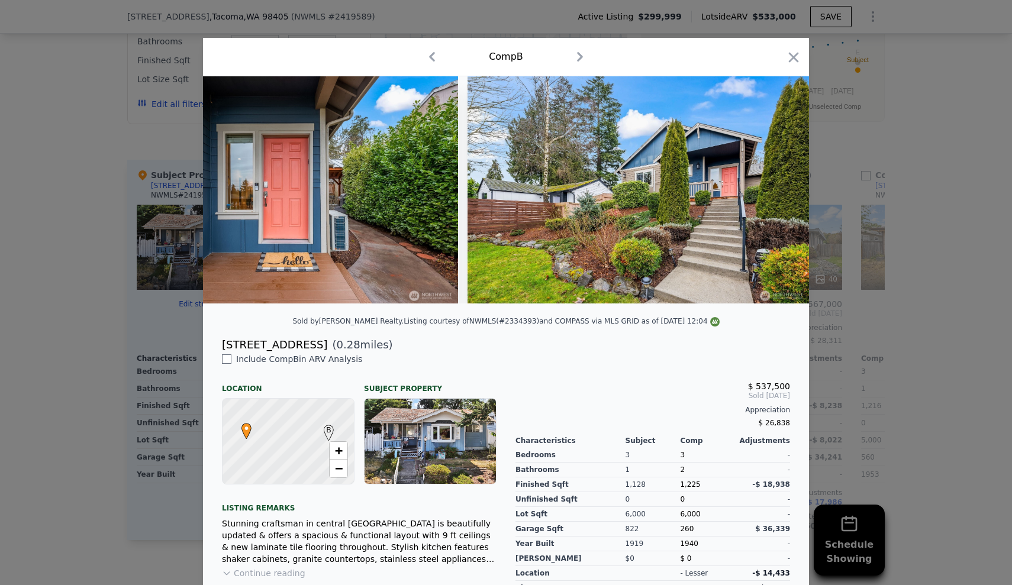
click at [952, 267] on div at bounding box center [506, 292] width 1012 height 585
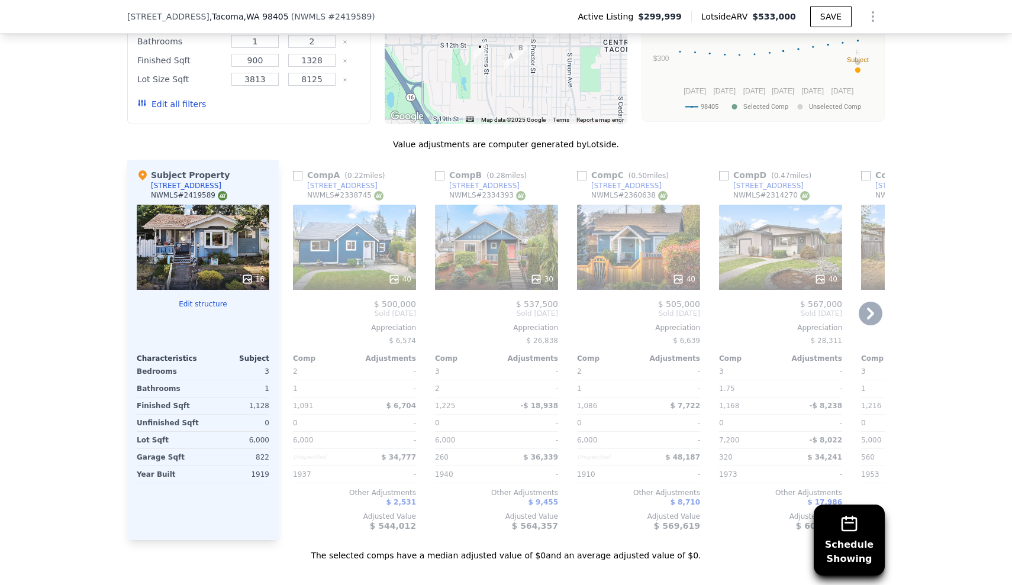
click at [791, 222] on div "40" at bounding box center [780, 247] width 123 height 85
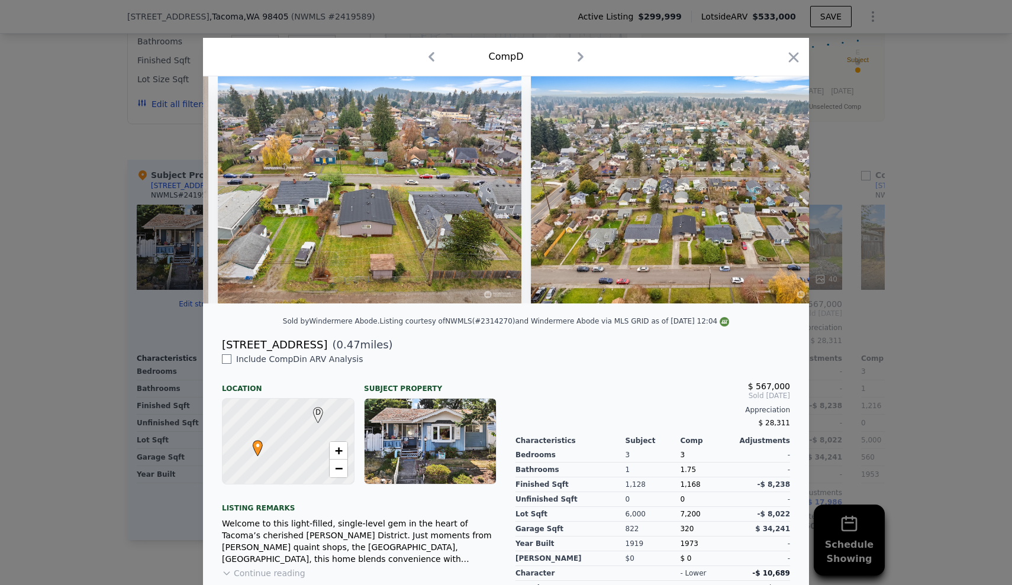
scroll to position [0, 13236]
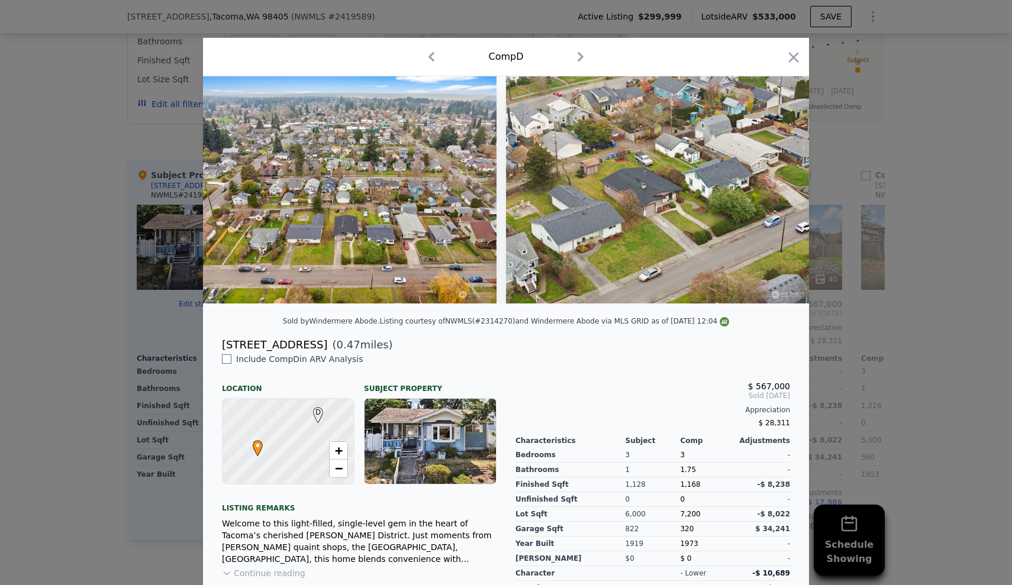
click at [907, 296] on div at bounding box center [506, 292] width 1012 height 585
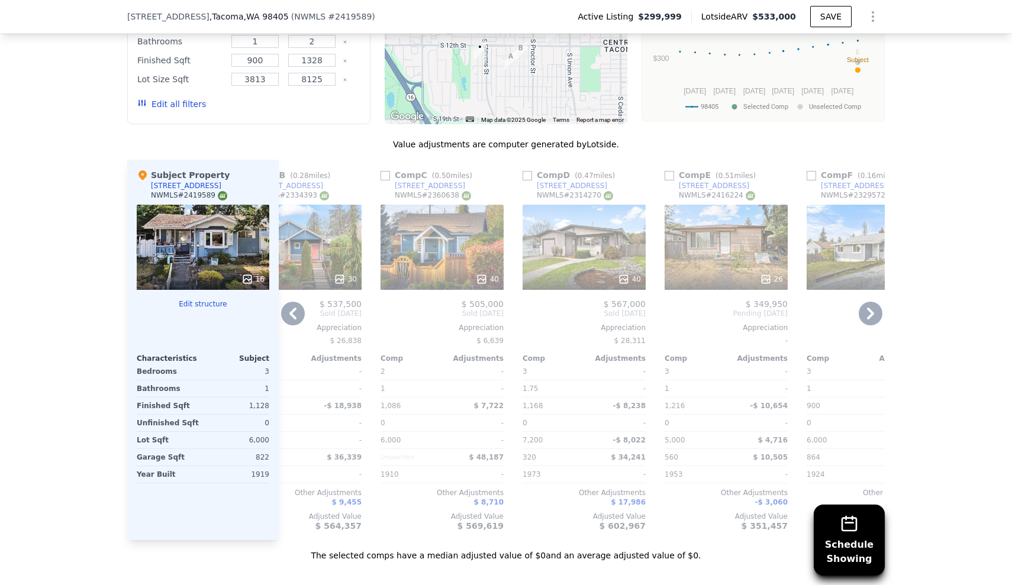
scroll to position [0, 275]
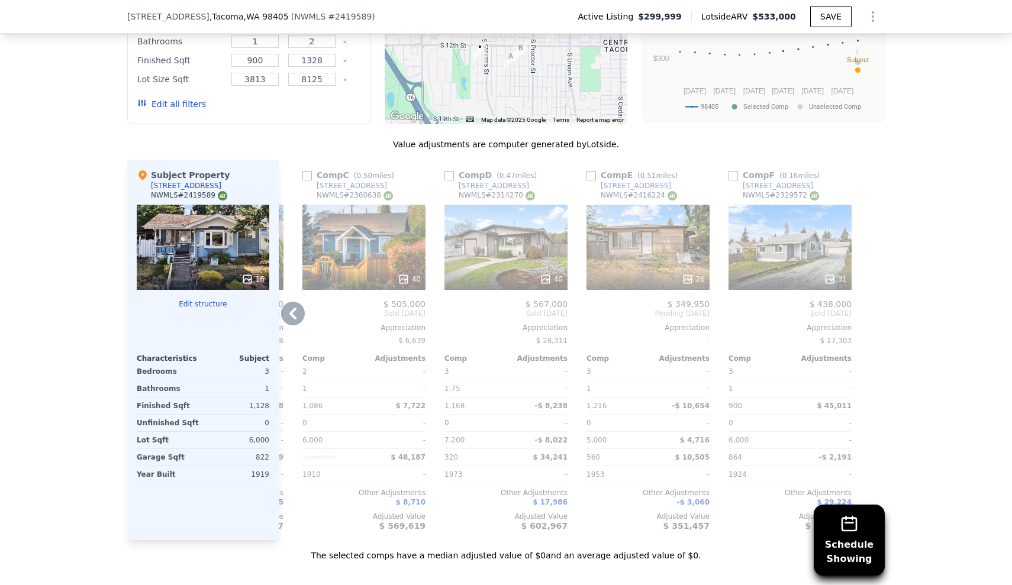
click at [803, 220] on div "31" at bounding box center [790, 247] width 123 height 85
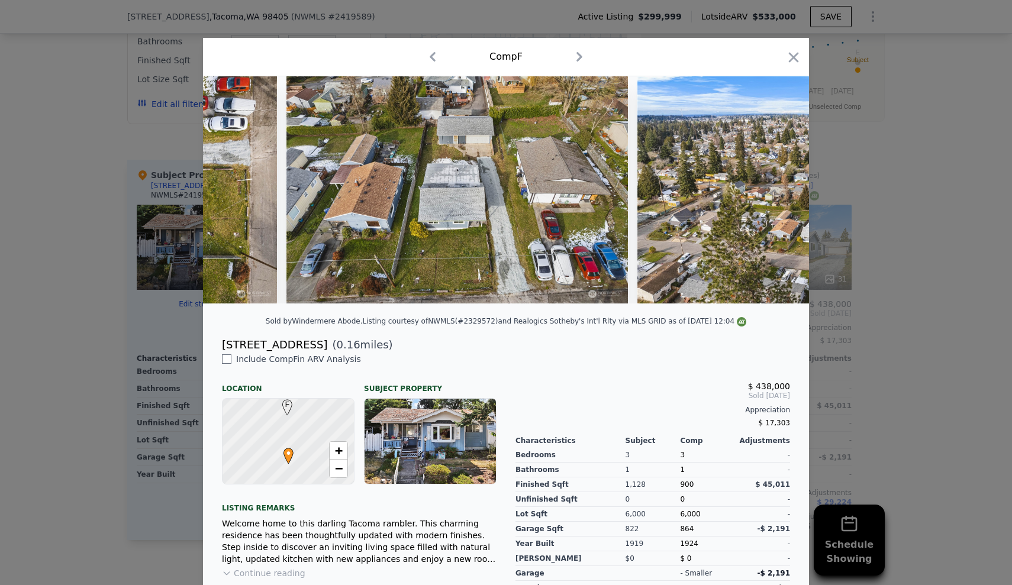
scroll to position [0, 10252]
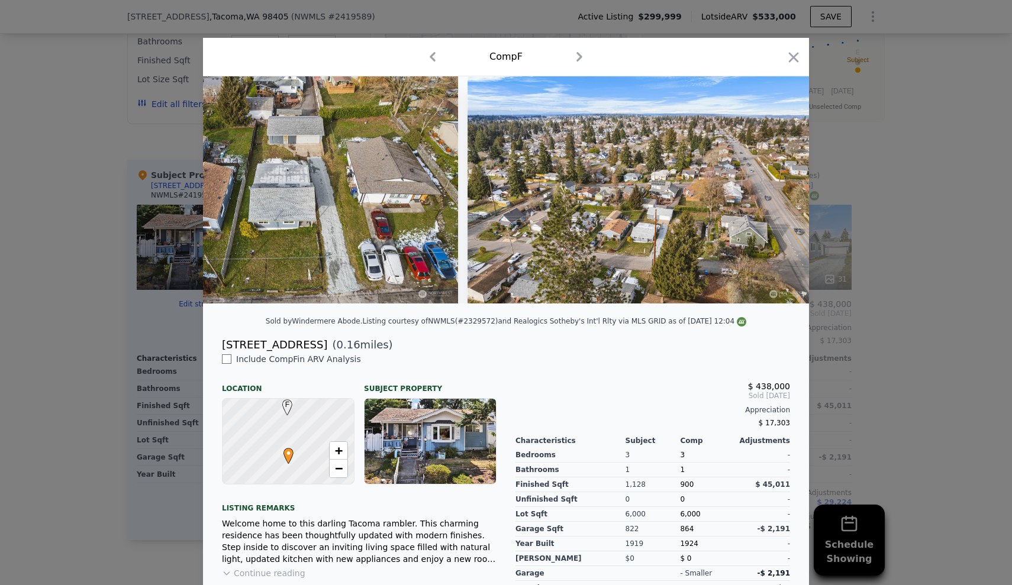
drag, startPoint x: 793, startPoint y: 56, endPoint x: 804, endPoint y: 63, distance: 12.8
click at [793, 56] on icon "button" at bounding box center [793, 57] width 17 height 17
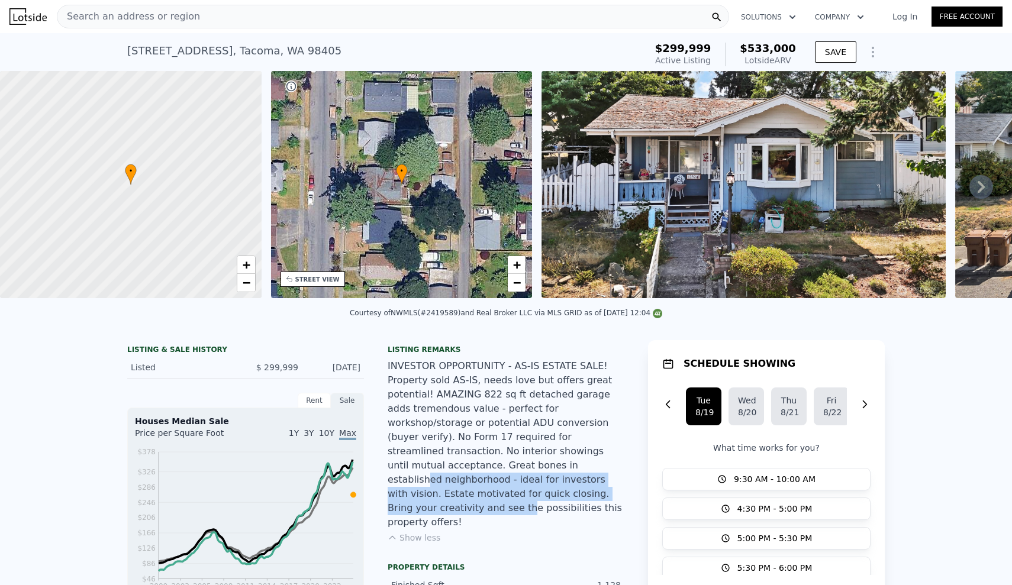
drag, startPoint x: 421, startPoint y: 474, endPoint x: 469, endPoint y: 500, distance: 54.6
click at [469, 500] on div "INVESTOR OPPORTUNITY - AS-IS ESTATE SALE! Property sold AS-IS, needs love but o…" at bounding box center [506, 444] width 237 height 170
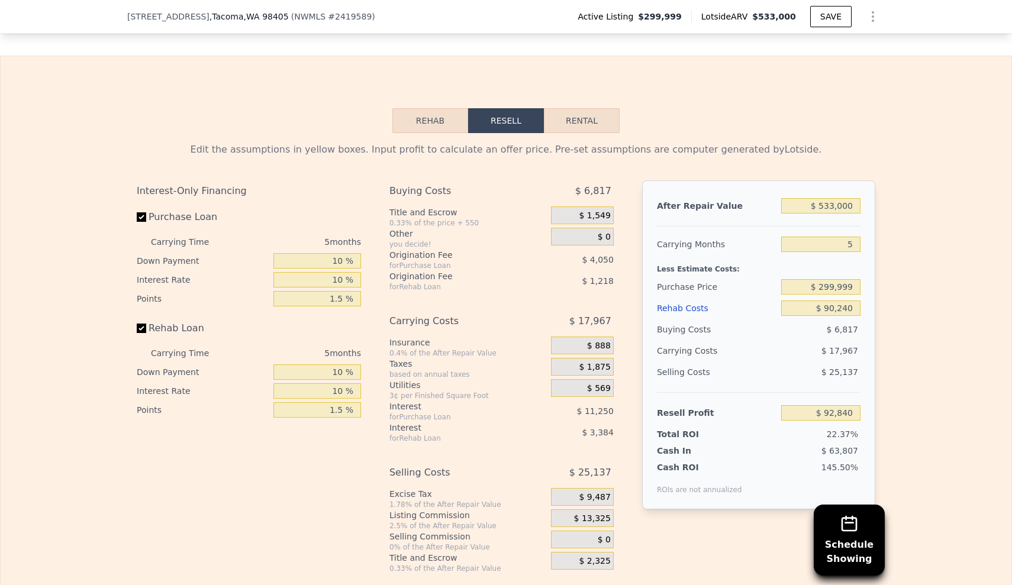
scroll to position [1944, 0]
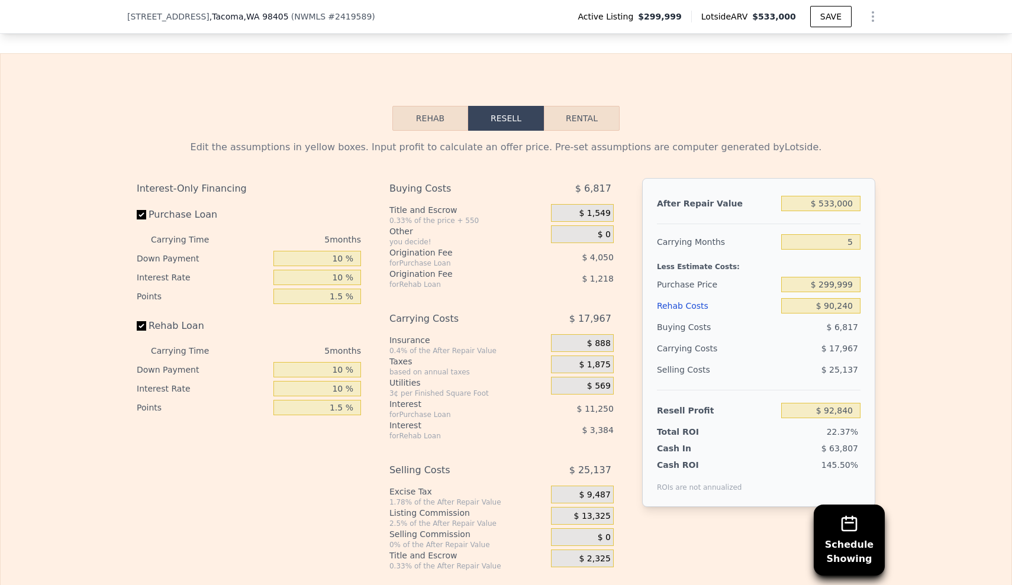
click at [427, 110] on button "Rehab" at bounding box center [430, 118] width 76 height 25
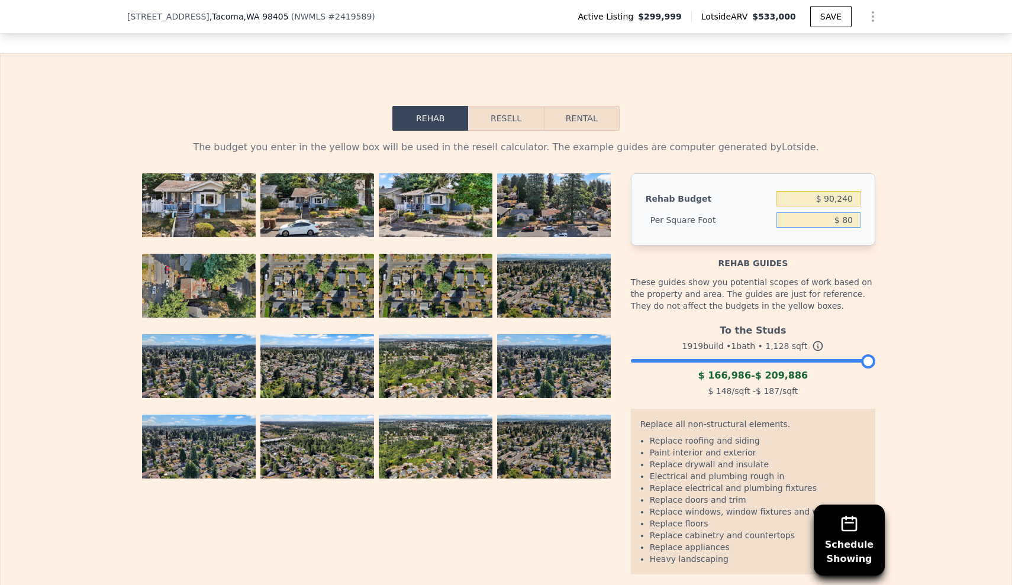
click at [812, 213] on input "$ 80" at bounding box center [819, 219] width 84 height 15
drag, startPoint x: 826, startPoint y: 212, endPoint x: 862, endPoint y: 212, distance: 36.7
click at [862, 212] on div "Rehab Budget $ 90,240 Per Square Foot $ 80" at bounding box center [753, 209] width 244 height 72
type input "$ 90"
type input "$ 101,520"
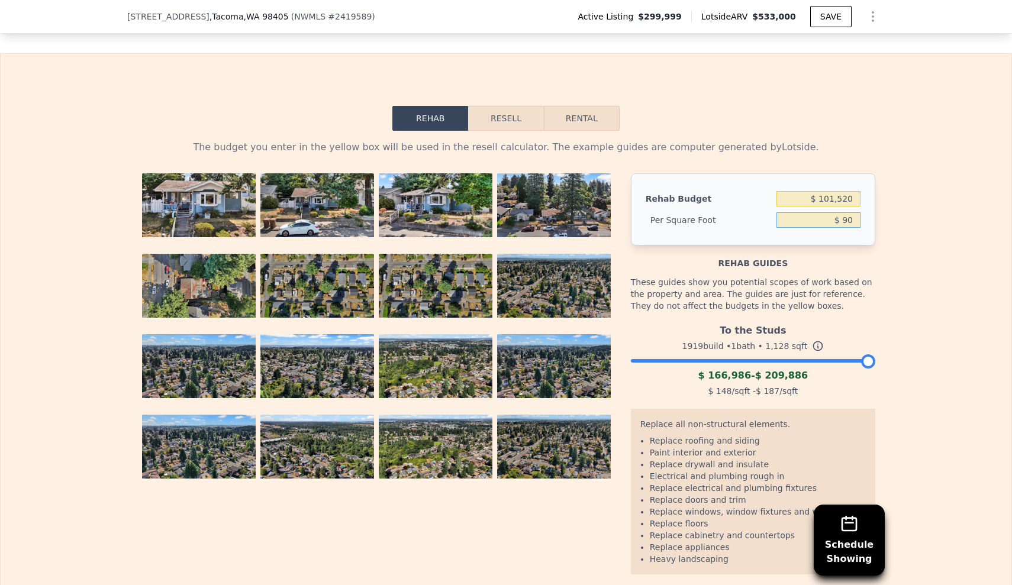
drag, startPoint x: 503, startPoint y: 118, endPoint x: 503, endPoint y: 110, distance: 8.9
click at [502, 117] on button "Resell" at bounding box center [505, 118] width 75 height 25
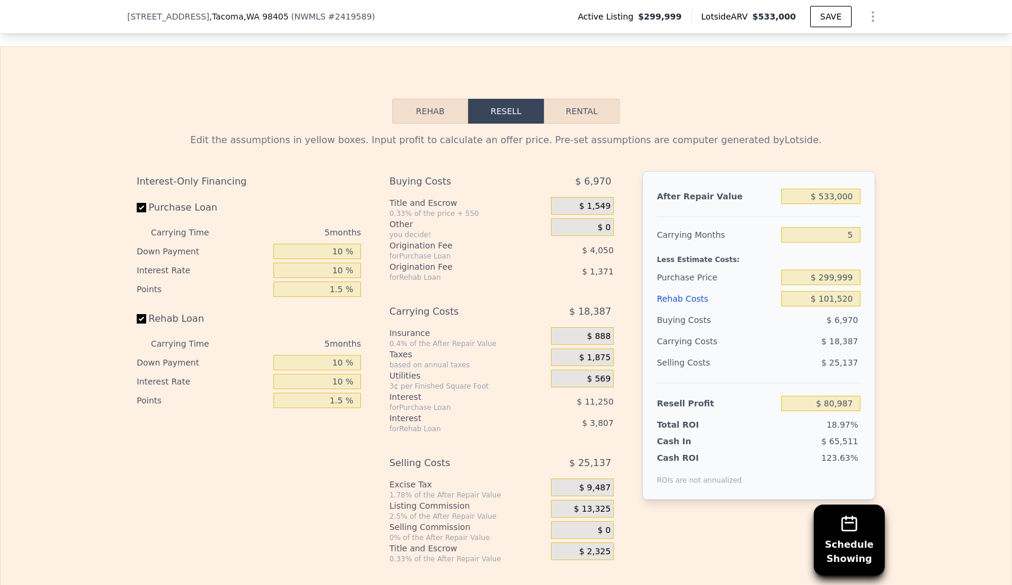
scroll to position [1954, 0]
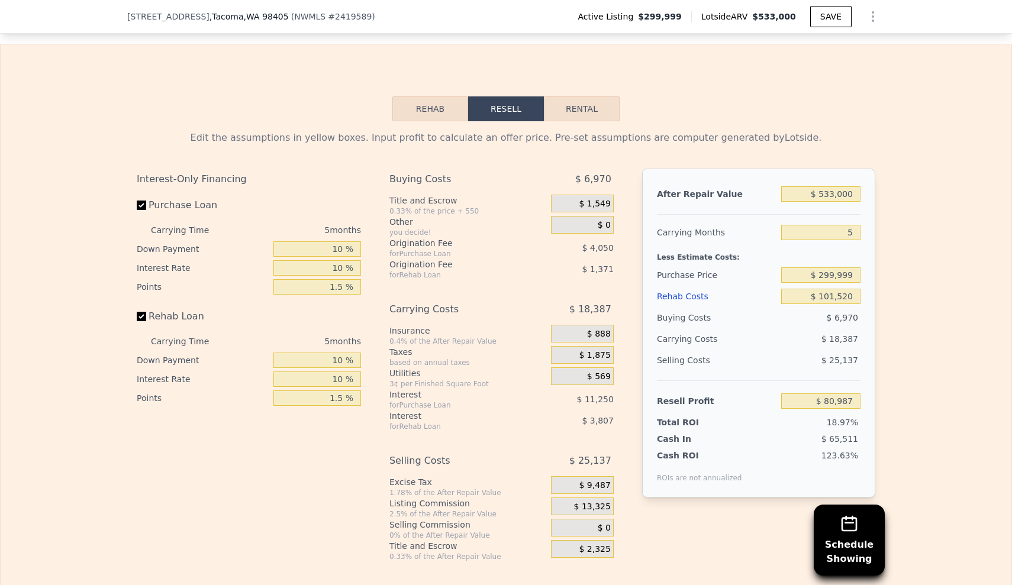
click at [952, 410] on div "Edit the assumptions in yellow boxes. Input profit to calculate an offer price.…" at bounding box center [506, 341] width 1011 height 440
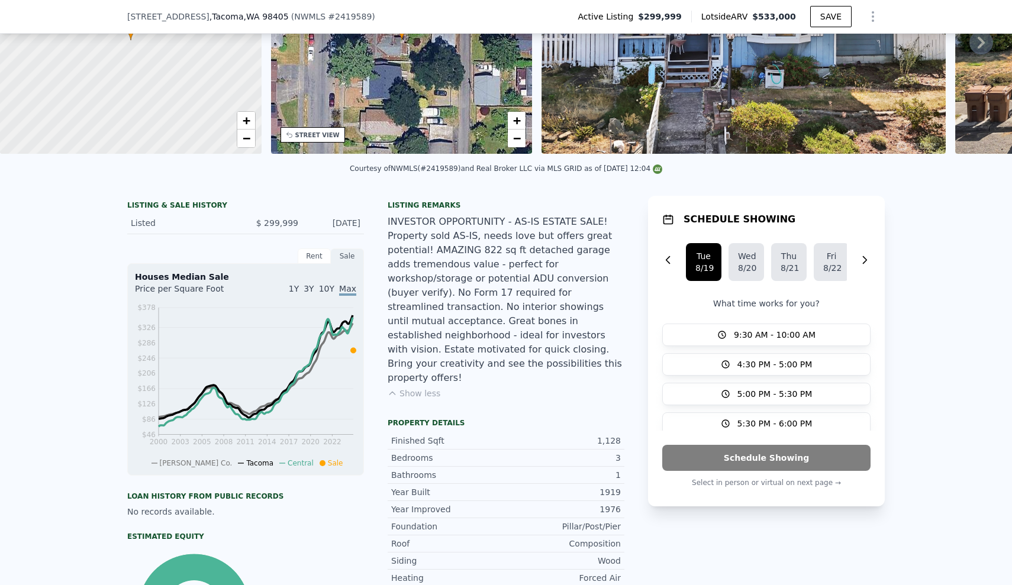
scroll to position [0, 0]
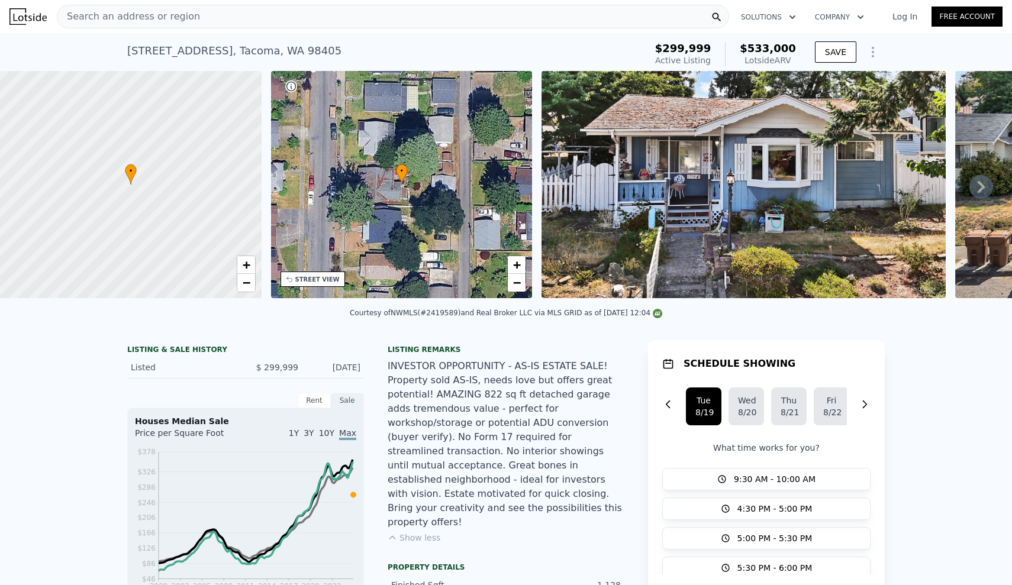
click at [443, 487] on div "INVESTOR OPPORTUNITY - AS-IS ESTATE SALE! Property sold AS-IS, needs love but o…" at bounding box center [506, 444] width 237 height 170
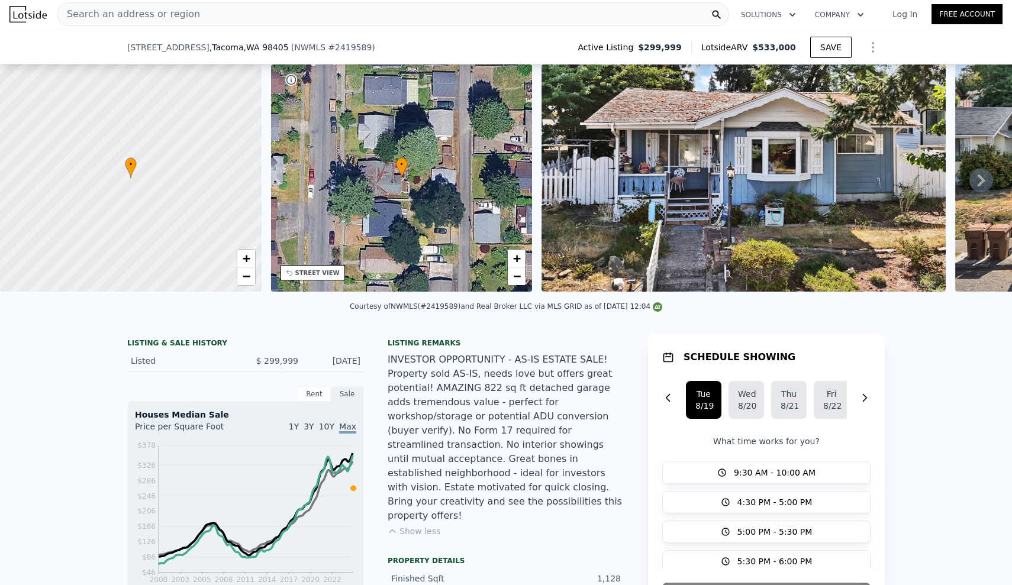
scroll to position [78, 0]
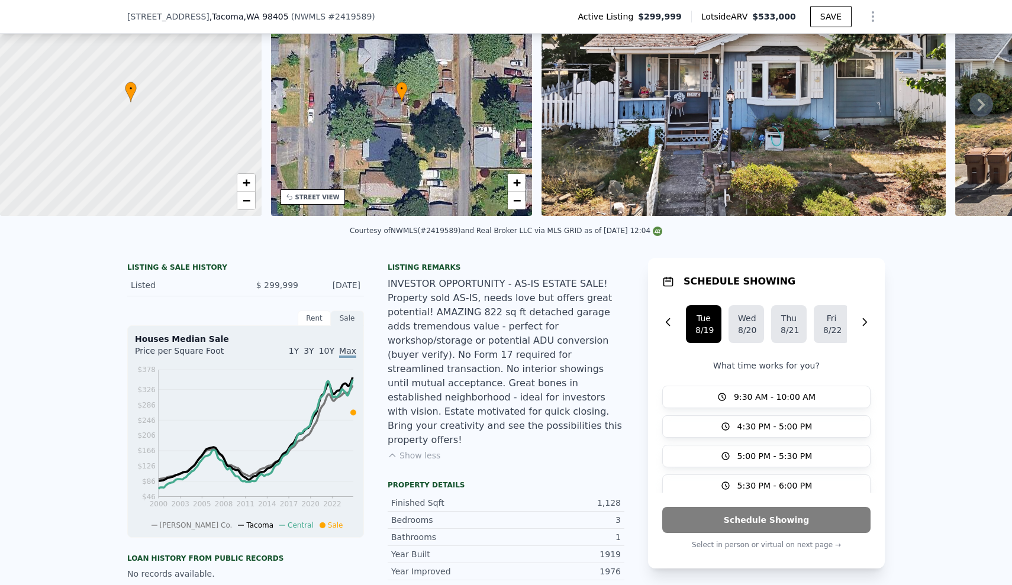
click at [476, 387] on div "INVESTOR OPPORTUNITY - AS-IS ESTATE SALE! Property sold AS-IS, needs love but o…" at bounding box center [506, 362] width 237 height 170
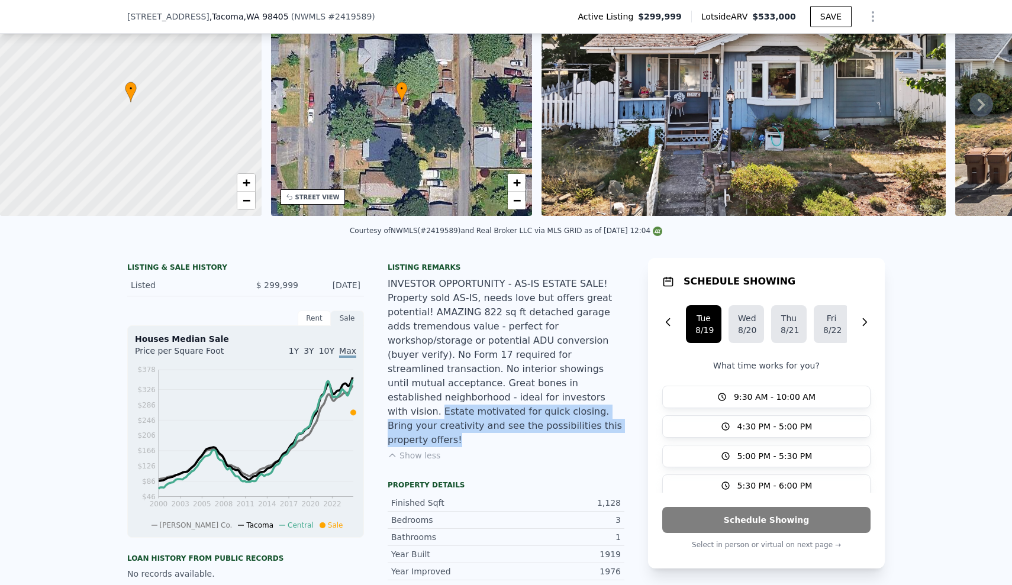
drag, startPoint x: 414, startPoint y: 405, endPoint x: 618, endPoint y: 414, distance: 204.4
click at [618, 414] on div "INVESTOR OPPORTUNITY - AS-IS ESTATE SALE! Property sold AS-IS, needs love but o…" at bounding box center [506, 362] width 237 height 170
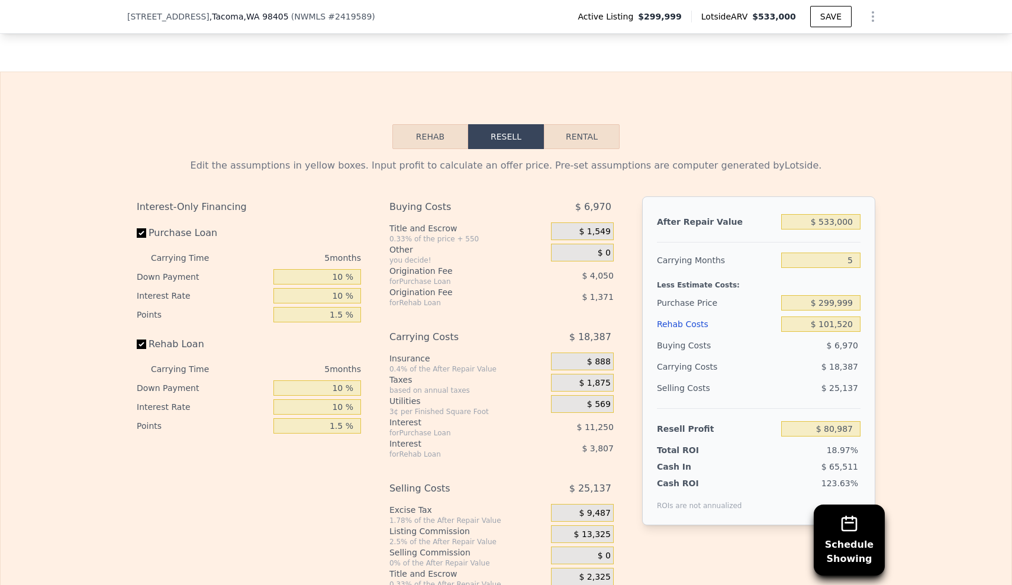
scroll to position [1982, 0]
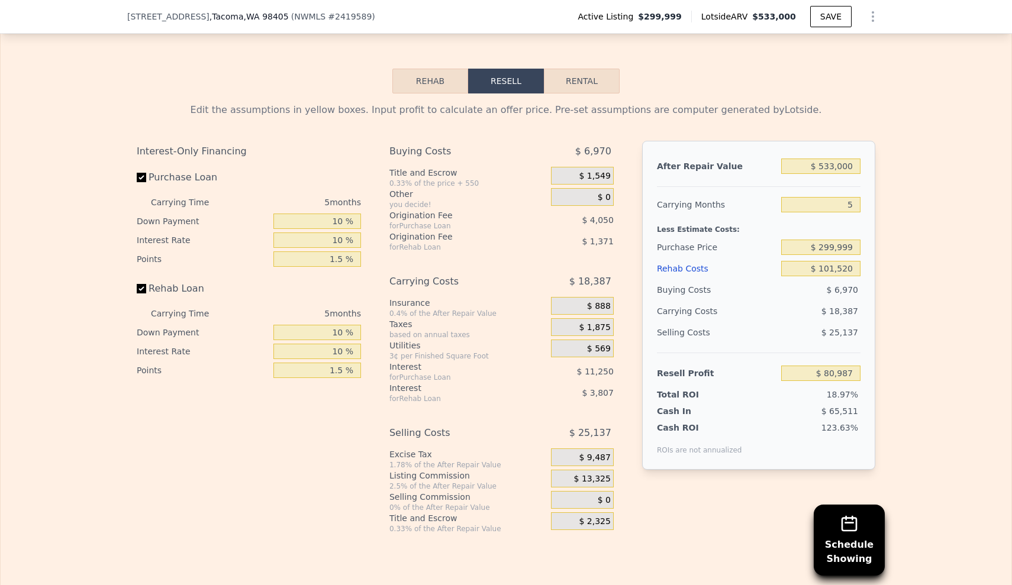
click at [939, 462] on div "Edit the assumptions in yellow boxes. Input profit to calculate an offer price.…" at bounding box center [506, 314] width 1011 height 440
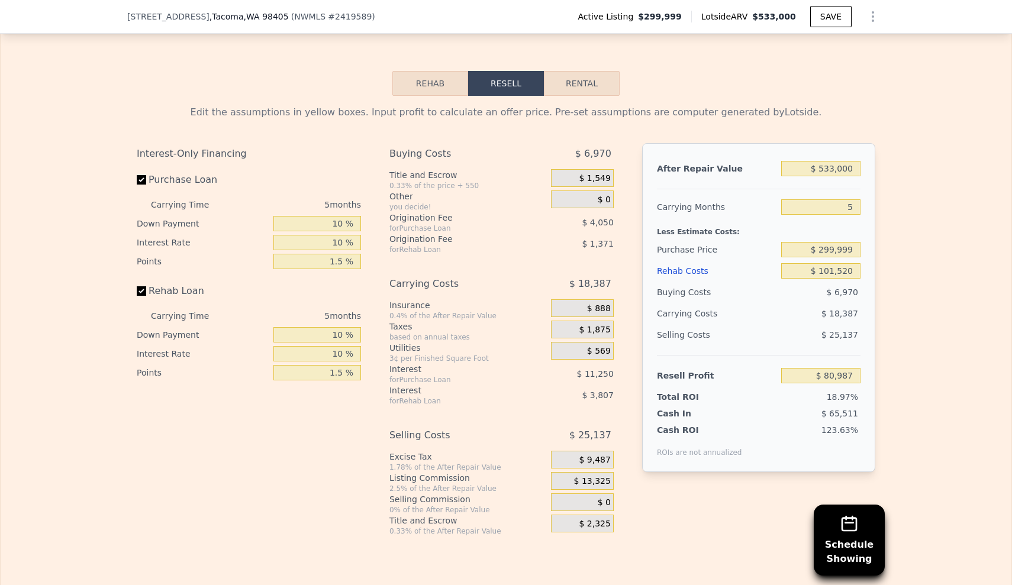
click at [857, 195] on div "After Repair Value $ 533,000 Carrying Months 5 Less Estimate Costs: Purchase Pr…" at bounding box center [758, 307] width 233 height 329
click at [849, 199] on input "5" at bounding box center [820, 206] width 79 height 15
type input "4"
type input "$ 84,664"
type input "4"
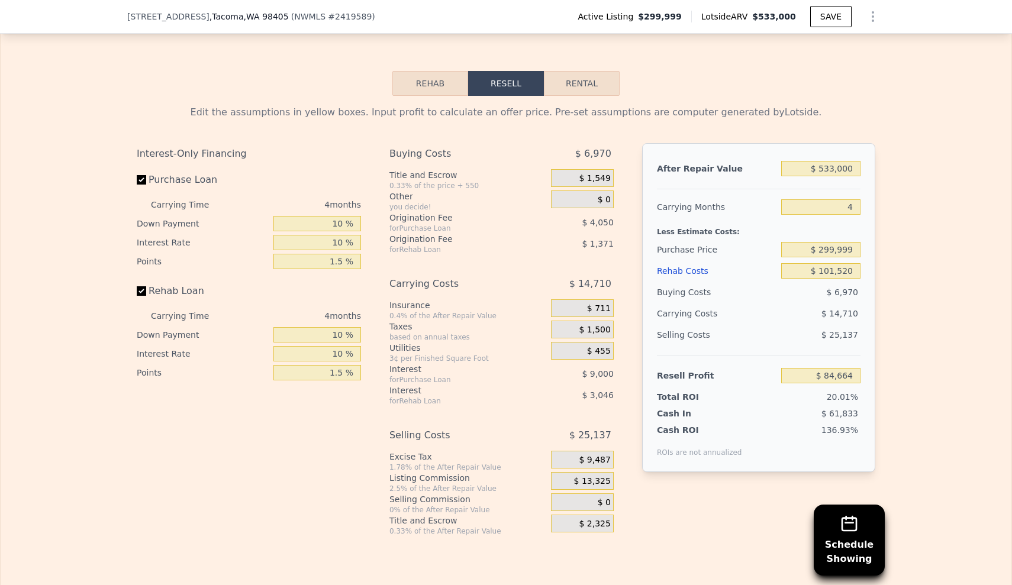
click at [935, 317] on div "Edit the assumptions in yellow boxes. Input profit to calculate an offer price.…" at bounding box center [506, 316] width 1011 height 440
click at [236, 410] on div "Interest-Only Financing Purchase Loan Carrying Time 4 months Down Payment 10 % …" at bounding box center [254, 339] width 234 height 393
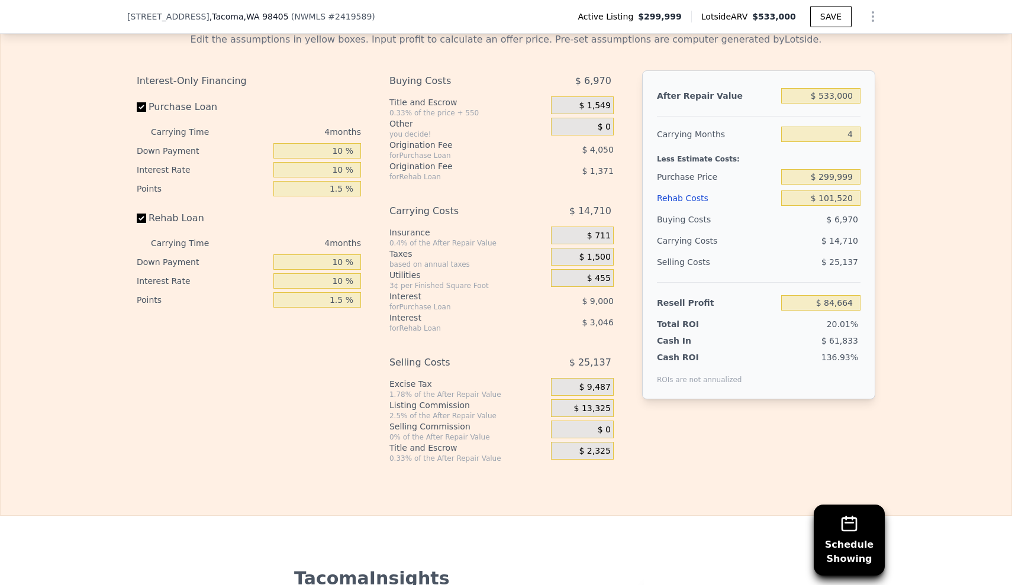
scroll to position [2055, 0]
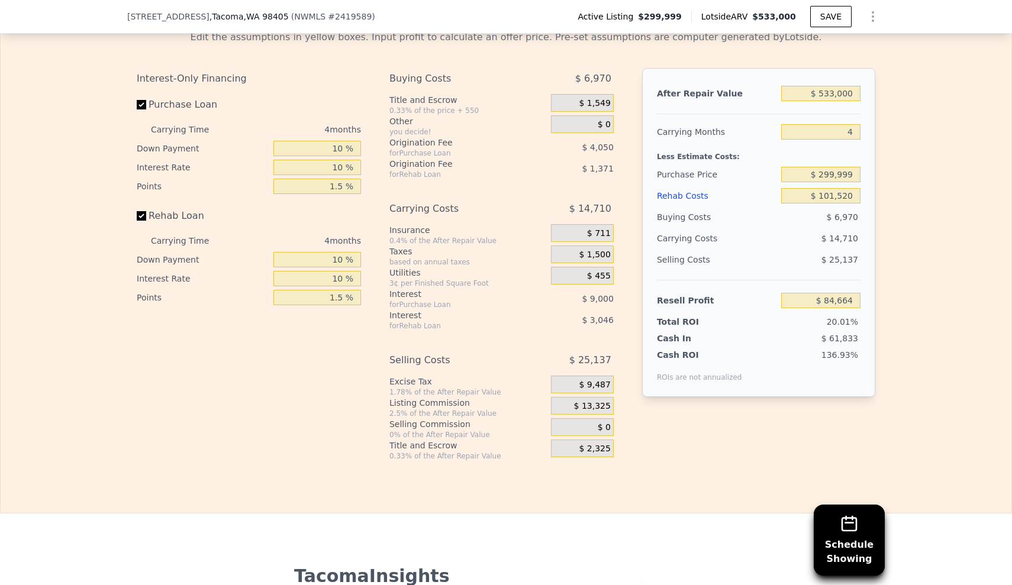
drag, startPoint x: 208, startPoint y: 437, endPoint x: 219, endPoint y: 448, distance: 15.5
click at [208, 437] on div "Interest-Only Financing Purchase Loan Carrying Time 4 months Down Payment 10 % …" at bounding box center [254, 264] width 234 height 393
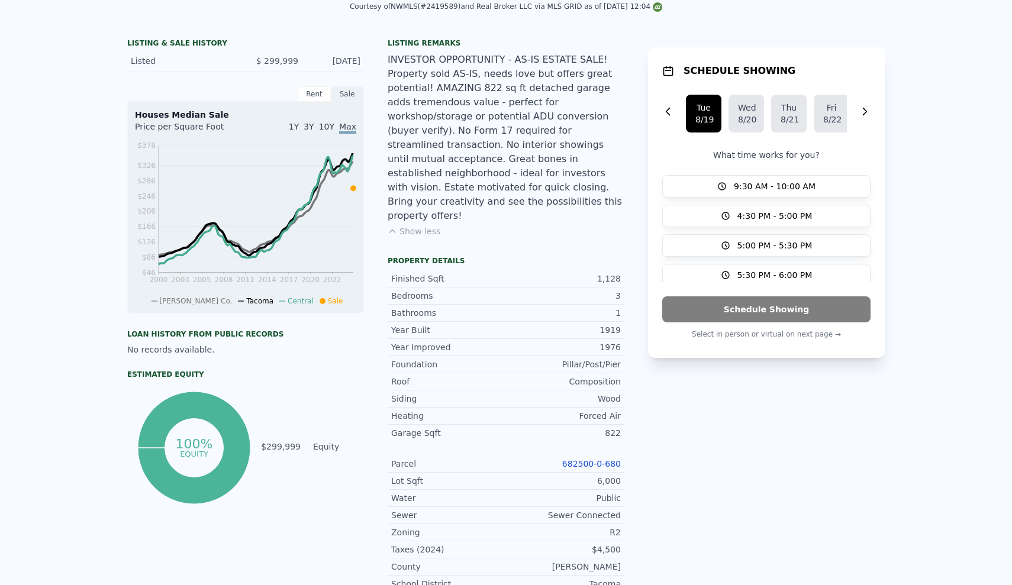
scroll to position [0, 0]
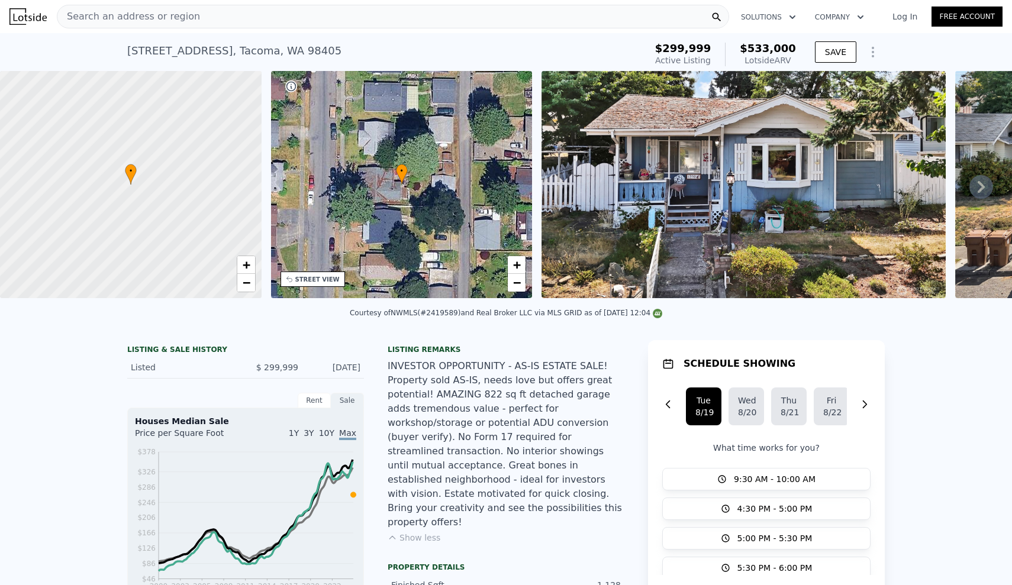
click at [558, 461] on div "INVESTOR OPPORTUNITY - AS-IS ESTATE SALE! Property sold AS-IS, needs love but o…" at bounding box center [506, 444] width 237 height 170
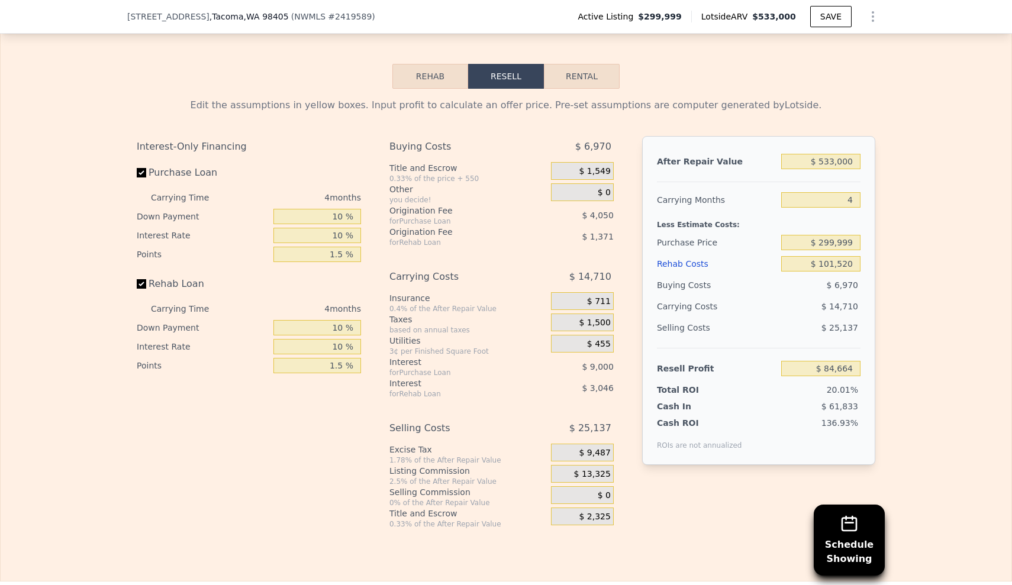
scroll to position [1984, 0]
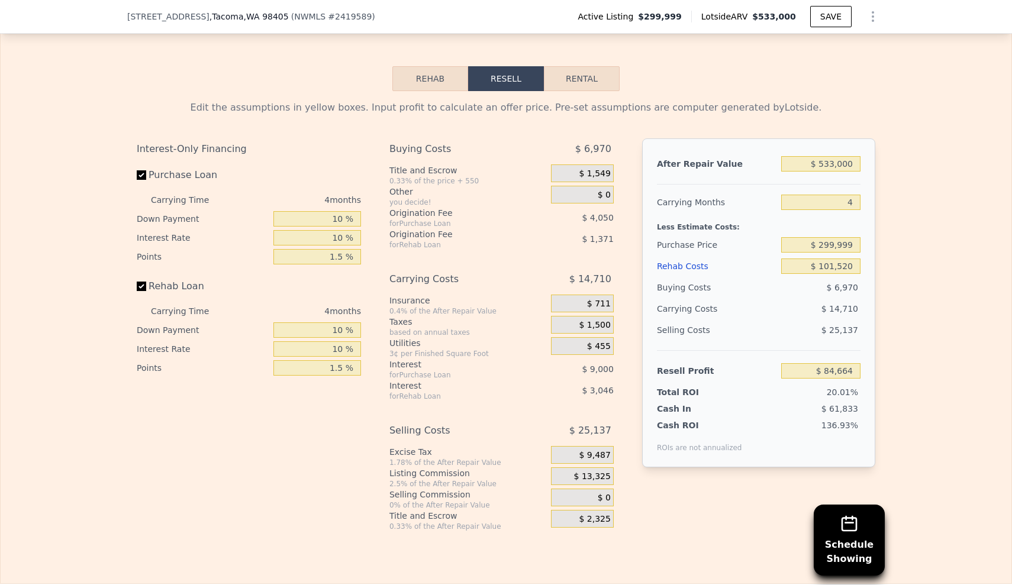
click at [918, 403] on div "Edit the assumptions in yellow boxes. Input profit to calculate an offer price.…" at bounding box center [506, 311] width 1011 height 440
click at [834, 259] on input "$ 101,520" at bounding box center [820, 266] width 79 height 15
click at [286, 408] on div "Interest-Only Financing Purchase Loan Carrying Time 4 months Down Payment 10 % …" at bounding box center [254, 335] width 234 height 393
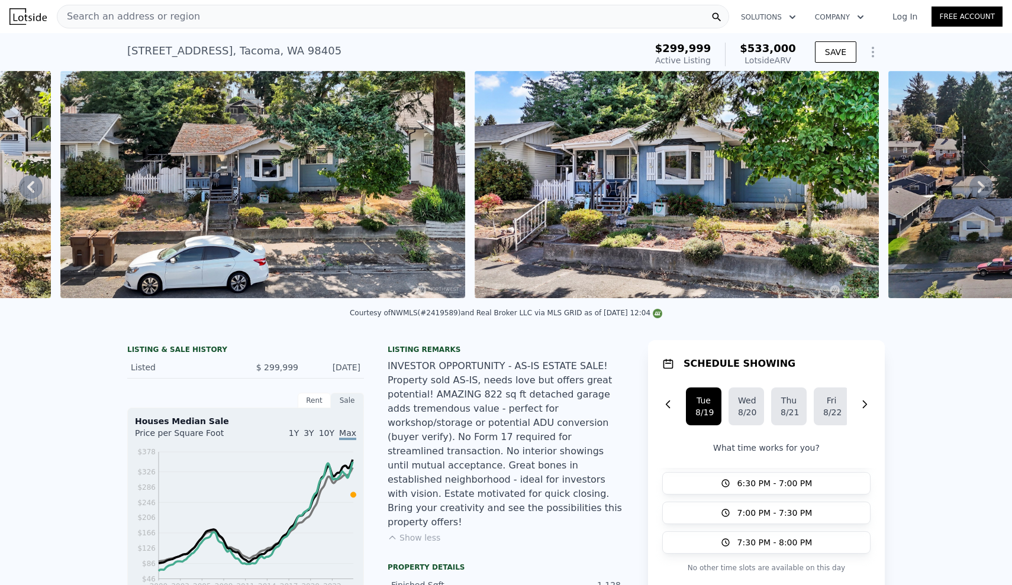
scroll to position [0, 955]
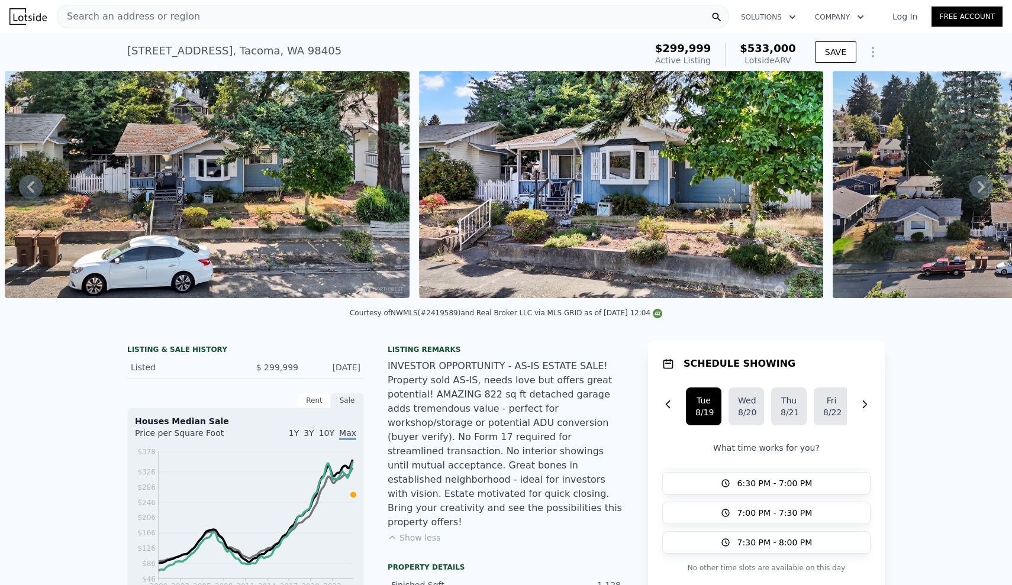
click at [520, 395] on div "INVESTOR OPPORTUNITY - AS-IS ESTATE SALE! Property sold AS-IS, needs love but o…" at bounding box center [506, 444] width 237 height 170
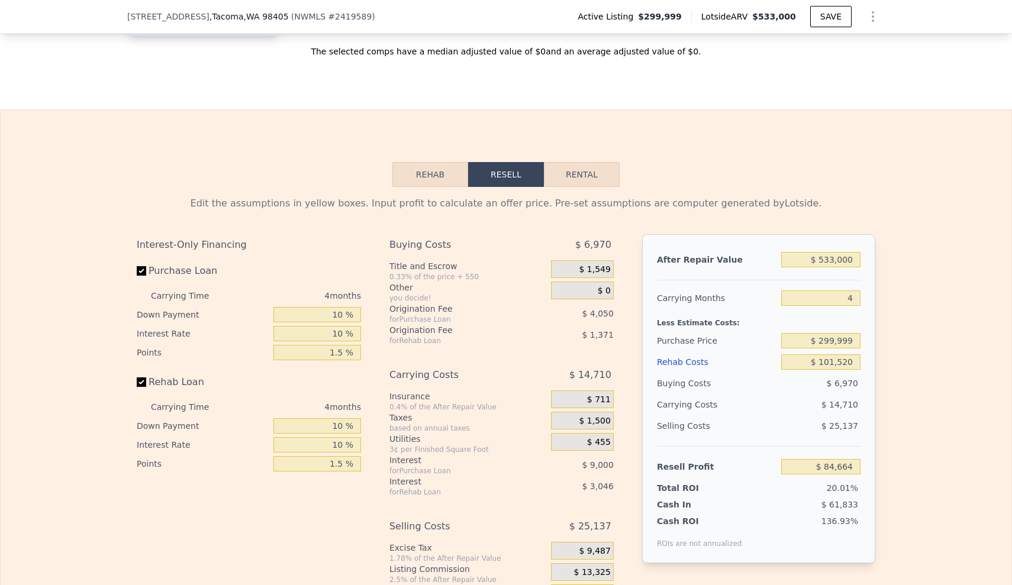
scroll to position [2075, 0]
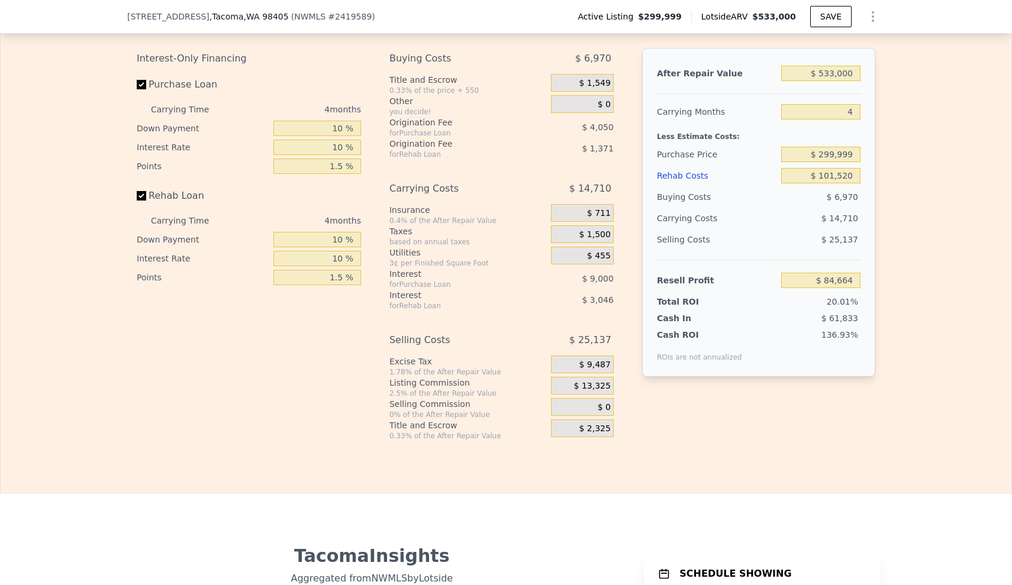
click at [690, 165] on div "Rehab Costs" at bounding box center [717, 175] width 120 height 21
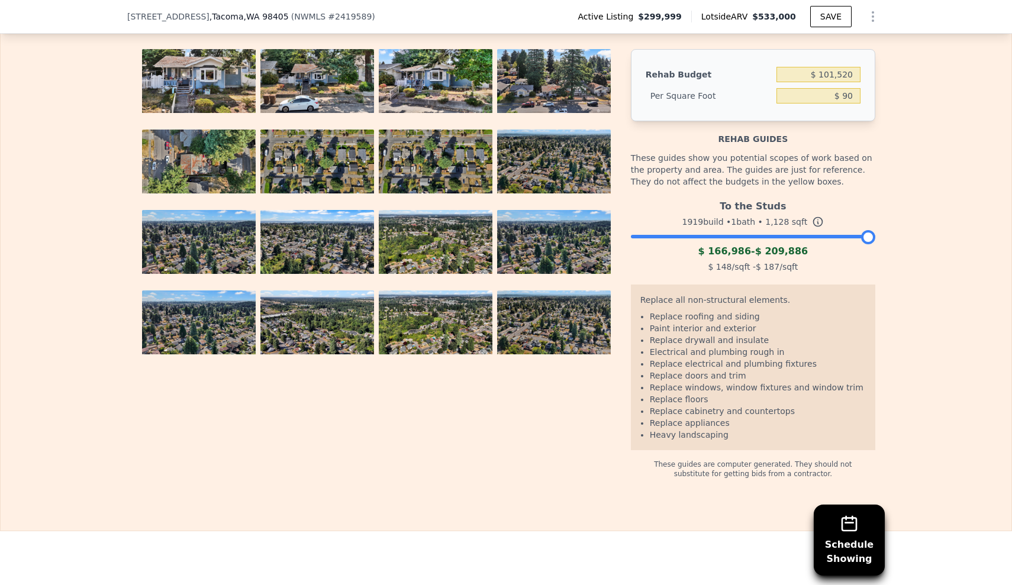
click at [859, 104] on div "Rehab Budget $ 101,520 Per Square Foot $ 90" at bounding box center [753, 85] width 244 height 72
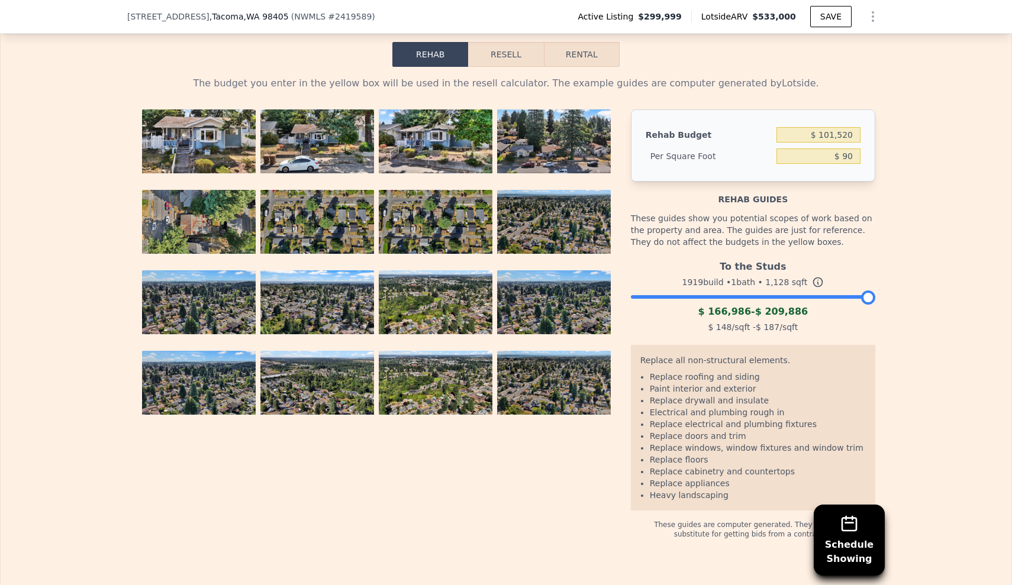
scroll to position [1979, 0]
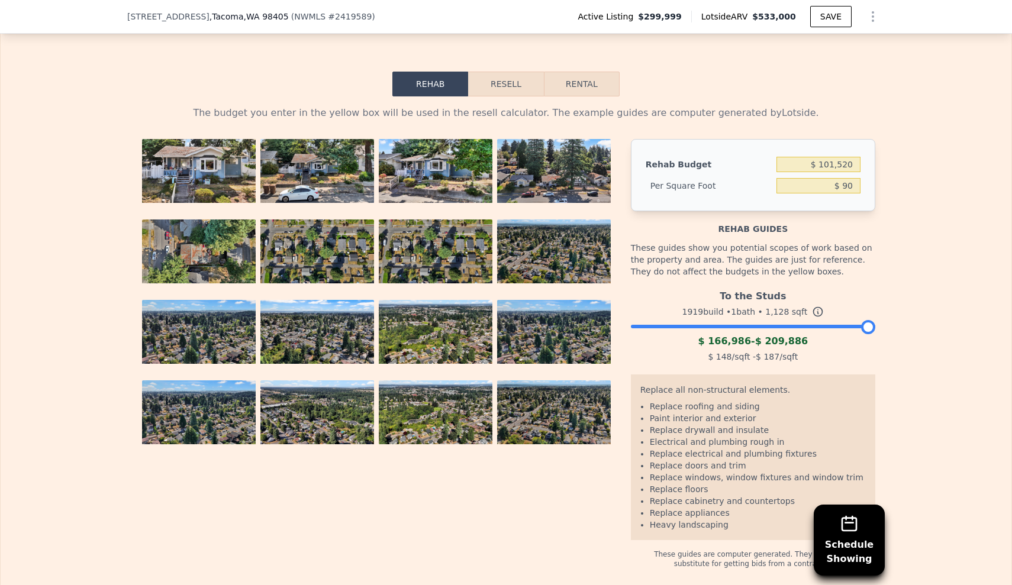
click at [503, 78] on button "Resell" at bounding box center [505, 84] width 75 height 25
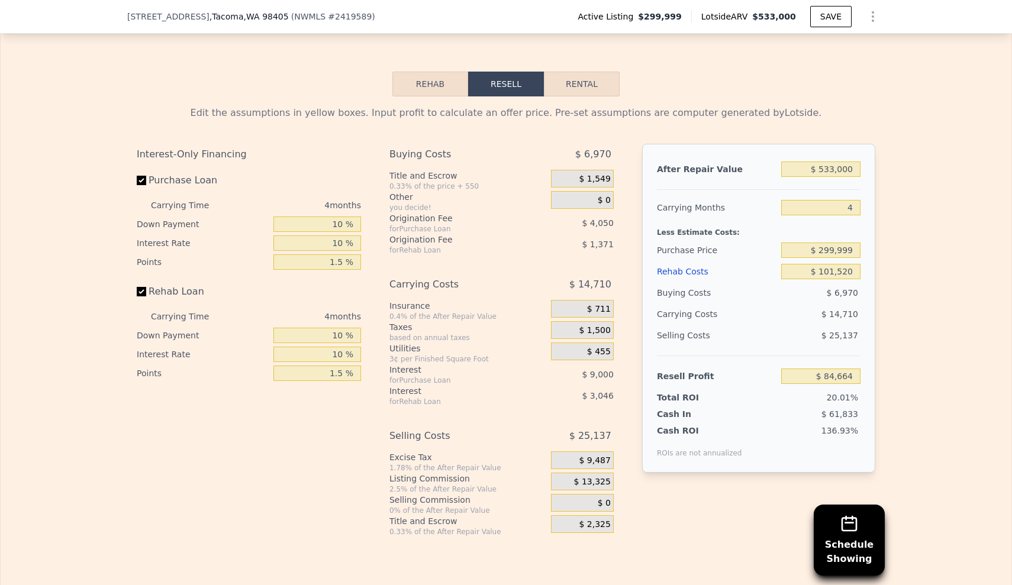
click at [965, 284] on div "Edit the assumptions in yellow boxes. Input profit to calculate an offer price.…" at bounding box center [506, 316] width 1011 height 440
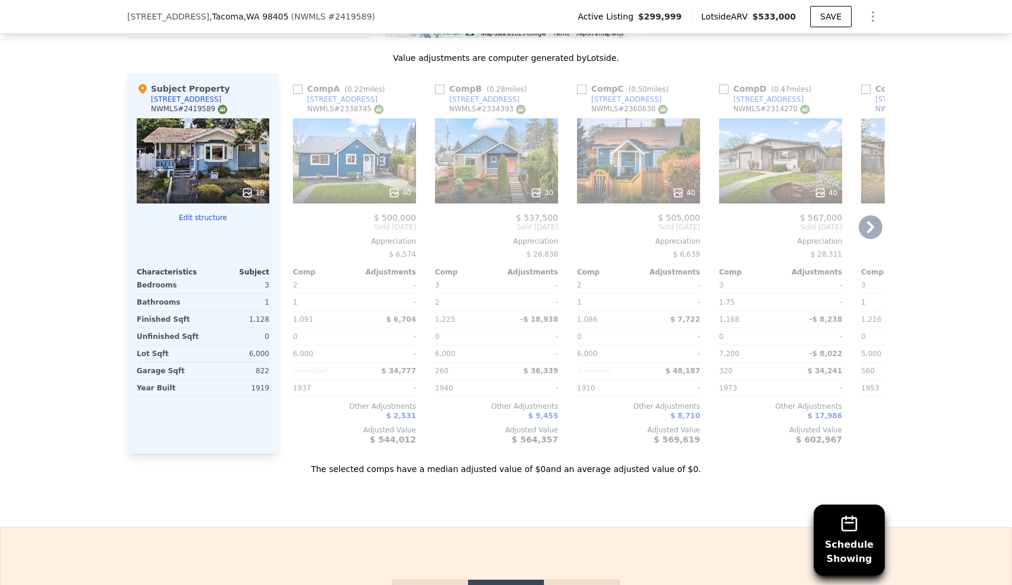
scroll to position [1347, 0]
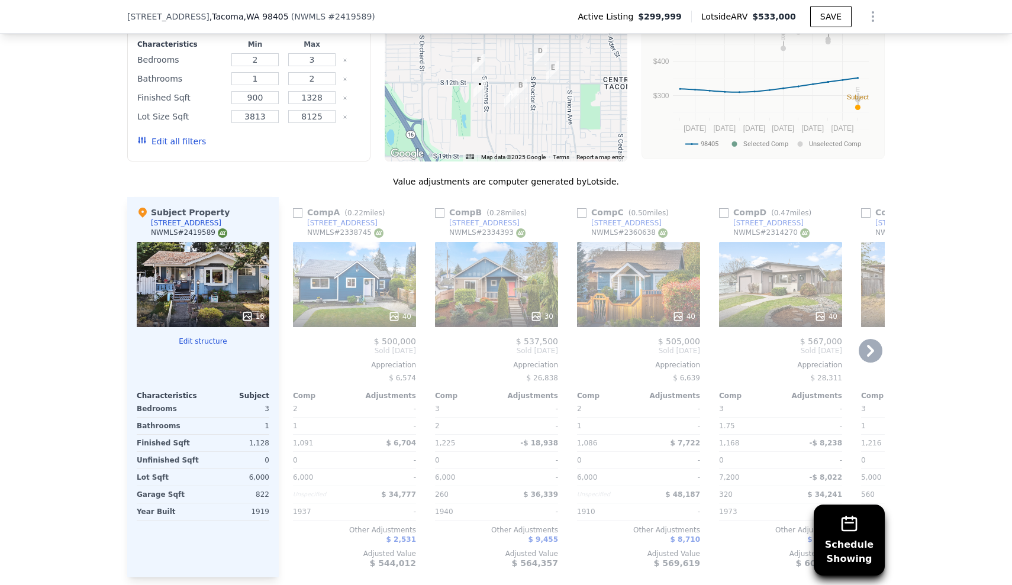
click at [345, 242] on div "40" at bounding box center [354, 284] width 123 height 85
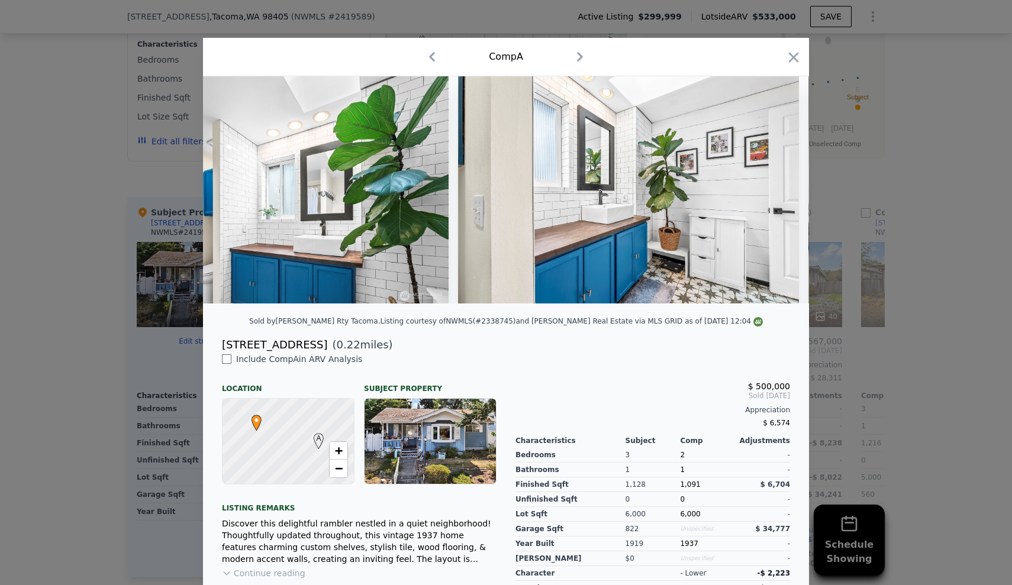
scroll to position [0, 12813]
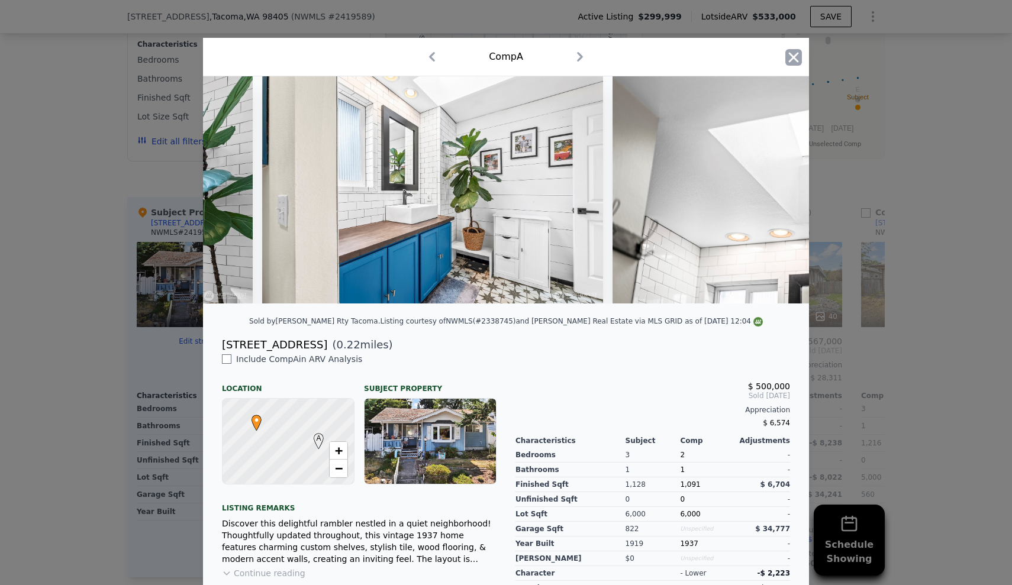
click at [787, 61] on icon "button" at bounding box center [793, 57] width 17 height 17
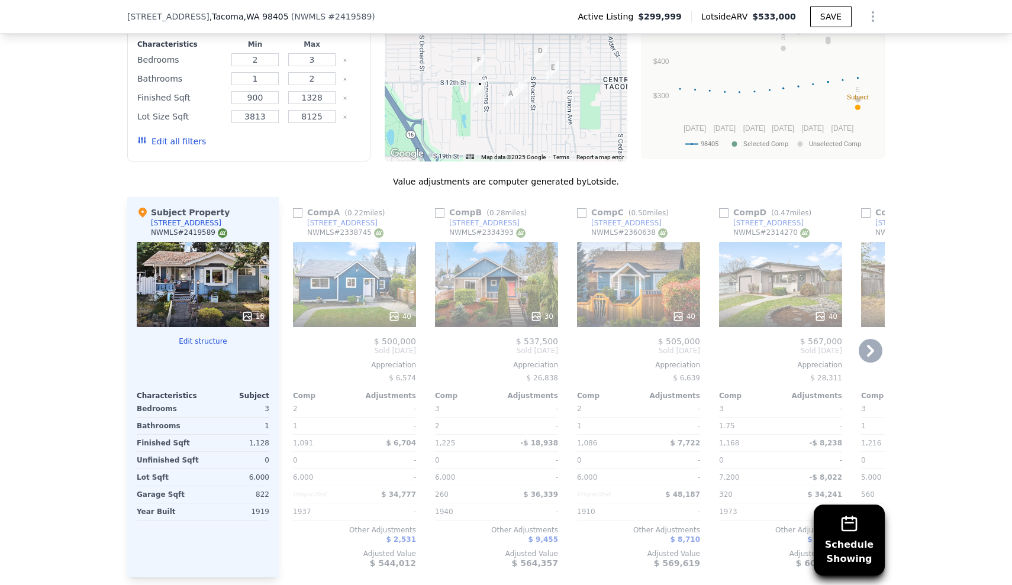
click at [507, 242] on div "30" at bounding box center [496, 284] width 123 height 85
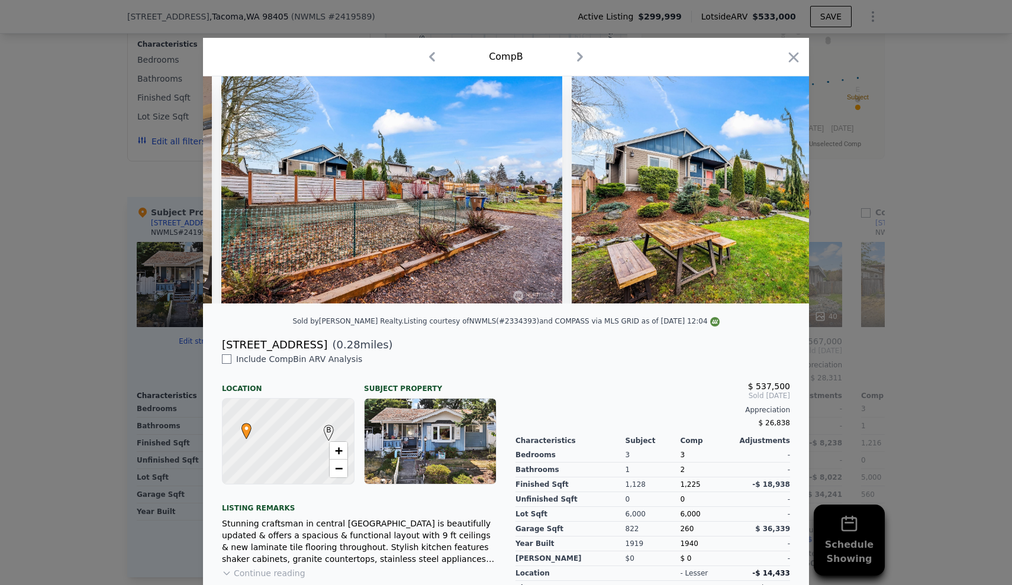
scroll to position [0, 9824]
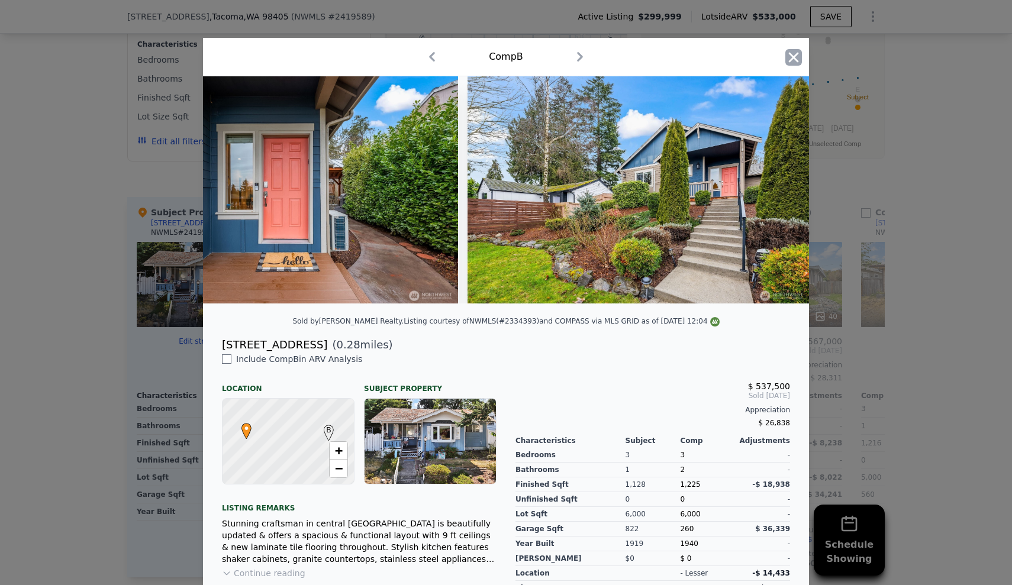
click at [791, 56] on icon "button" at bounding box center [794, 57] width 10 height 10
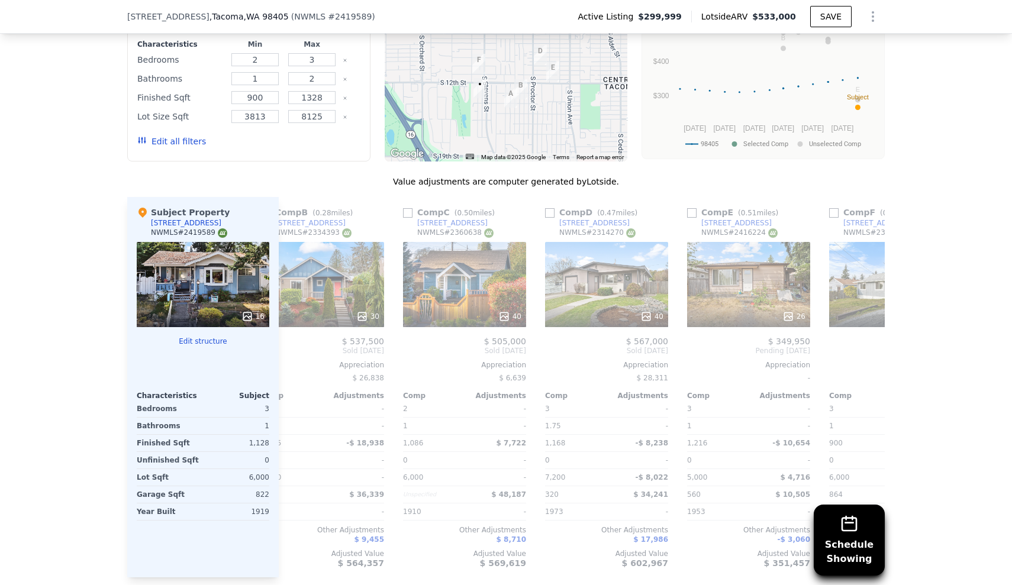
scroll to position [0, 175]
click at [456, 261] on div "40" at bounding box center [464, 284] width 123 height 85
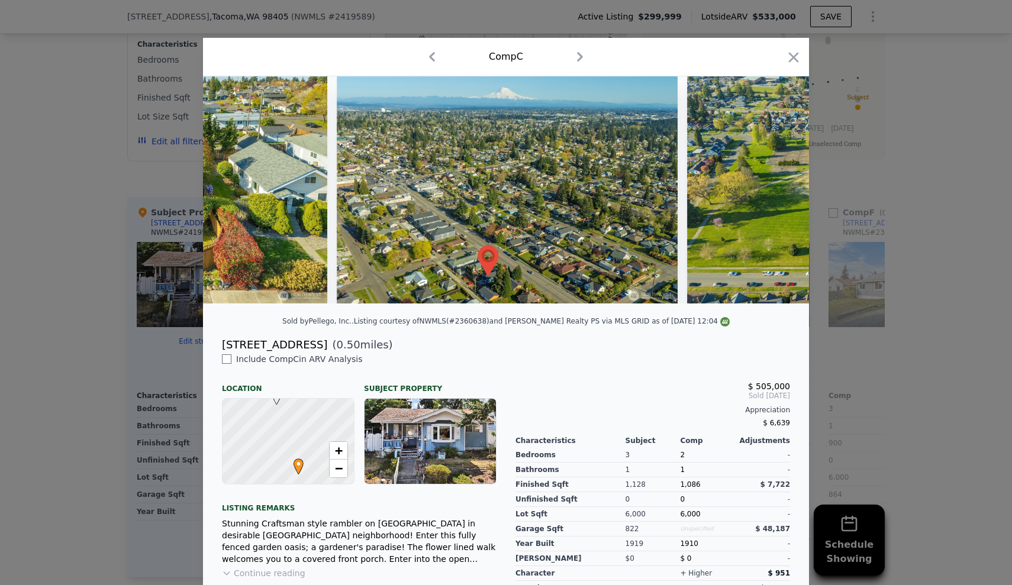
scroll to position [0, 13336]
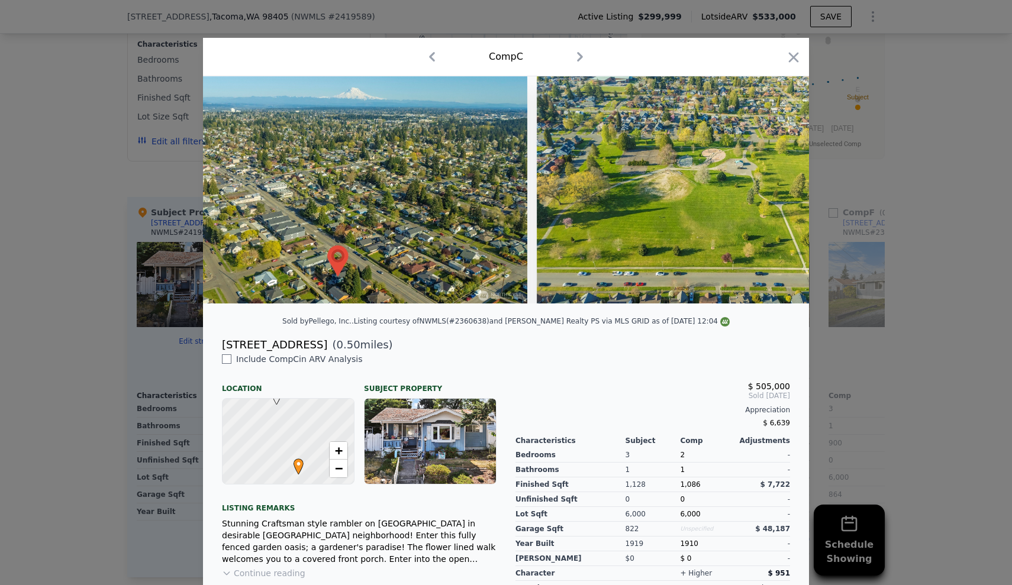
click at [788, 44] on div "Comp C" at bounding box center [506, 57] width 606 height 38
click at [790, 59] on icon "button" at bounding box center [794, 57] width 10 height 10
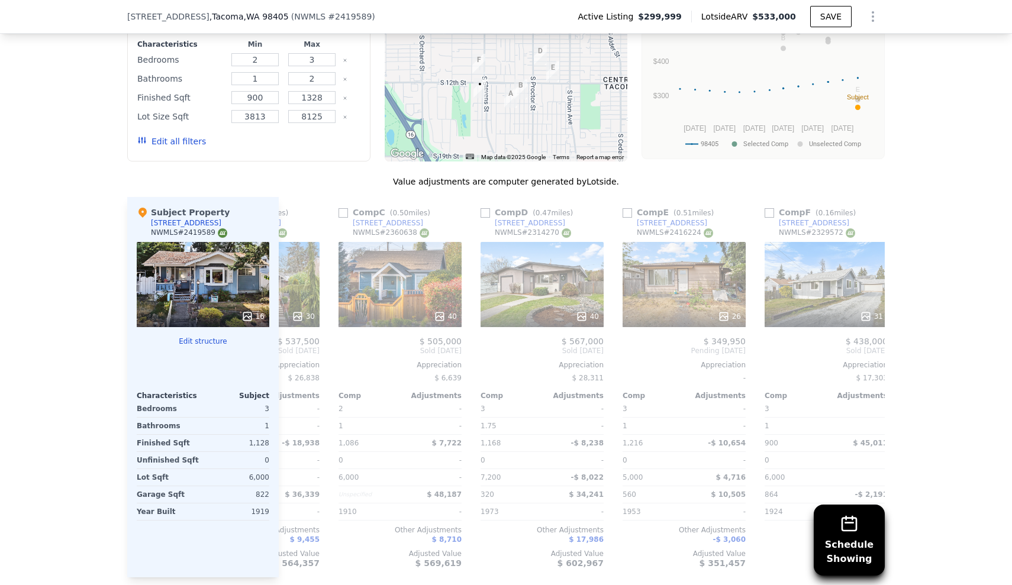
scroll to position [0, 275]
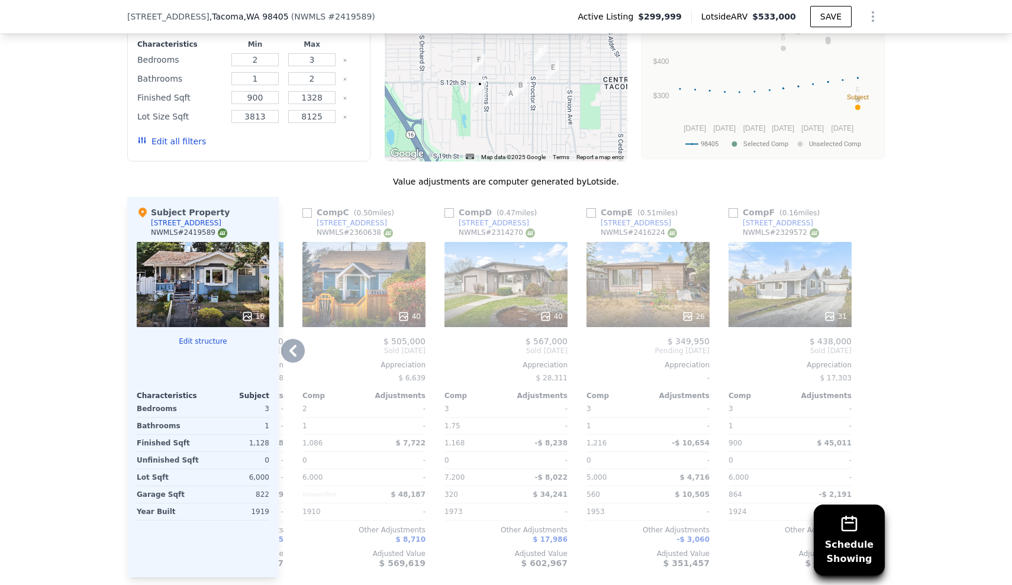
click at [488, 271] on div "40" at bounding box center [506, 284] width 123 height 85
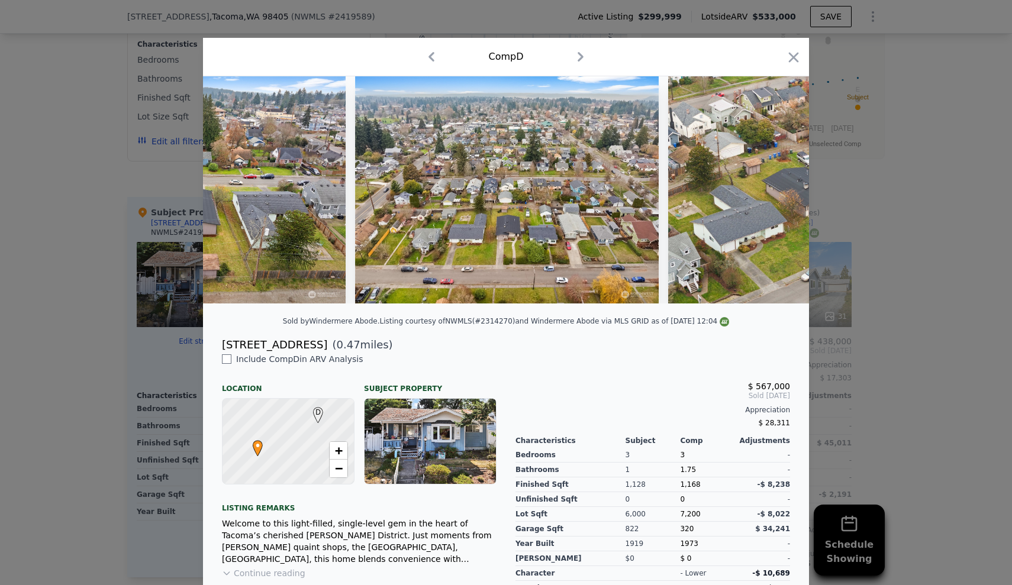
scroll to position [0, 13236]
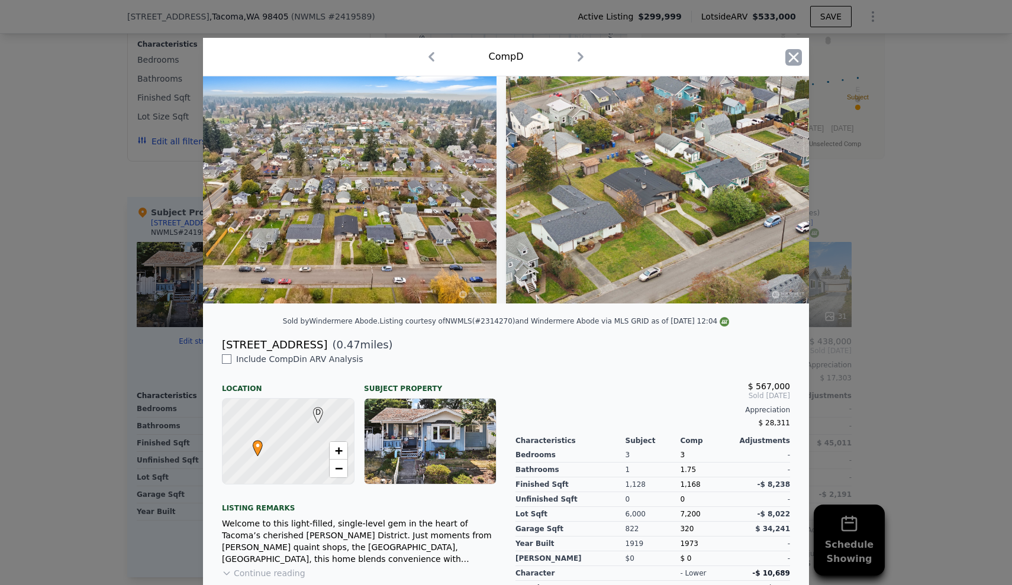
click at [796, 59] on icon "button" at bounding box center [793, 57] width 17 height 17
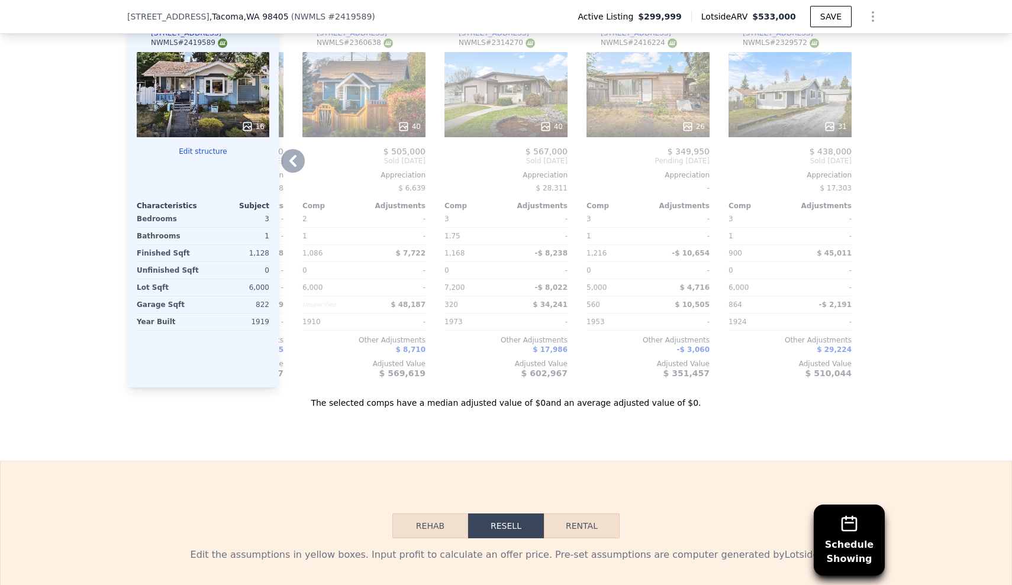
scroll to position [1361, 0]
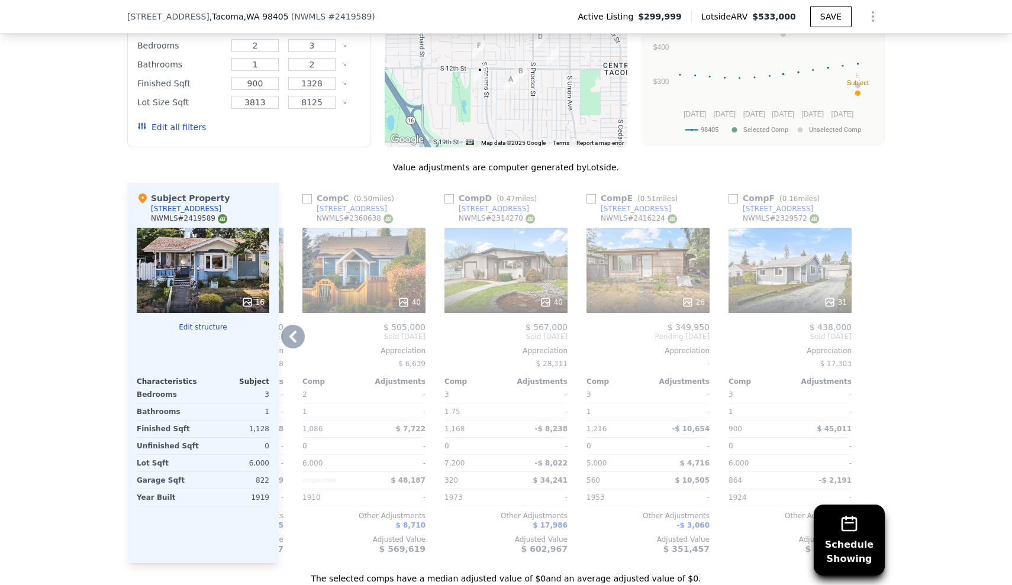
click at [632, 244] on div "26" at bounding box center [648, 270] width 123 height 85
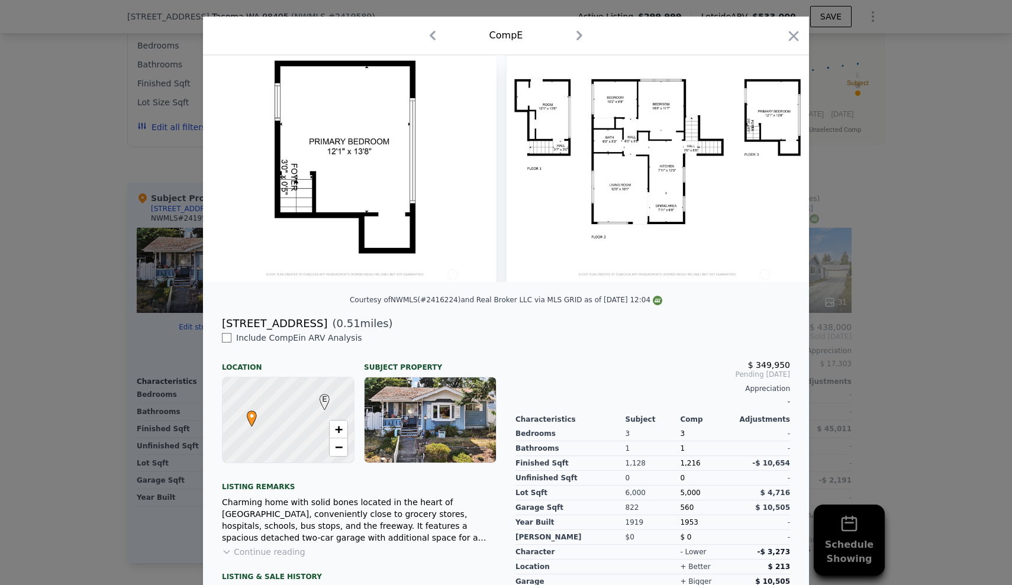
scroll to position [82, 0]
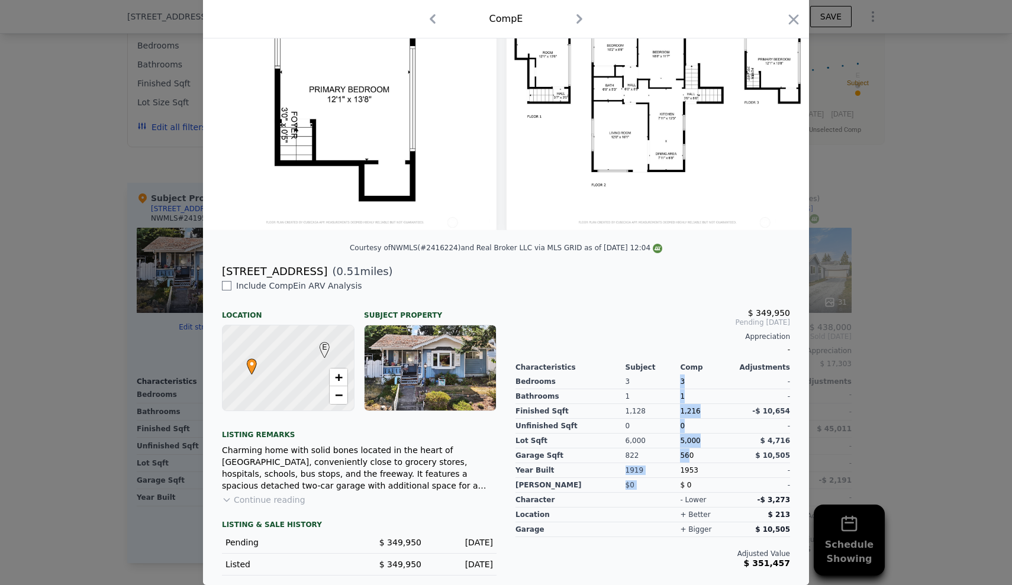
drag, startPoint x: 683, startPoint y: 454, endPoint x: 674, endPoint y: 455, distance: 9.5
click at [674, 455] on div "Bedrooms Bathrooms Finished Sqft Unfinished Sqft Lot Sqft Garage Sqft Year Buil…" at bounding box center [653, 432] width 275 height 121
click at [684, 473] on div "1953" at bounding box center [707, 470] width 55 height 15
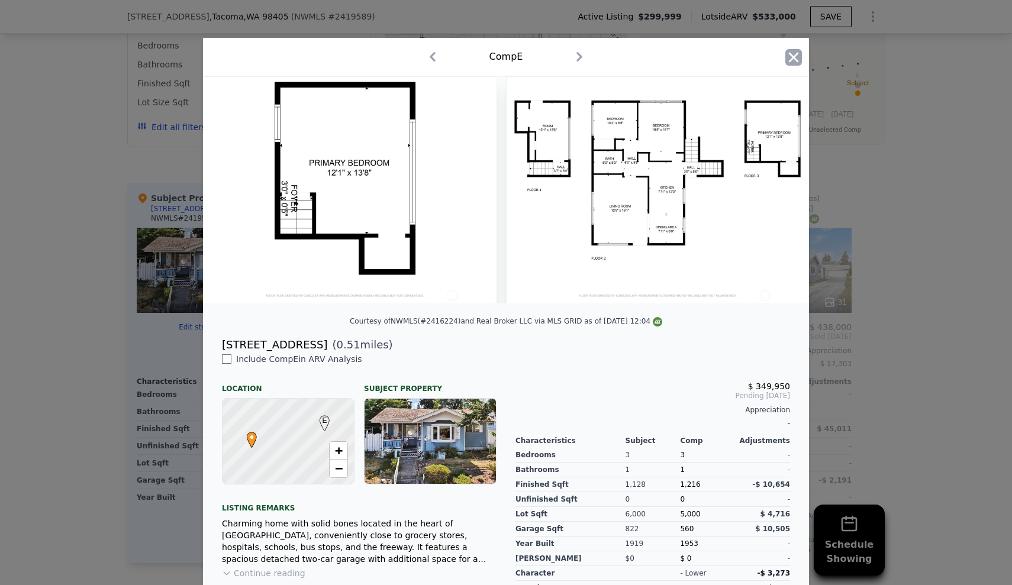
click at [791, 52] on icon "button" at bounding box center [793, 57] width 17 height 17
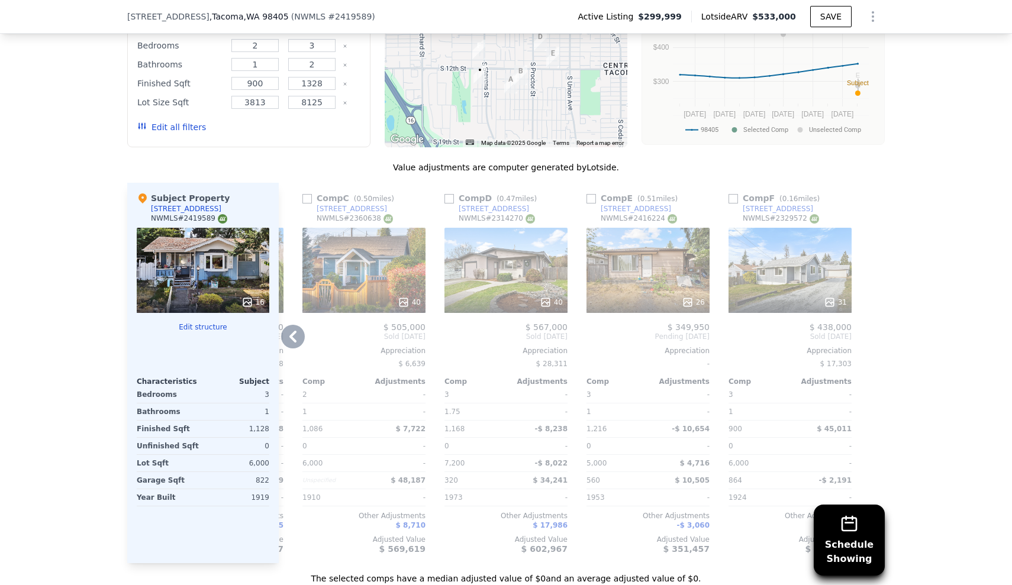
click at [781, 234] on div "31" at bounding box center [790, 270] width 123 height 85
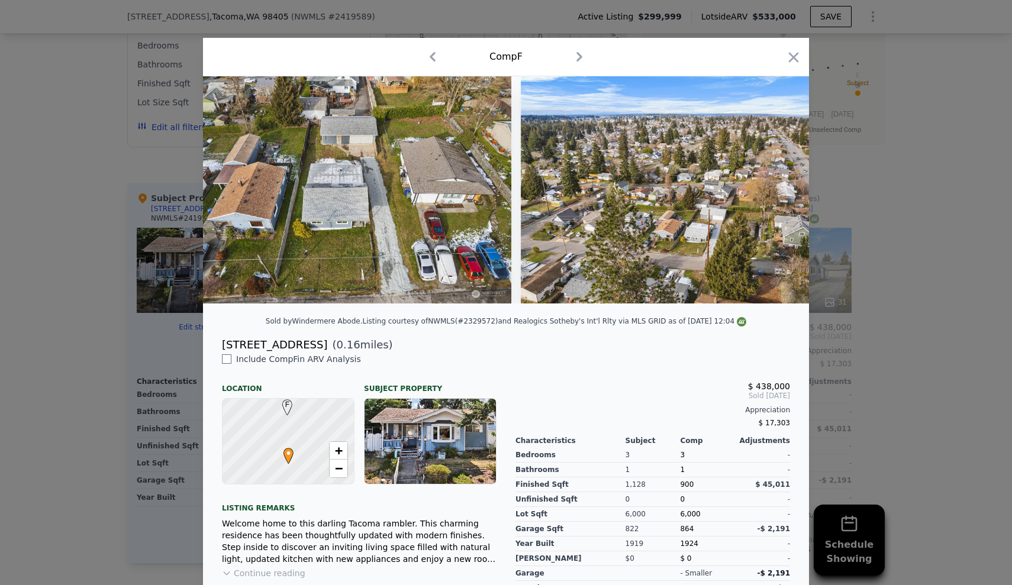
scroll to position [0, 10252]
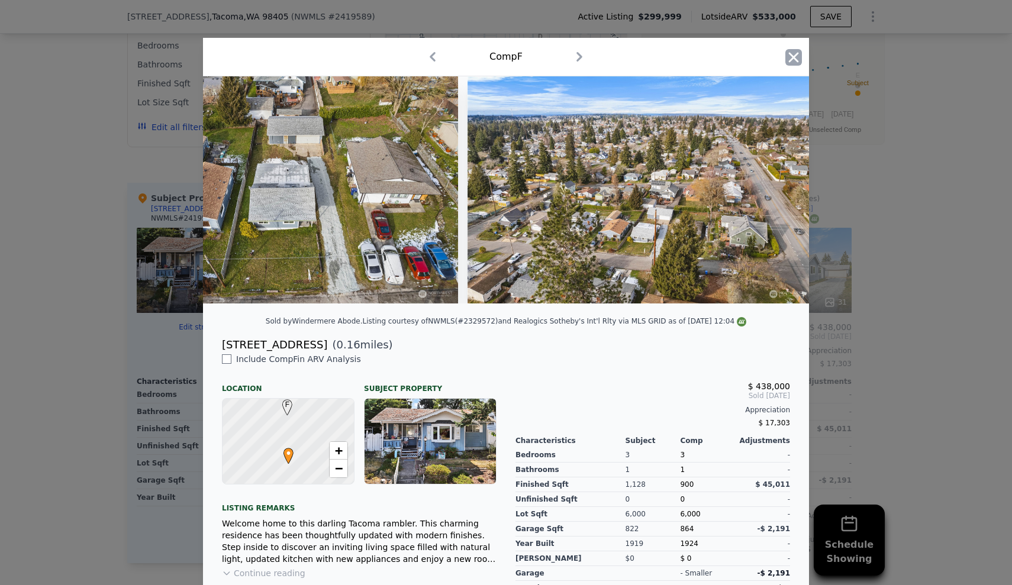
click at [785, 57] on icon "button" at bounding box center [793, 57] width 17 height 17
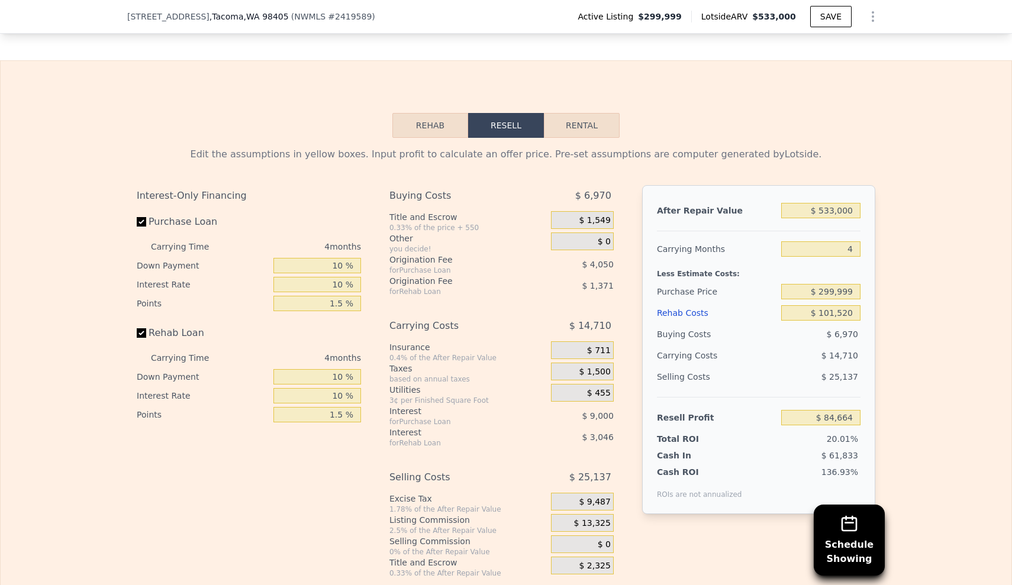
scroll to position [1985, 0]
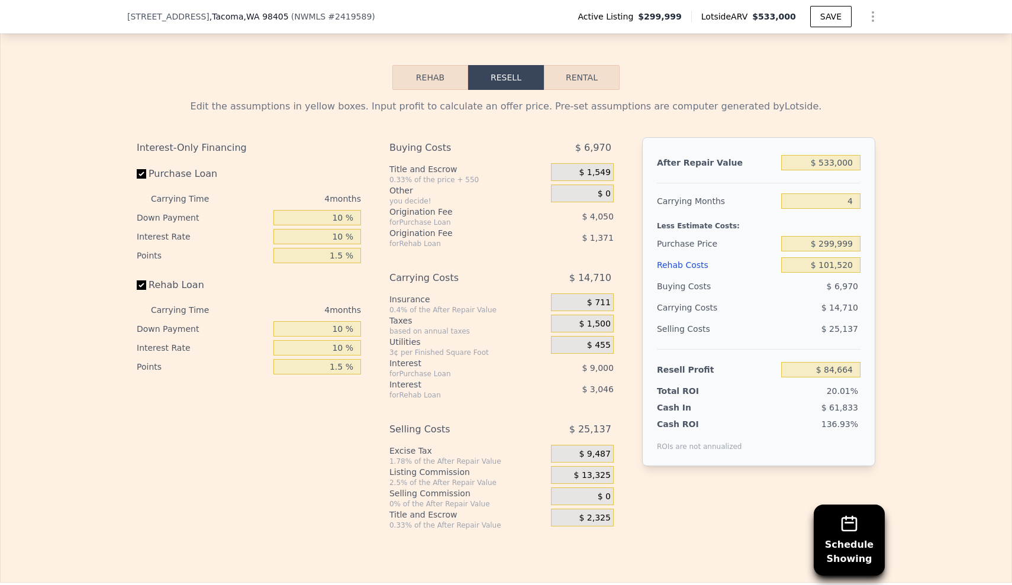
click at [997, 289] on div "Edit the assumptions in yellow boxes. Input profit to calculate an offer price.…" at bounding box center [506, 310] width 1011 height 440
drag, startPoint x: 822, startPoint y: 153, endPoint x: 892, endPoint y: 153, distance: 70.4
click at [892, 153] on div "Edit the assumptions in yellow boxes. Input profit to calculate an offer price.…" at bounding box center [506, 310] width 1011 height 440
type input "$ 52"
type input "-$ 422,988"
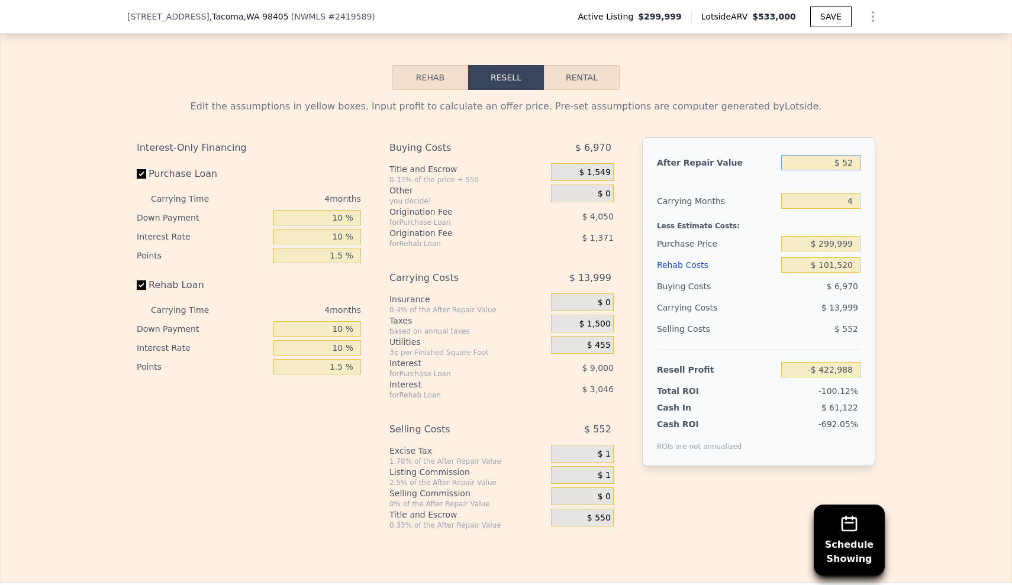
type input "$ 525"
type input "-$ 422,538"
type input "$ 5,250"
type input "-$ 418,036"
type input "$ 52,500"
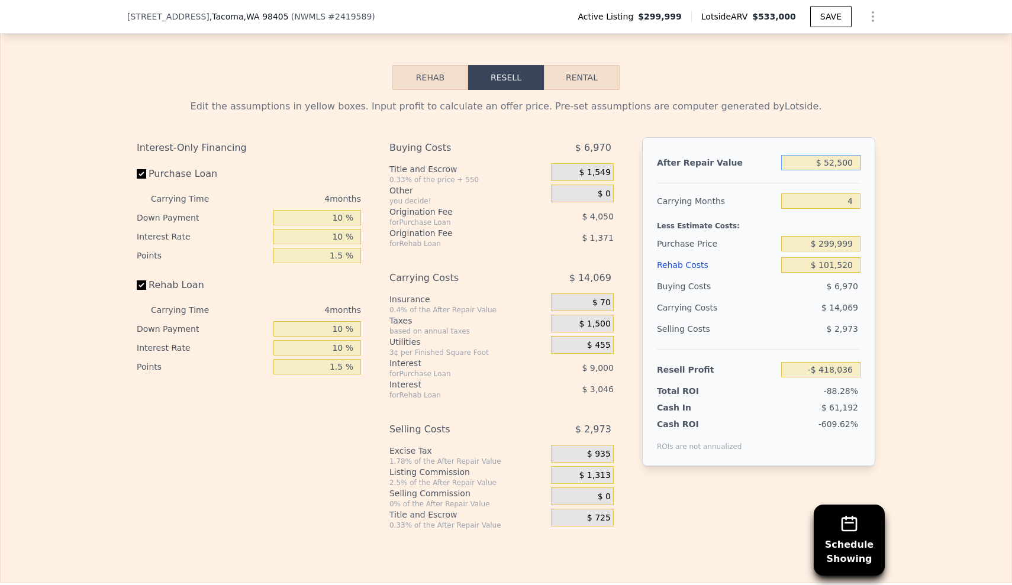
type input "-$ 373,031"
type input "$ 525,000"
type input "$ 77,044"
click at [962, 201] on div "Edit the assumptions in yellow boxes. Input profit to calculate an offer price.…" at bounding box center [506, 310] width 1011 height 440
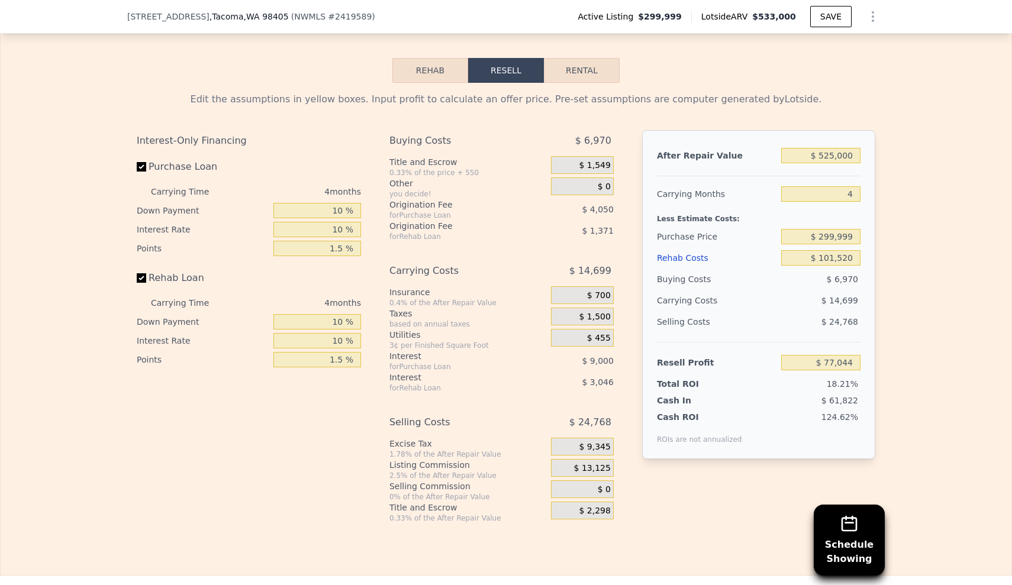
scroll to position [1995, 0]
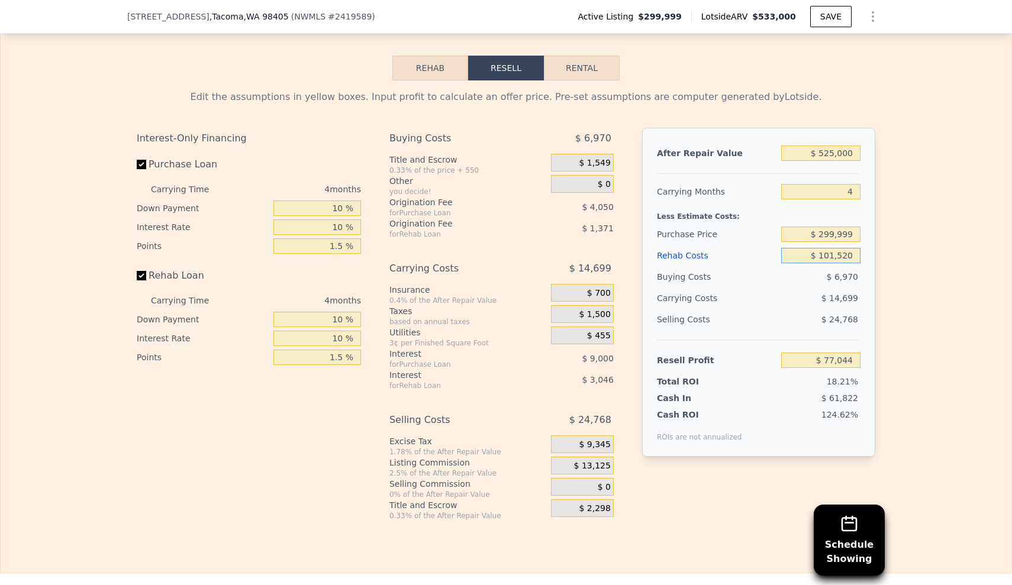
drag, startPoint x: 824, startPoint y: 237, endPoint x: 819, endPoint y: 233, distance: 6.7
click at [823, 248] on input "$ 101,520" at bounding box center [820, 255] width 79 height 15
drag, startPoint x: 820, startPoint y: 219, endPoint x: 856, endPoint y: 227, distance: 36.9
click at [856, 227] on input "$ 299,999" at bounding box center [820, 234] width 79 height 15
type input "$ 310,000"
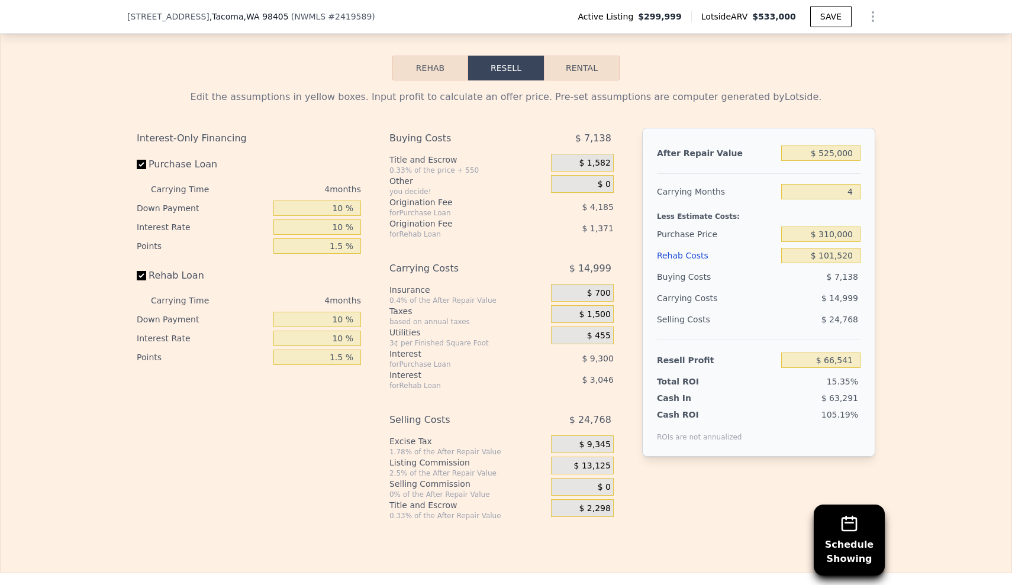
click at [888, 262] on div "Edit the assumptions in yellow boxes. Input profit to calculate an offer price.…" at bounding box center [506, 301] width 1011 height 440
type input "$ 66,575"
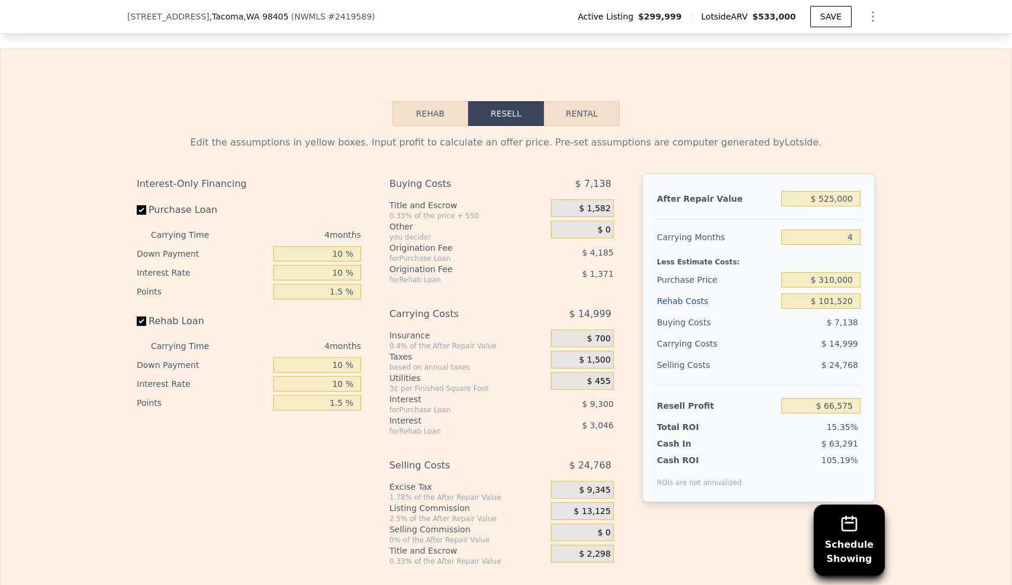
scroll to position [1947, 0]
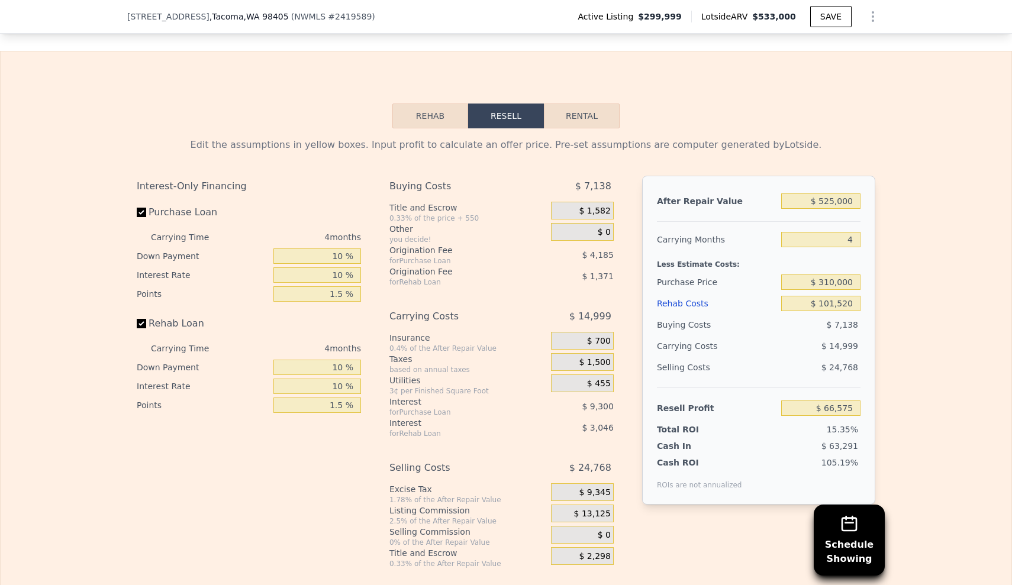
click at [680, 293] on div "Rehab Costs" at bounding box center [717, 303] width 120 height 21
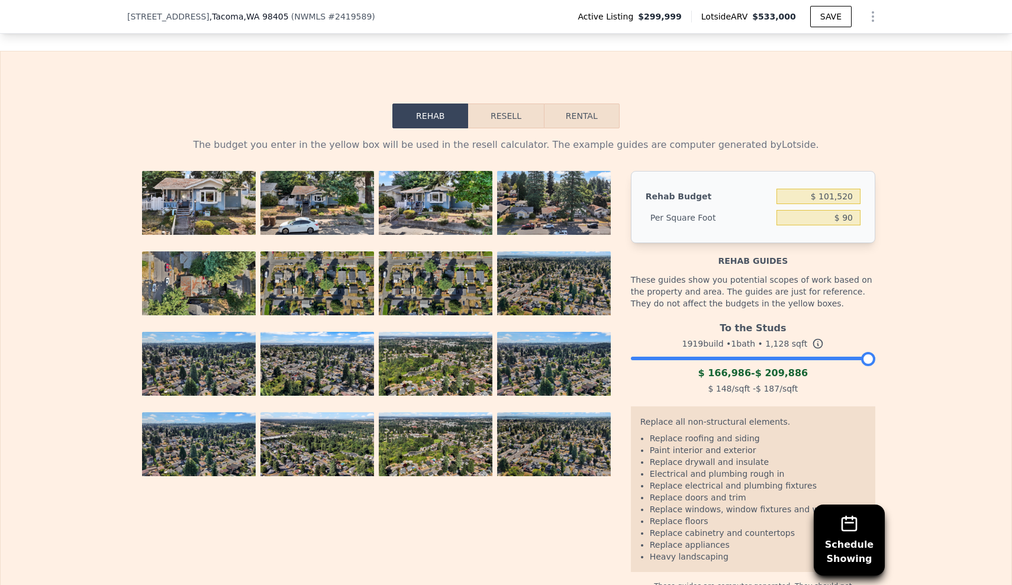
click at [556, 501] on div at bounding box center [382, 386] width 490 height 430
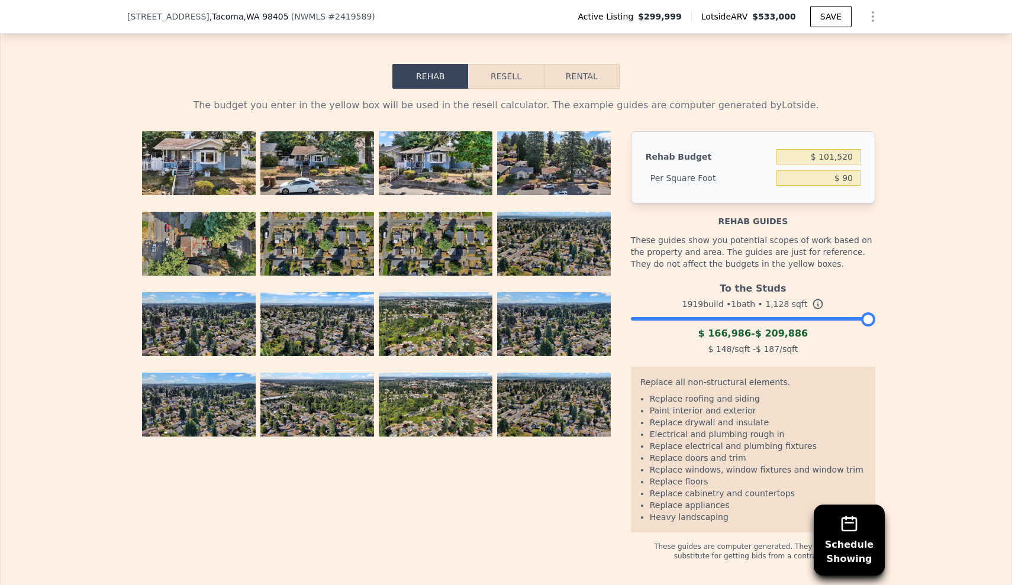
scroll to position [1984, 0]
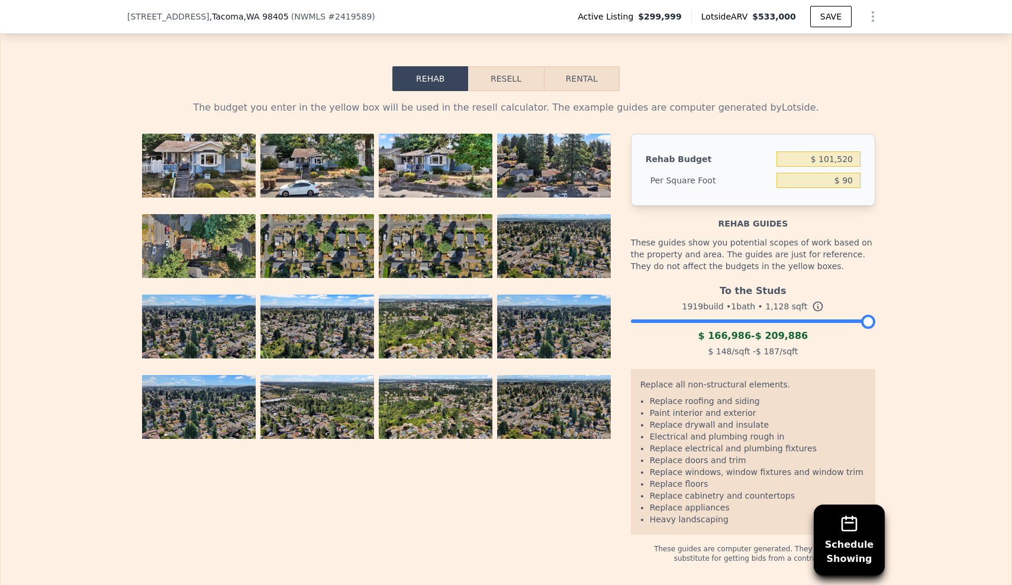
click at [511, 73] on button "Resell" at bounding box center [505, 78] width 75 height 25
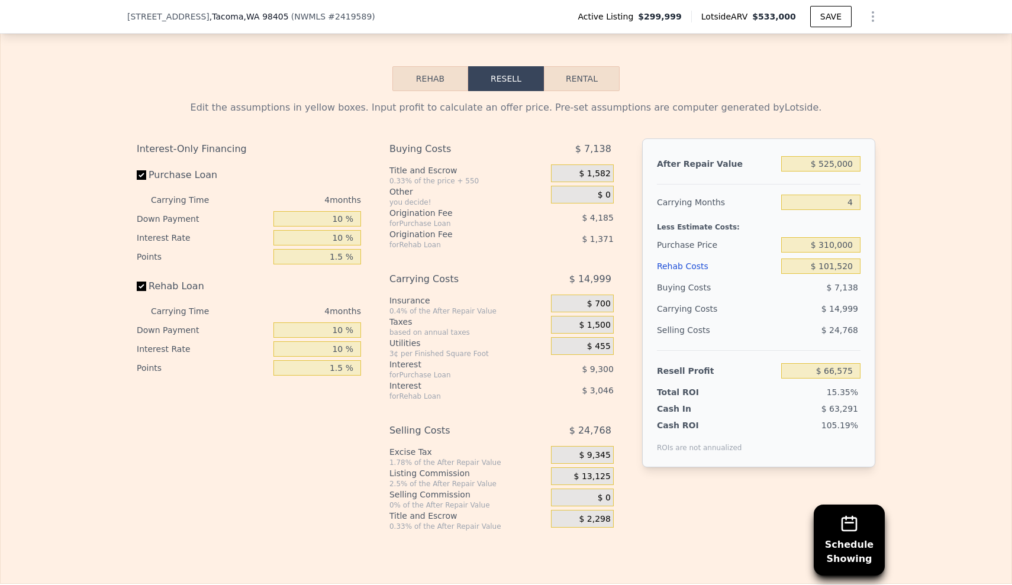
click at [940, 328] on div "Edit the assumptions in yellow boxes. Input profit to calculate an offer price.…" at bounding box center [506, 311] width 1011 height 440
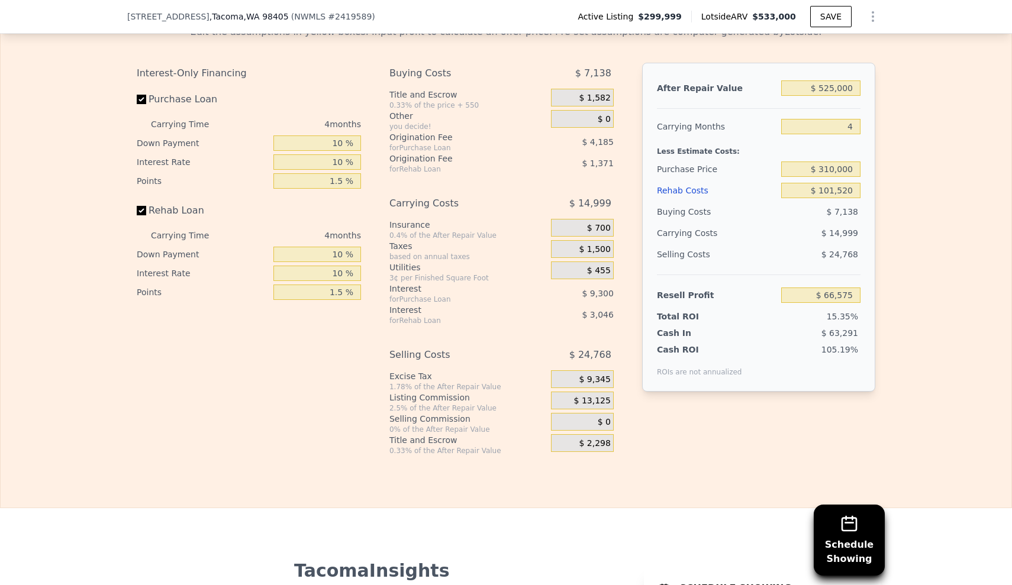
scroll to position [2039, 0]
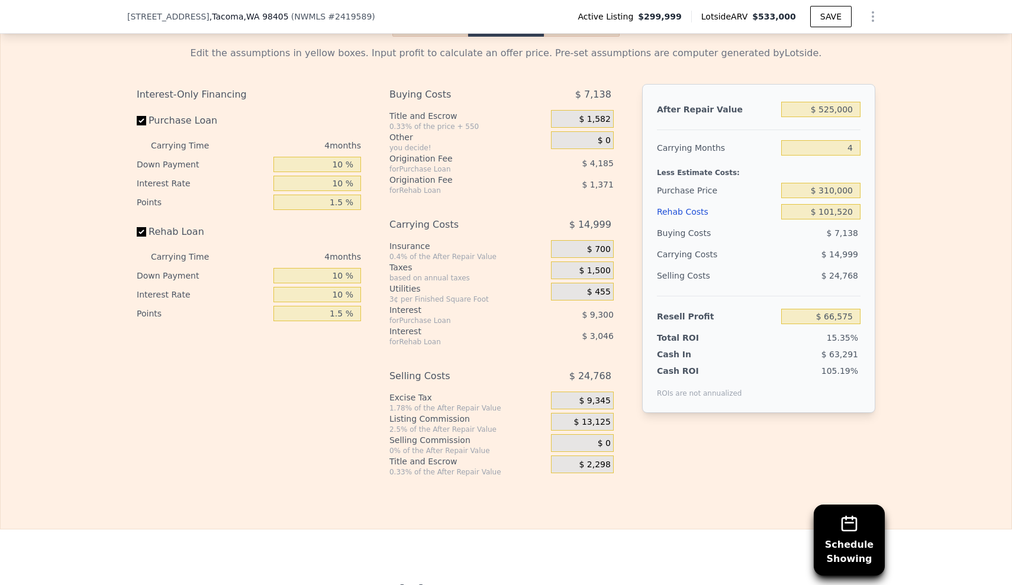
click at [847, 228] on span "$ 7,138" at bounding box center [842, 232] width 31 height 9
drag, startPoint x: 819, startPoint y: 201, endPoint x: 857, endPoint y: 199, distance: 37.9
click at [856, 204] on input "$ 101,520" at bounding box center [820, 211] width 79 height 15
type input "$ 1"
type input "$ 172,509"
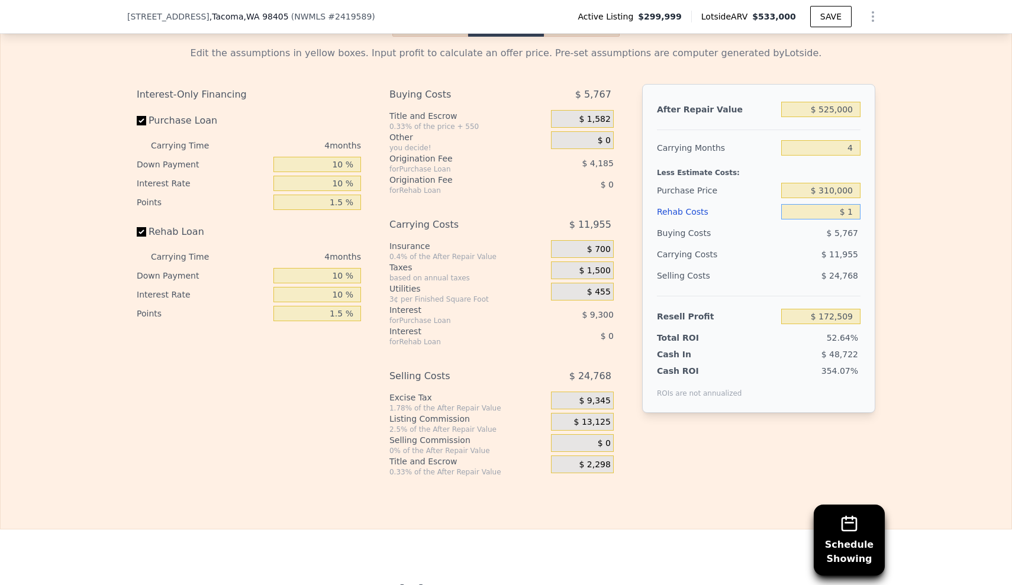
type input "$ 13"
type input "$ 172,497"
type input "$ 130"
type input "$ 172,374"
type input "$ 1,300"
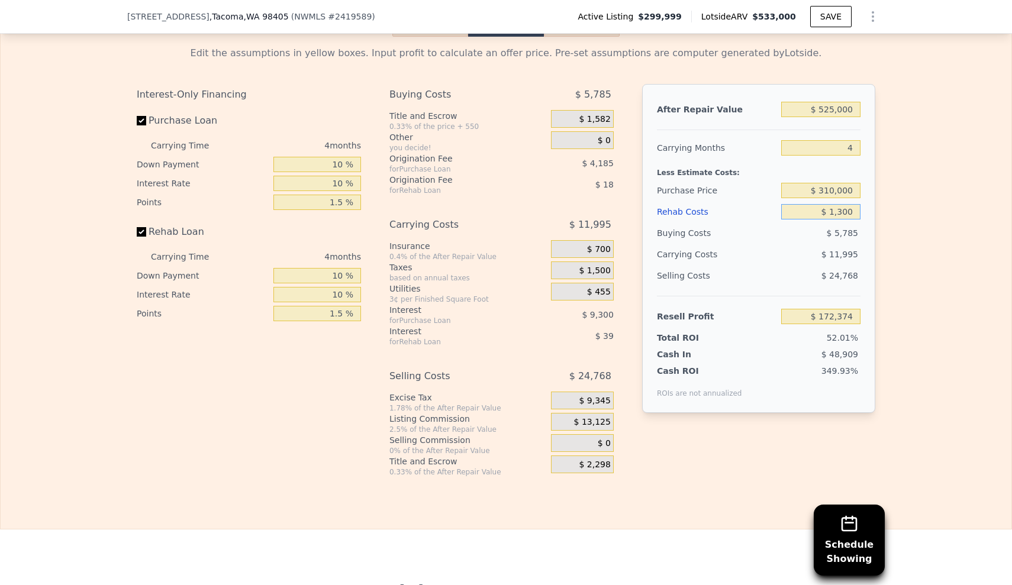
type input "$ 171,152"
type input "$ 13,000"
type input "$ 158,942"
type input "$ 130,000"
type input "$ 36,855"
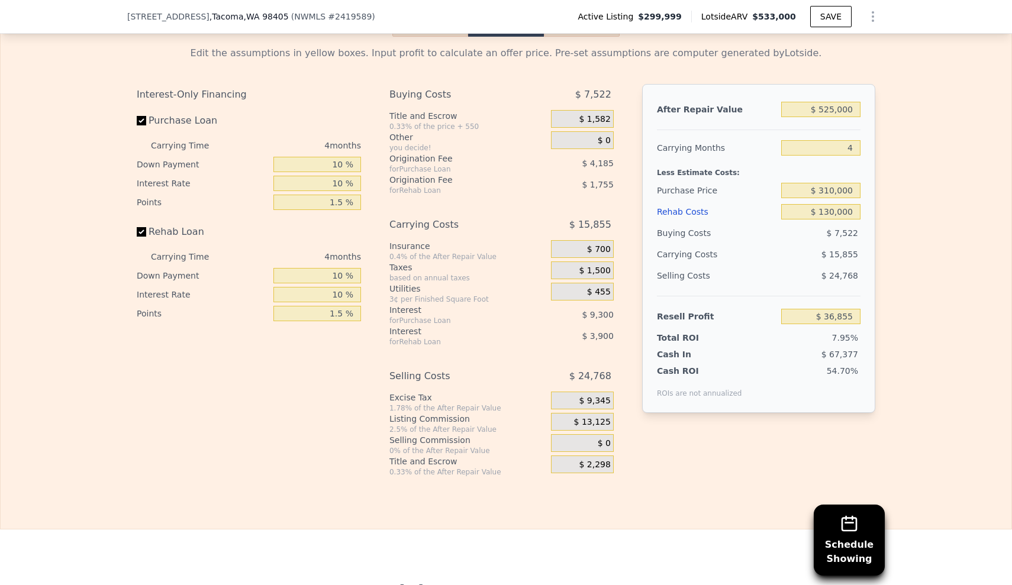
click at [880, 233] on div "Edit the assumptions in yellow boxes. Input profit to calculate an offer price.…" at bounding box center [506, 257] width 758 height 440
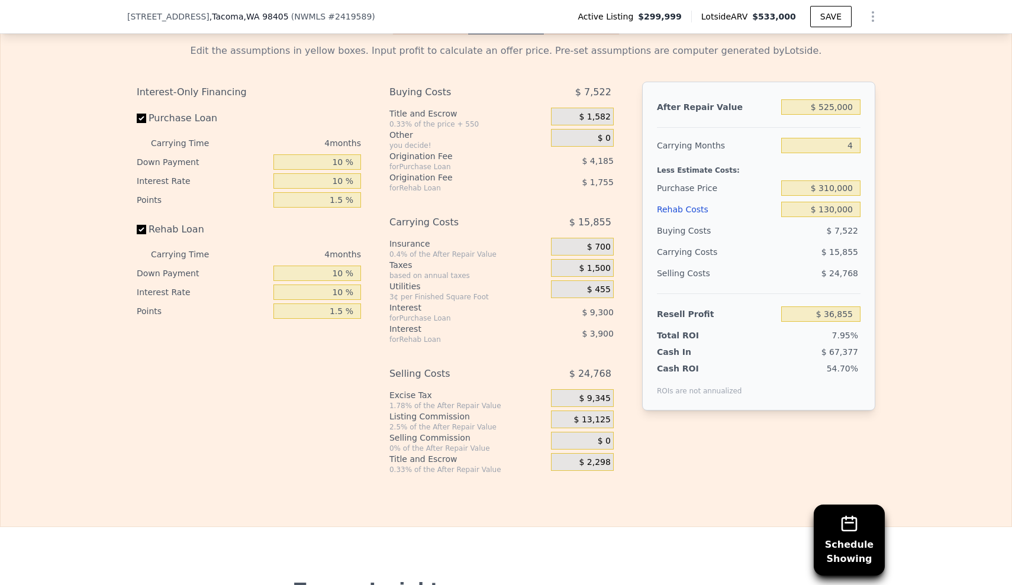
click at [893, 197] on div "Edit the assumptions in yellow boxes. Input profit to calculate an offer price.…" at bounding box center [506, 254] width 1011 height 440
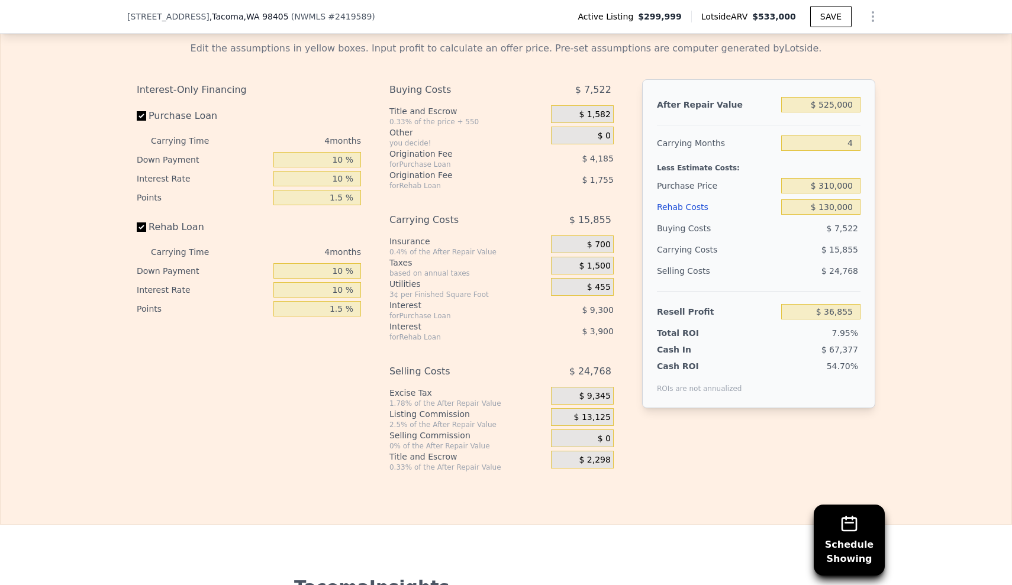
scroll to position [2046, 0]
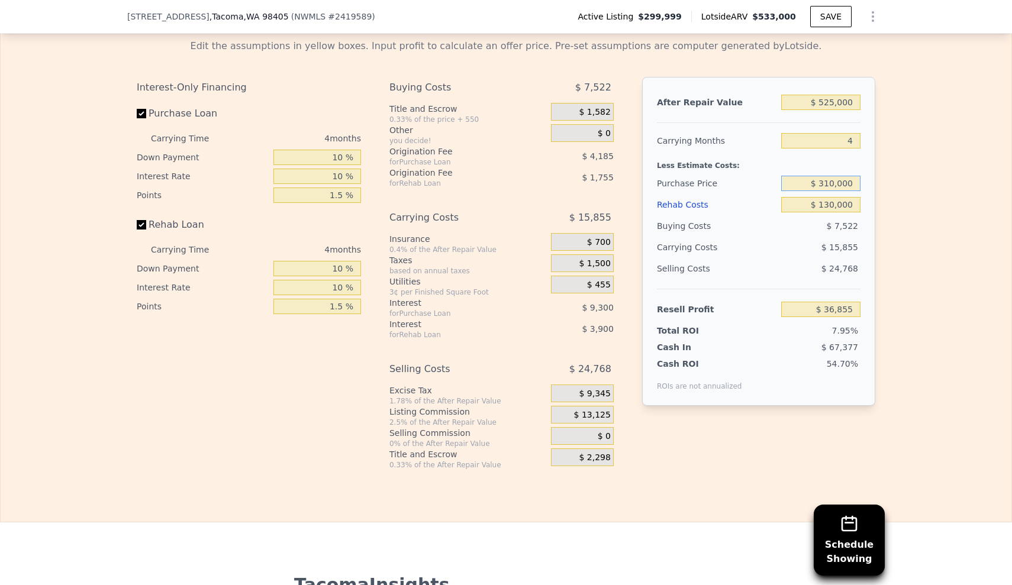
click at [829, 176] on input "$ 310,000" at bounding box center [820, 183] width 79 height 15
type input "$ 307,000"
click at [905, 133] on div "Edit the assumptions in yellow boxes. Input profit to calculate an offer price.…" at bounding box center [506, 250] width 1011 height 440
type input "$ 39,993"
click at [905, 133] on div "Edit the assumptions in yellow boxes. Input profit to calculate an offer price.…" at bounding box center [506, 250] width 1011 height 440
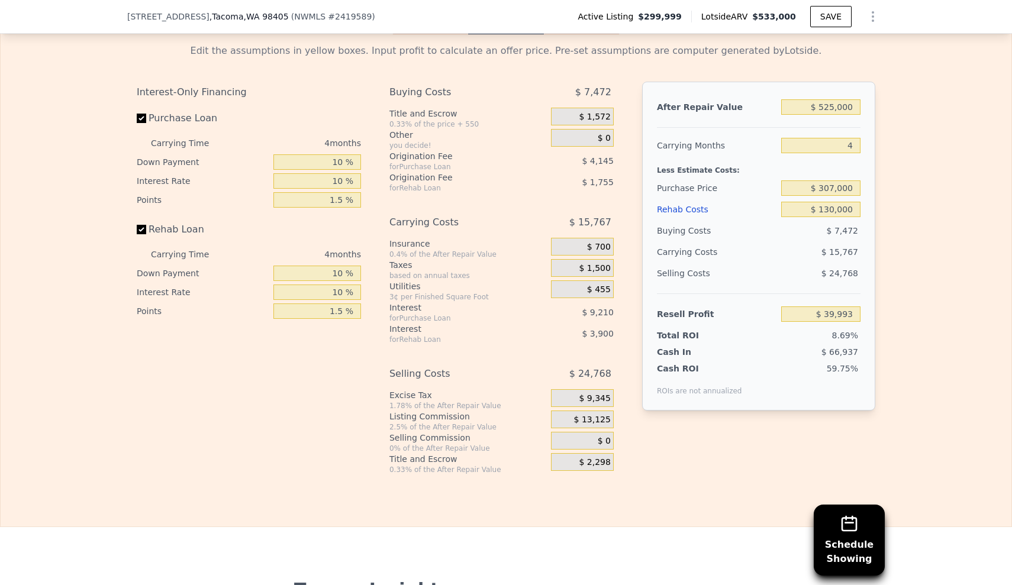
scroll to position [2039, 0]
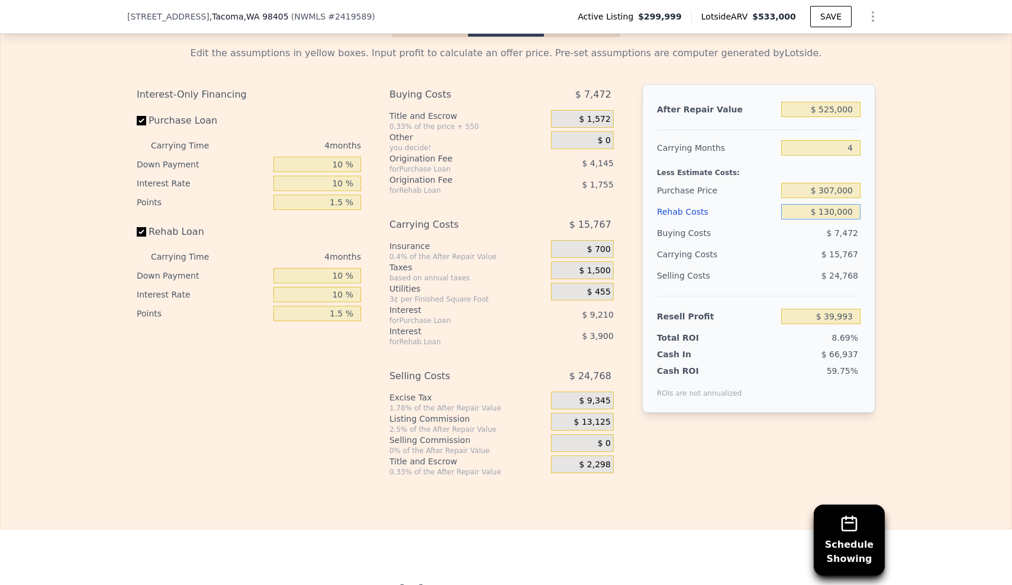
click at [827, 204] on input "$ 130,000" at bounding box center [820, 211] width 79 height 15
type input "$ 10,000"
type input "$ 165,213"
type input "$ 140,000"
type input "$ 29,558"
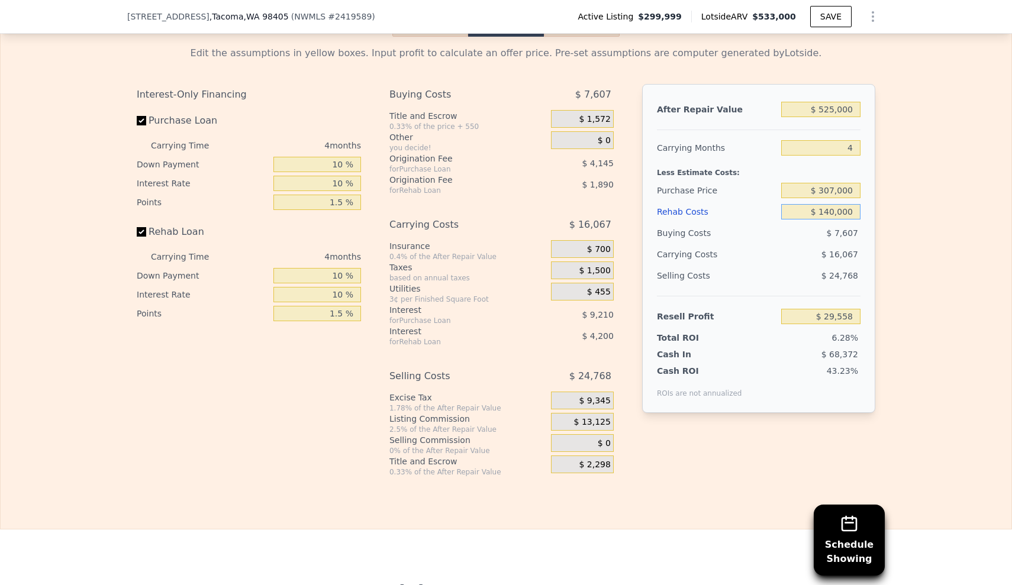
type input "$ 140,000"
click at [690, 201] on div "Rehab Costs" at bounding box center [717, 211] width 120 height 21
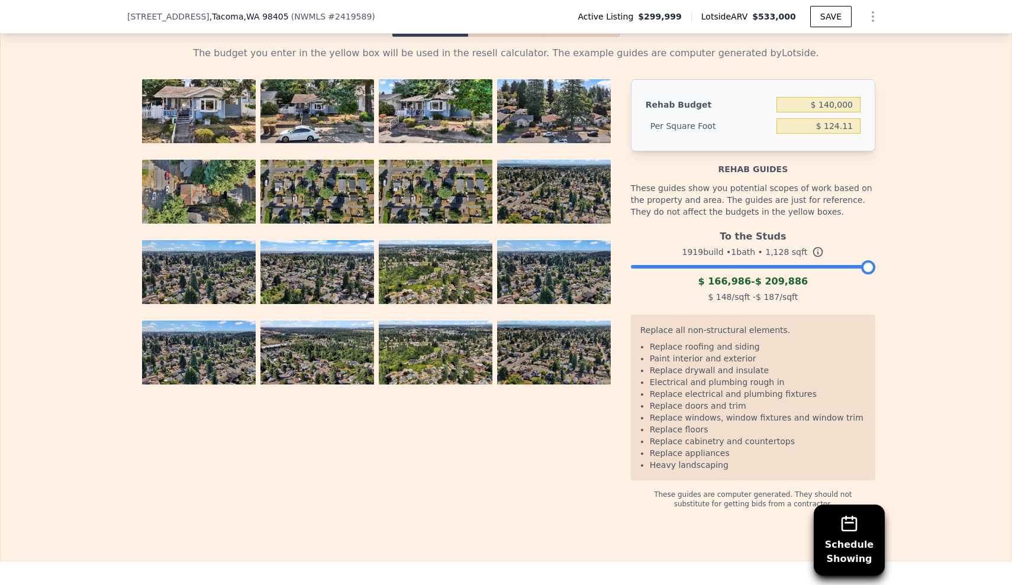
click at [884, 170] on div "The budget you enter in the yellow box will be used in the resell calculator. T…" at bounding box center [506, 273] width 1011 height 472
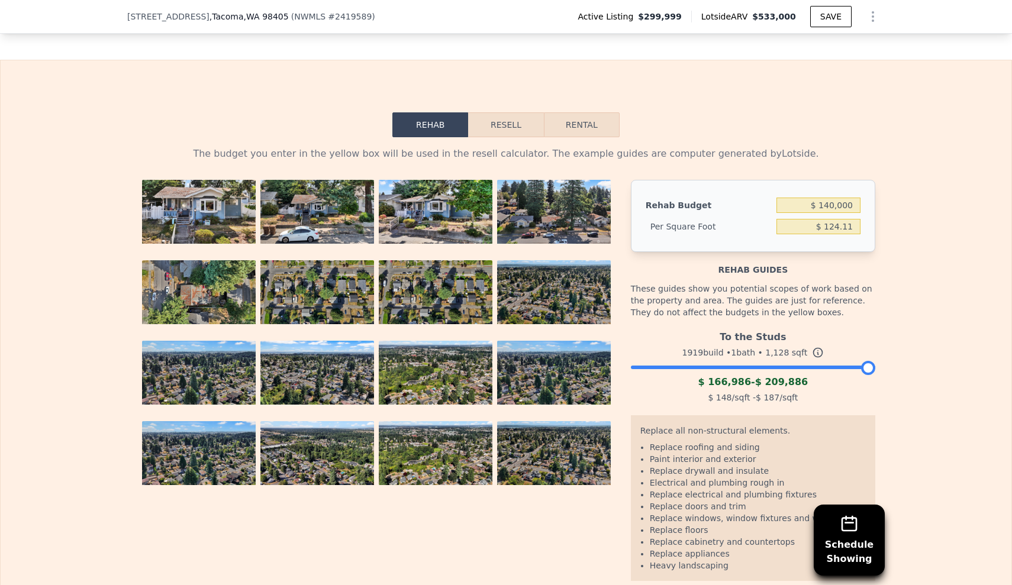
scroll to position [1936, 0]
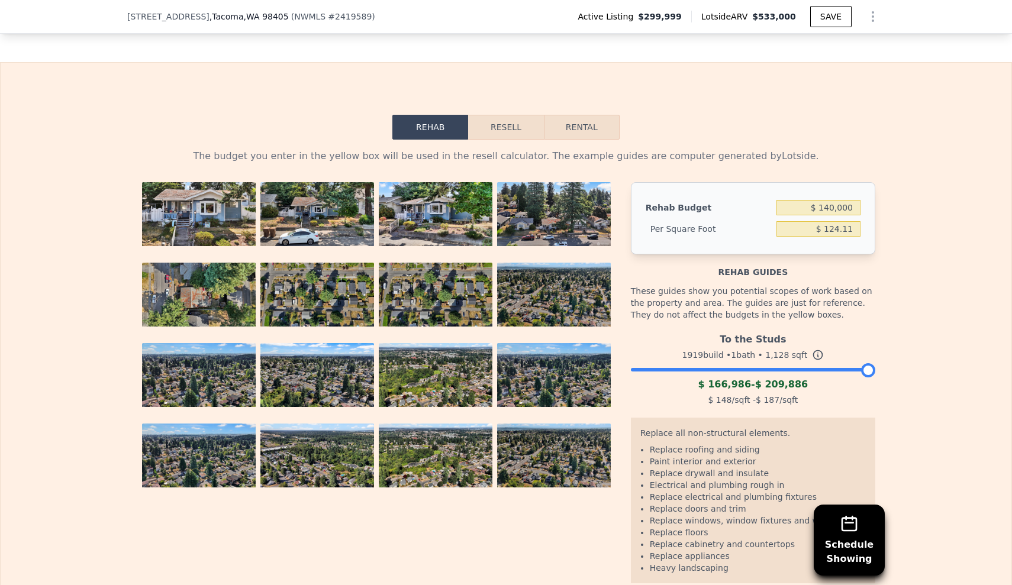
click at [511, 115] on button "Resell" at bounding box center [505, 127] width 75 height 25
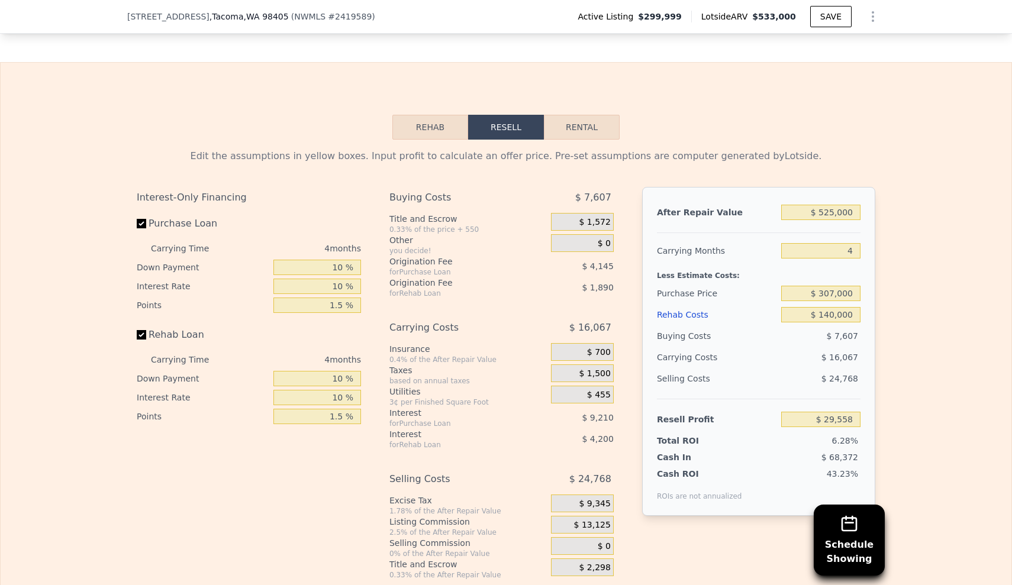
click at [872, 281] on div "Edit the assumptions in yellow boxes. Input profit to calculate an offer price.…" at bounding box center [506, 360] width 758 height 440
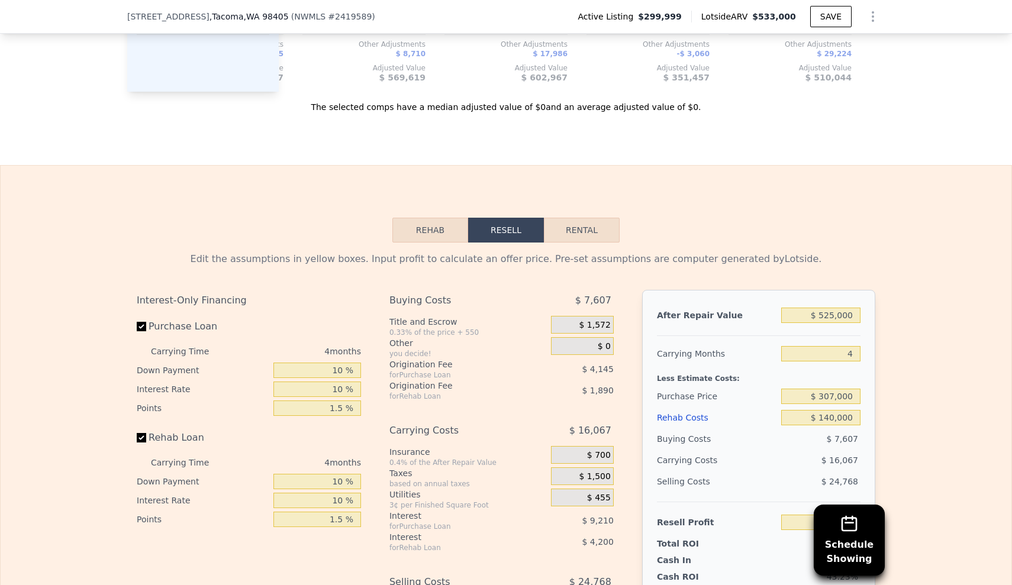
scroll to position [1993, 0]
